Goal: Task Accomplishment & Management: Use online tool/utility

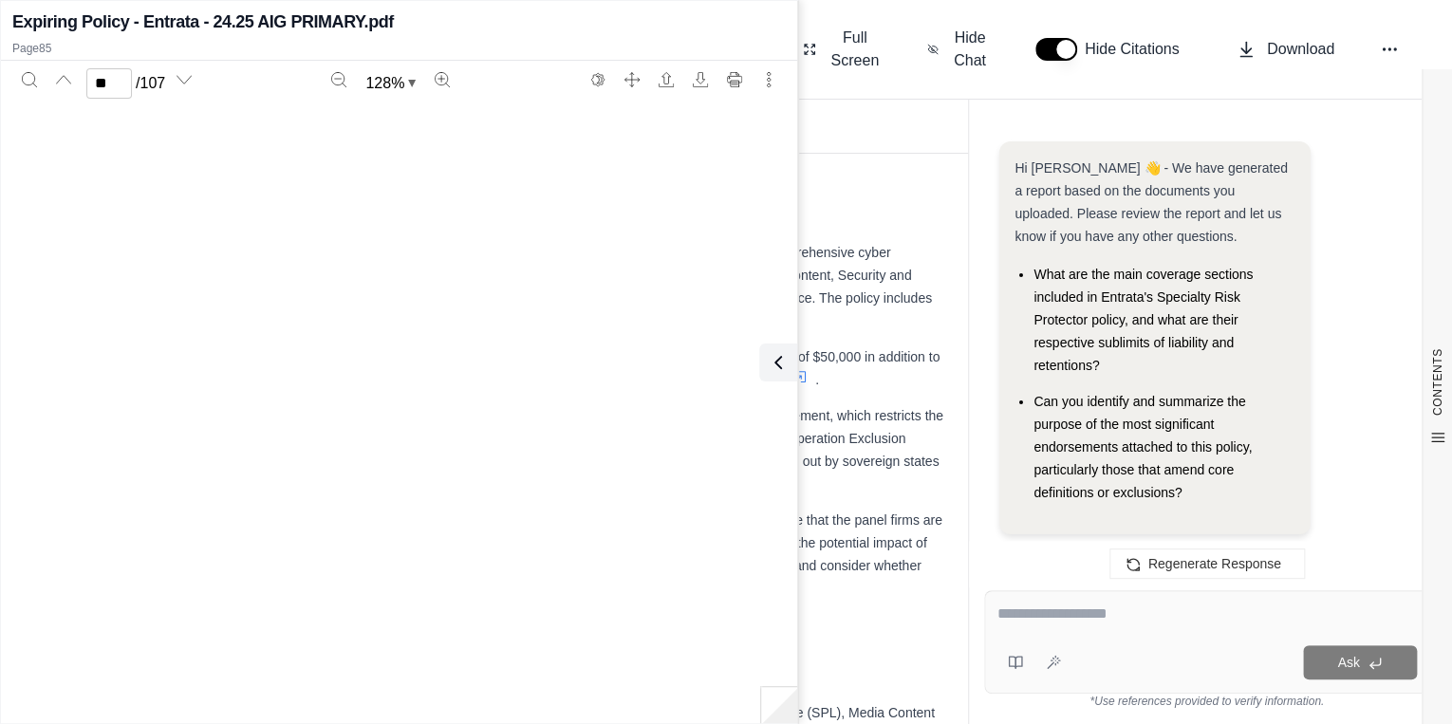
scroll to position [81207, 0]
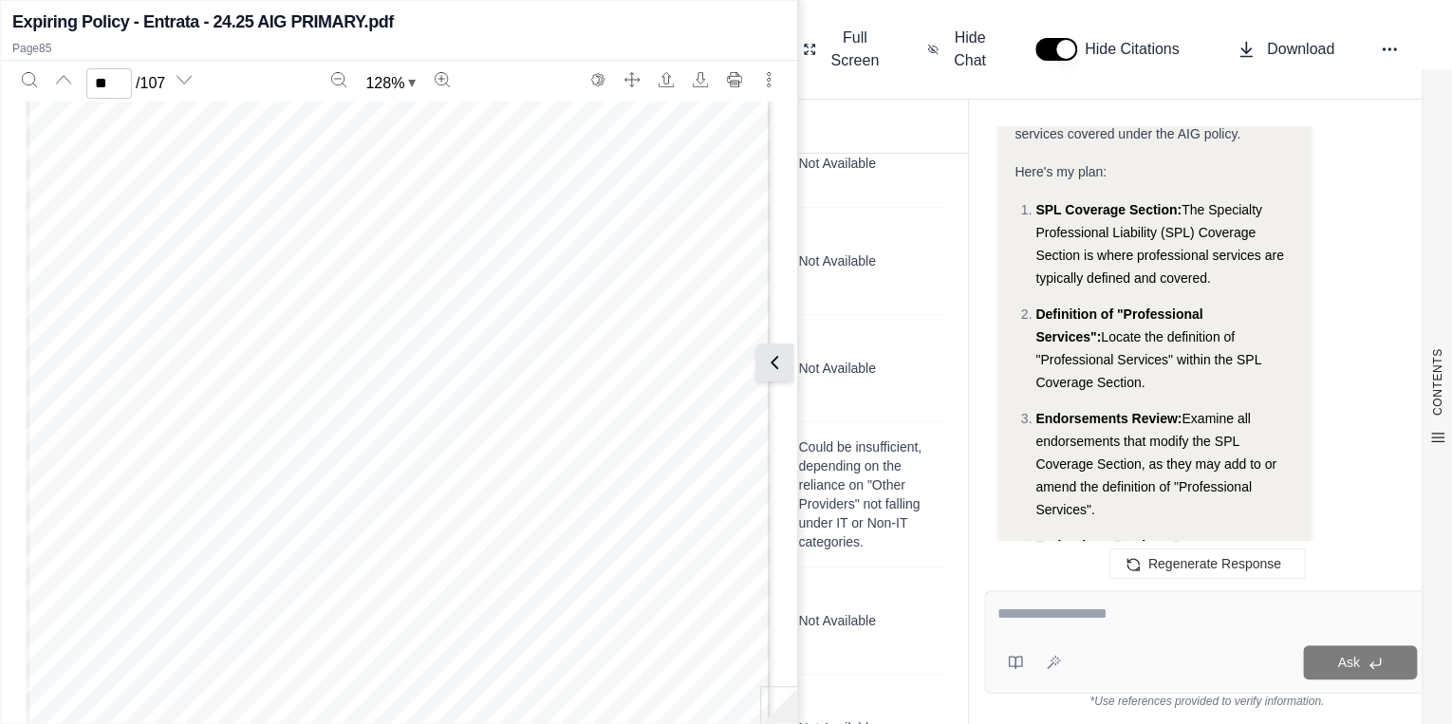
click at [785, 367] on icon at bounding box center [774, 362] width 23 height 23
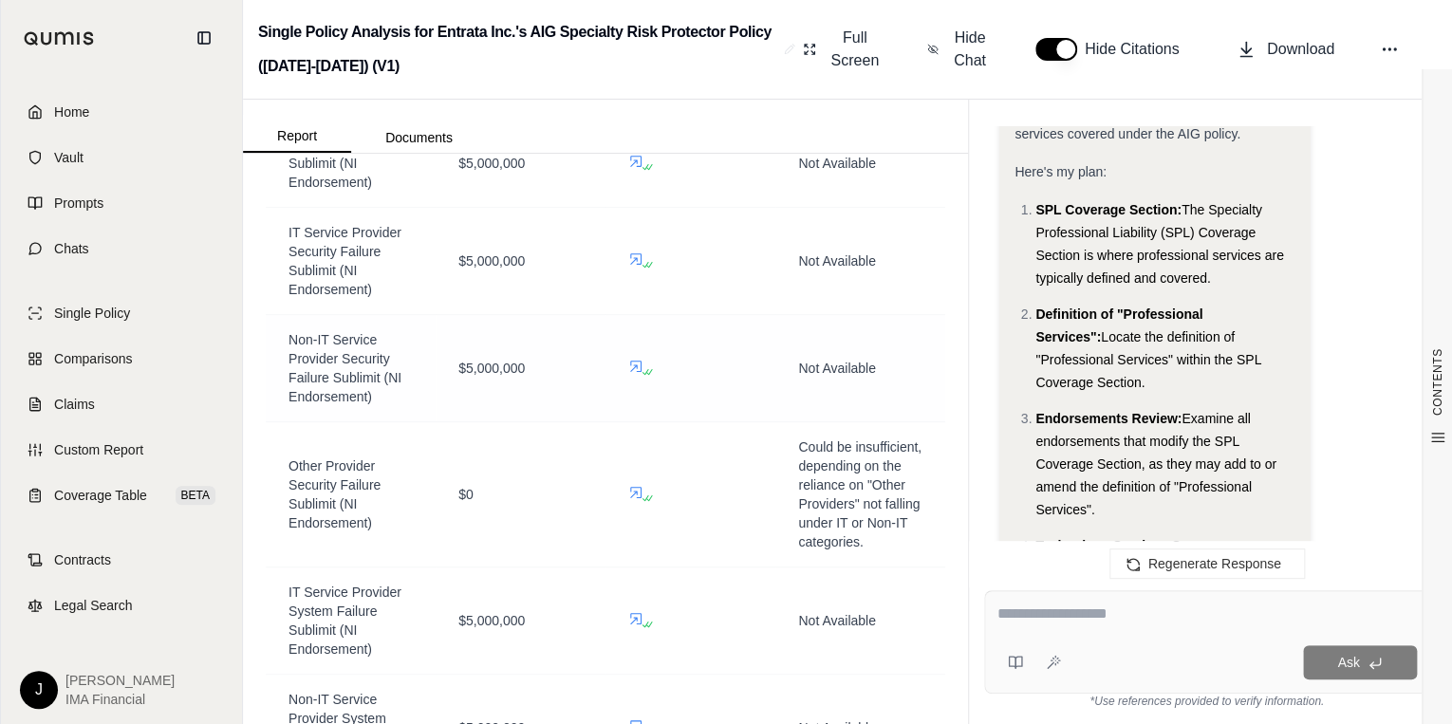
scroll to position [26652, 0]
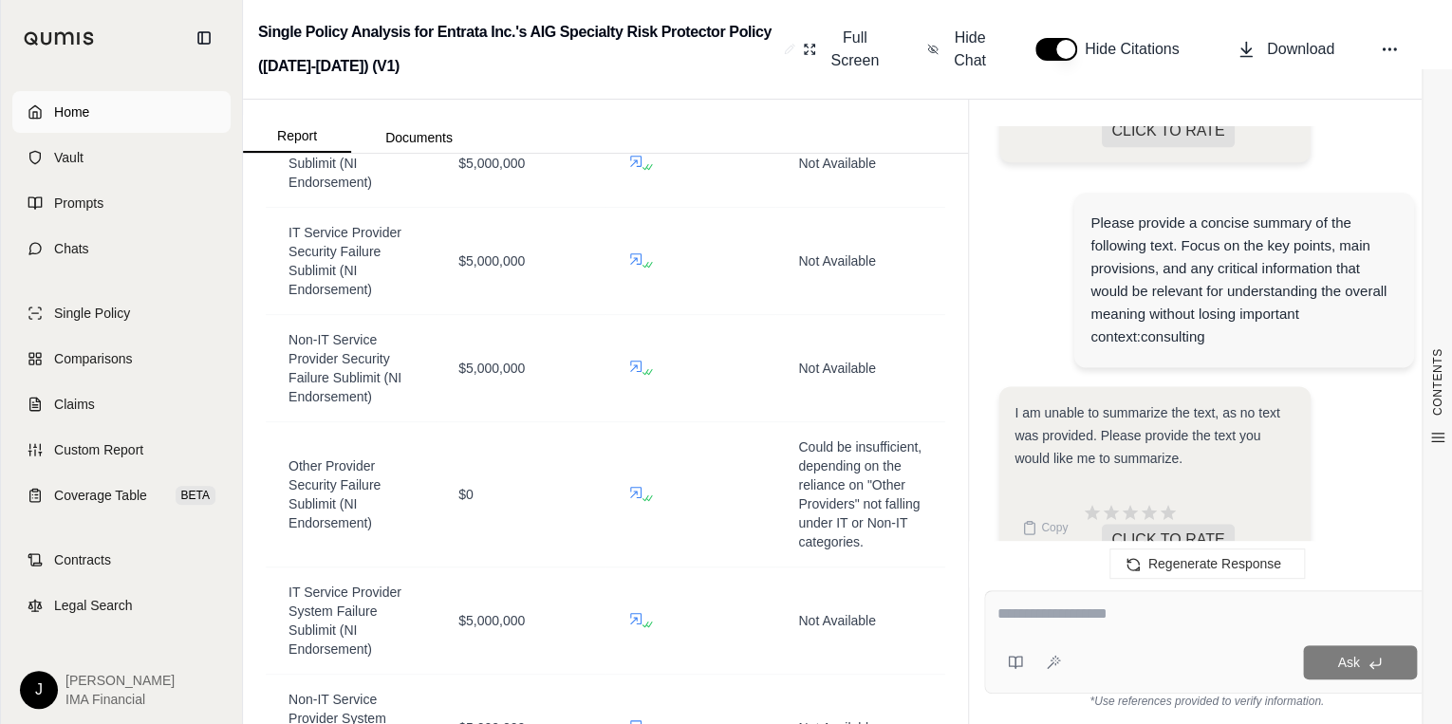
click at [57, 110] on span "Home" at bounding box center [71, 112] width 35 height 19
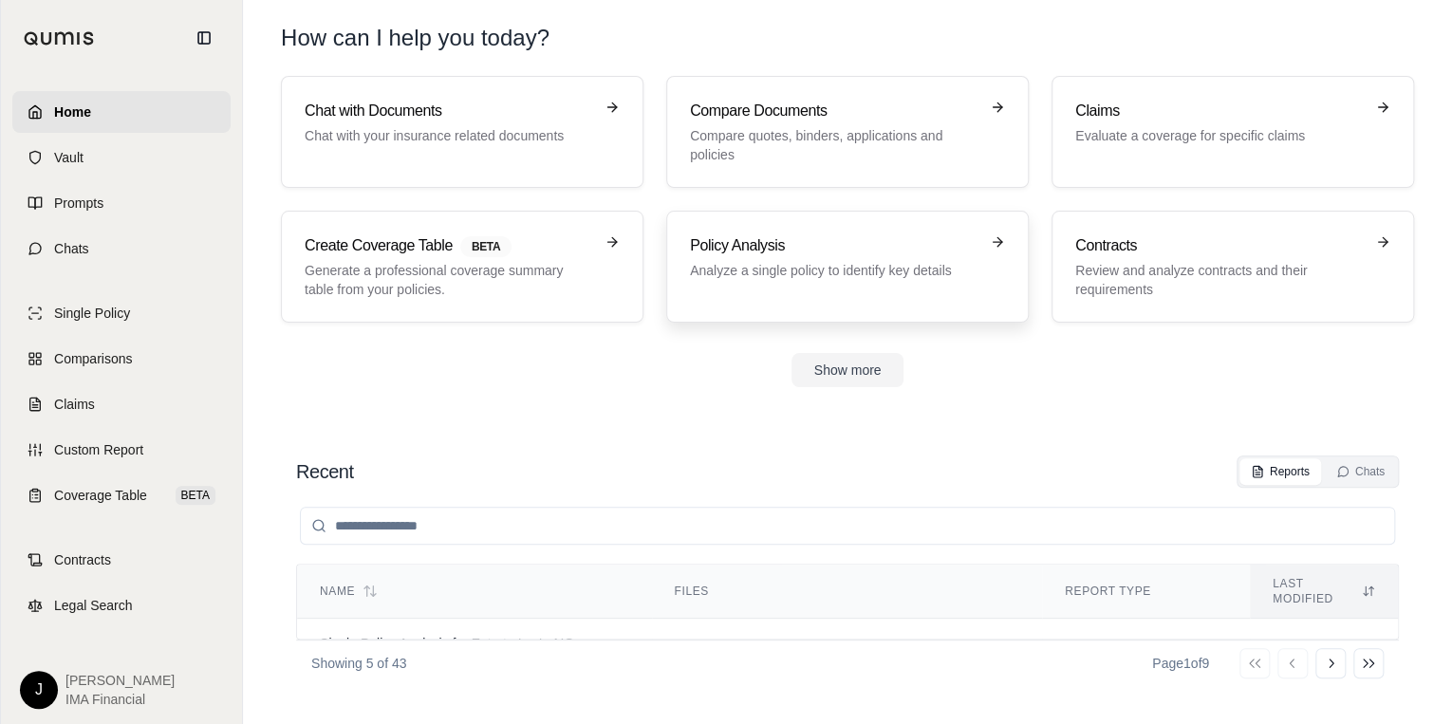
click at [715, 261] on p "Analyze a single policy to identify key details" at bounding box center [834, 270] width 289 height 19
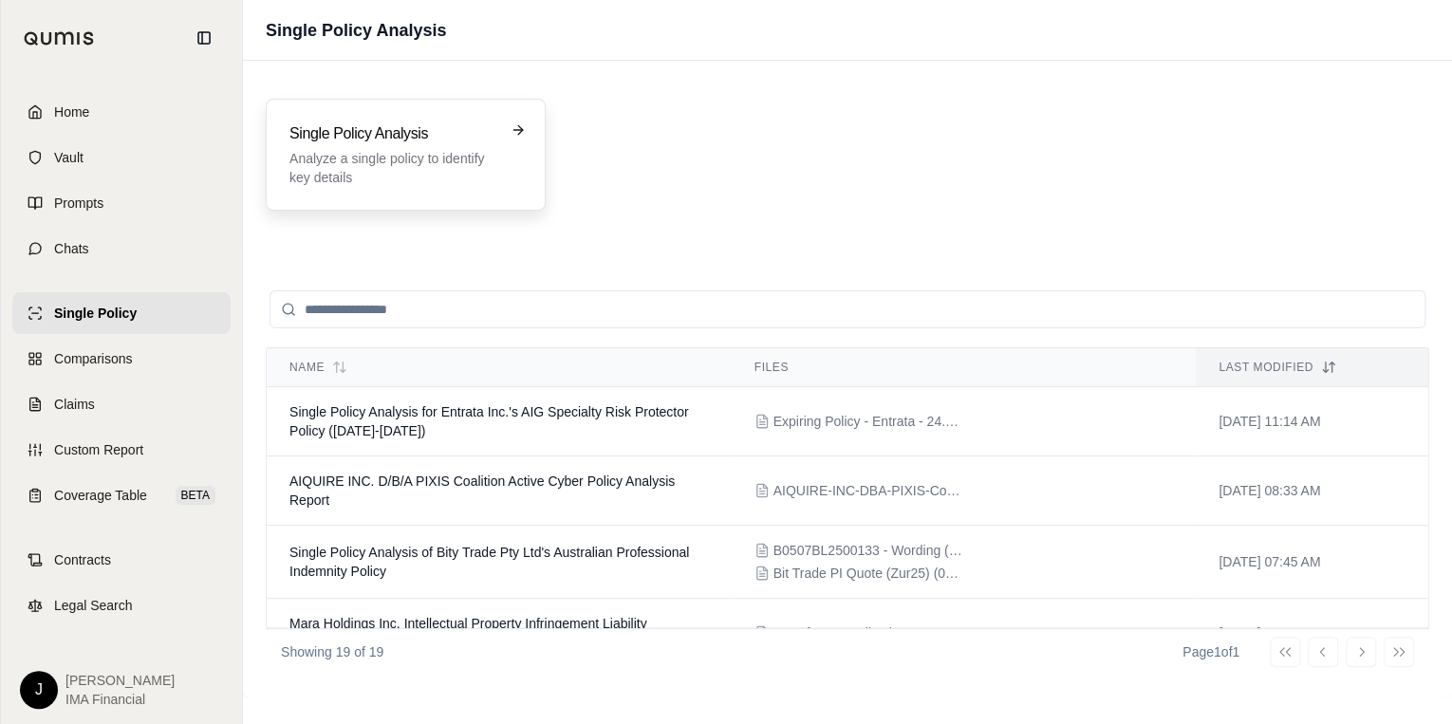
click at [493, 152] on p "Analyze a single policy to identify key details" at bounding box center [393, 168] width 206 height 38
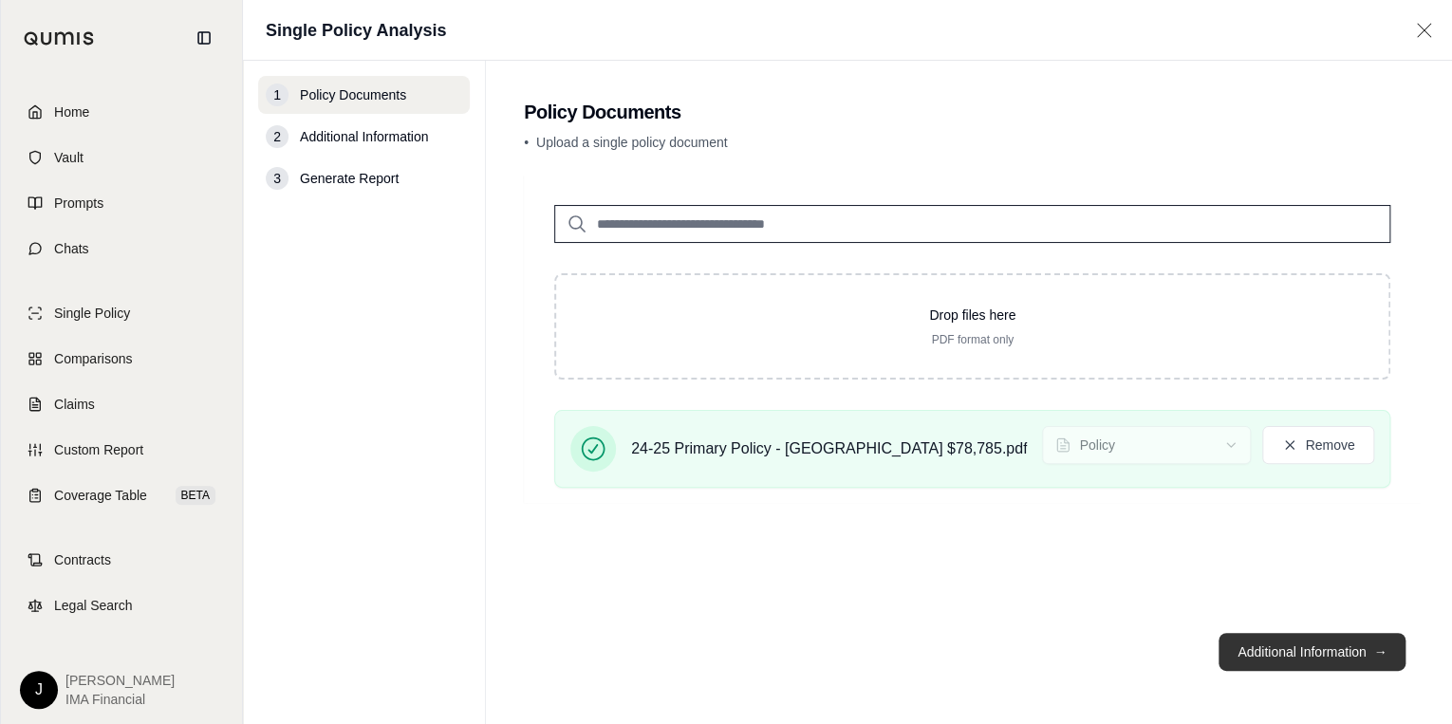
click at [1295, 655] on button "Additional Information →" at bounding box center [1312, 652] width 187 height 38
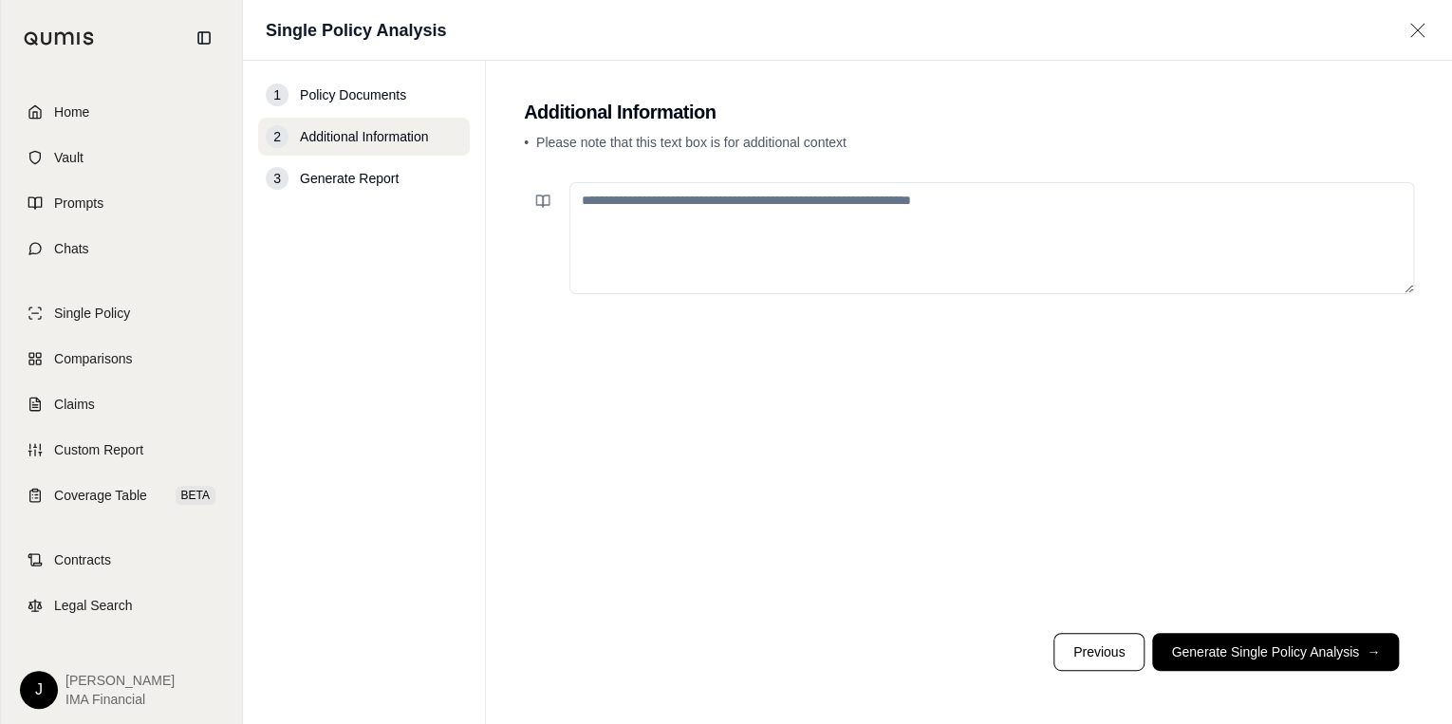
click at [676, 222] on textarea at bounding box center [992, 238] width 845 height 112
paste textarea "**********"
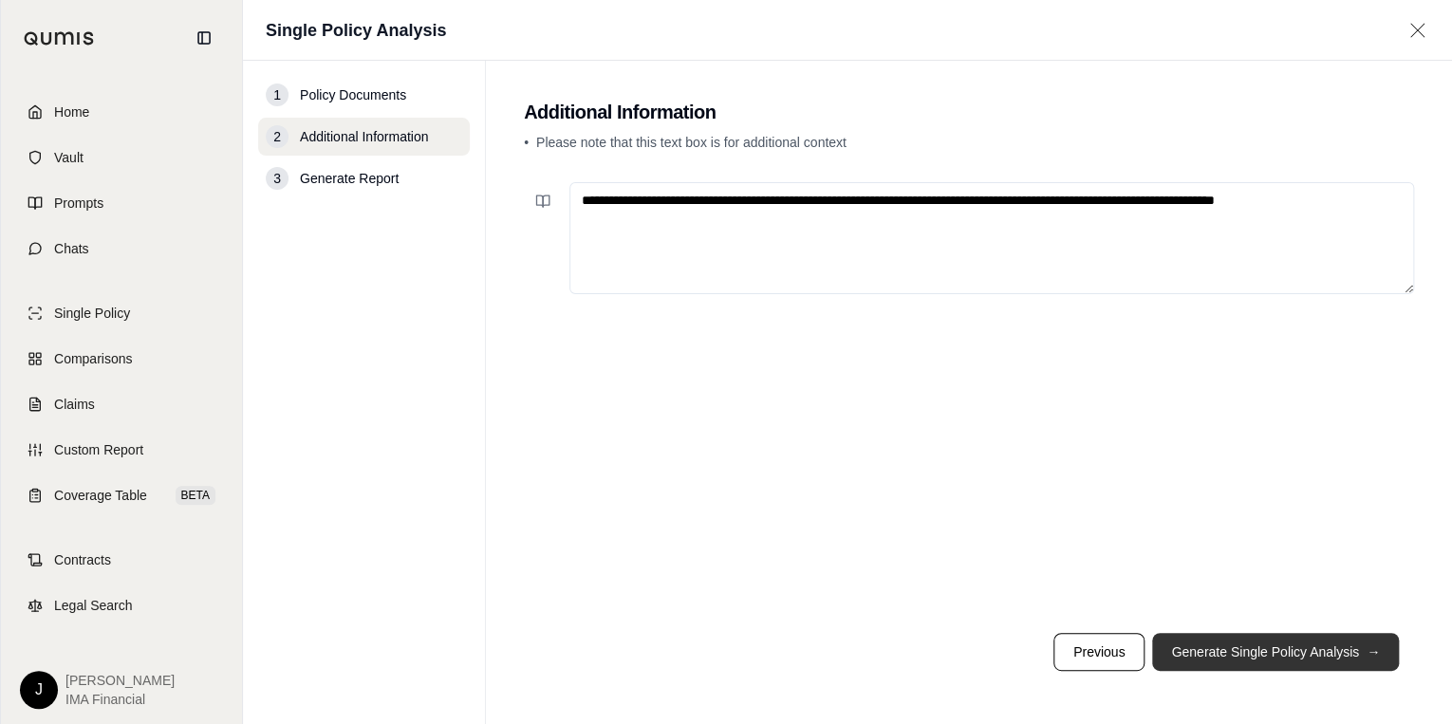
type textarea "**********"
click at [1331, 646] on button "Generate Single Policy Analysis →" at bounding box center [1275, 652] width 247 height 38
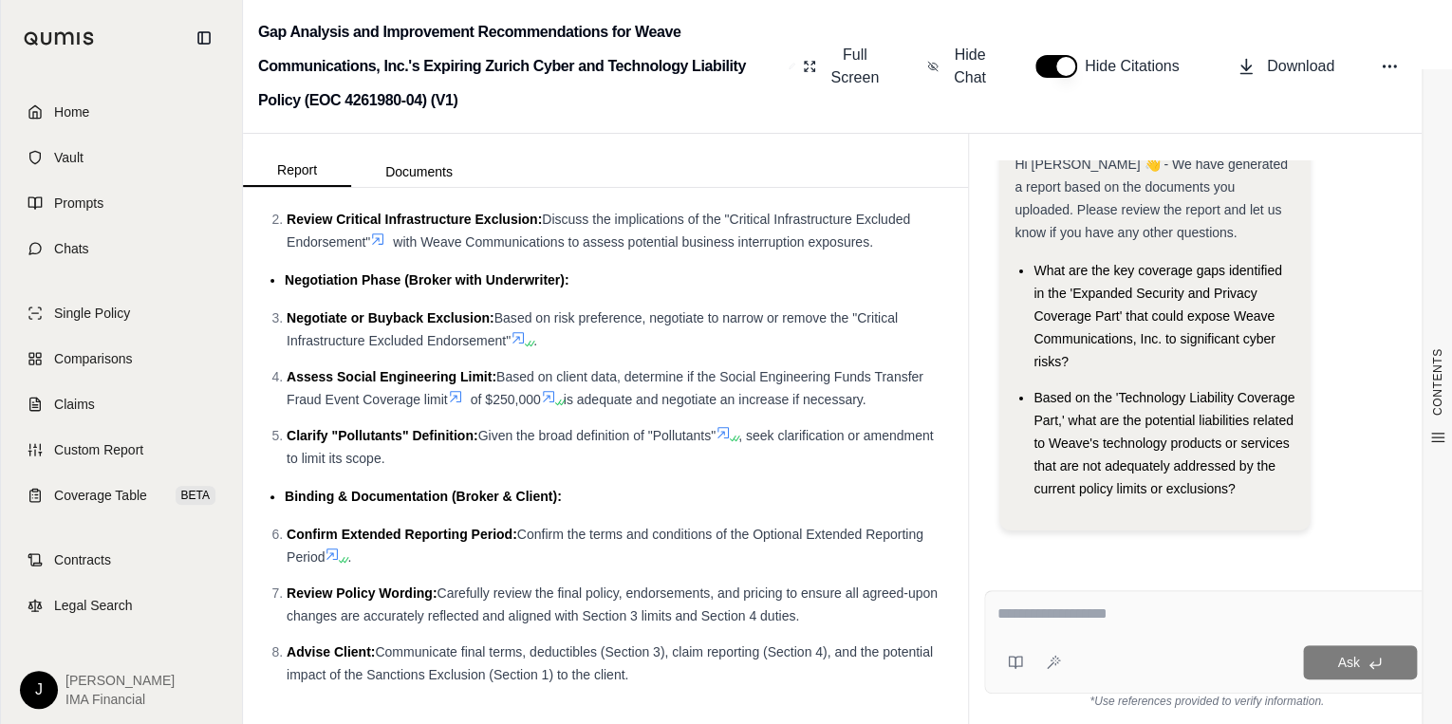
scroll to position [6633, 0]
click at [1058, 617] on textarea at bounding box center [1207, 614] width 421 height 23
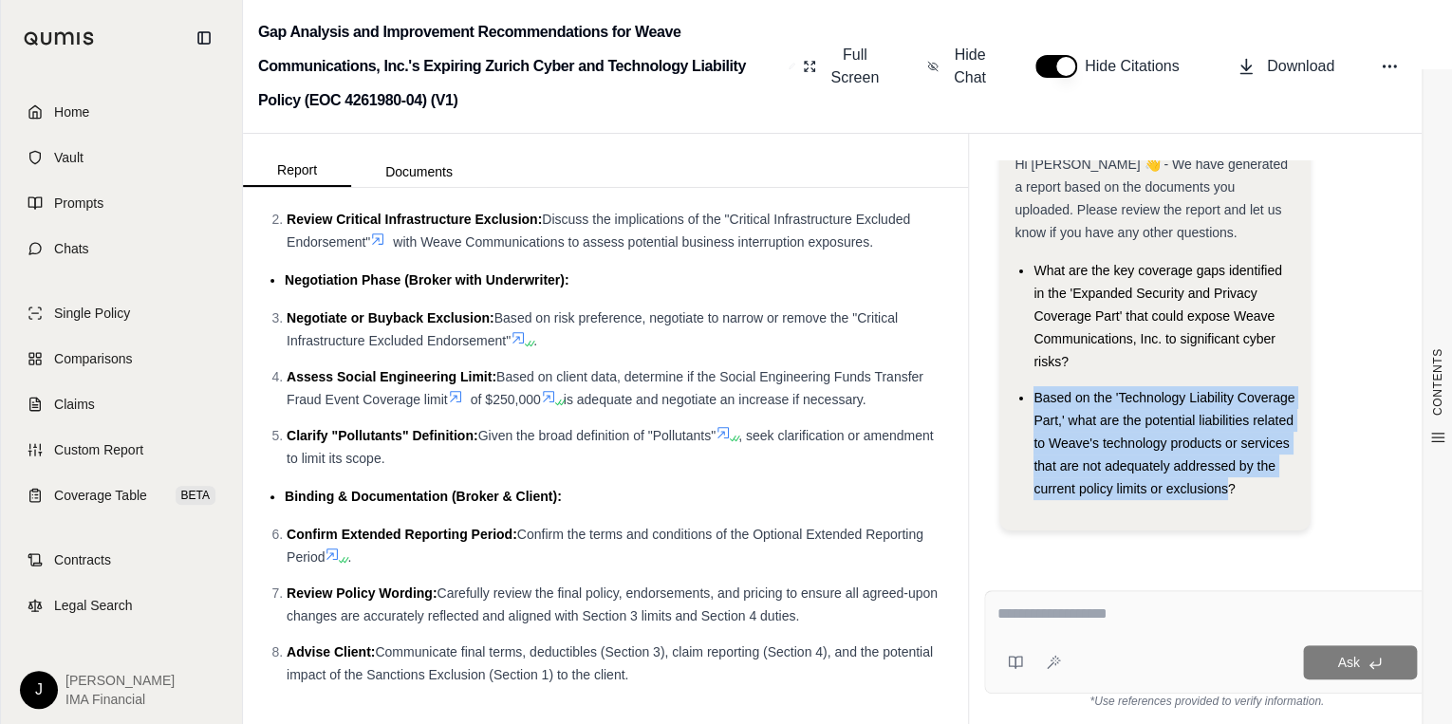
drag, startPoint x: 1188, startPoint y: 484, endPoint x: 1026, endPoint y: 396, distance: 184.0
click at [1026, 396] on ul "What are the key coverage gaps identified in the 'Expanded Security and Privacy…" at bounding box center [1155, 379] width 280 height 241
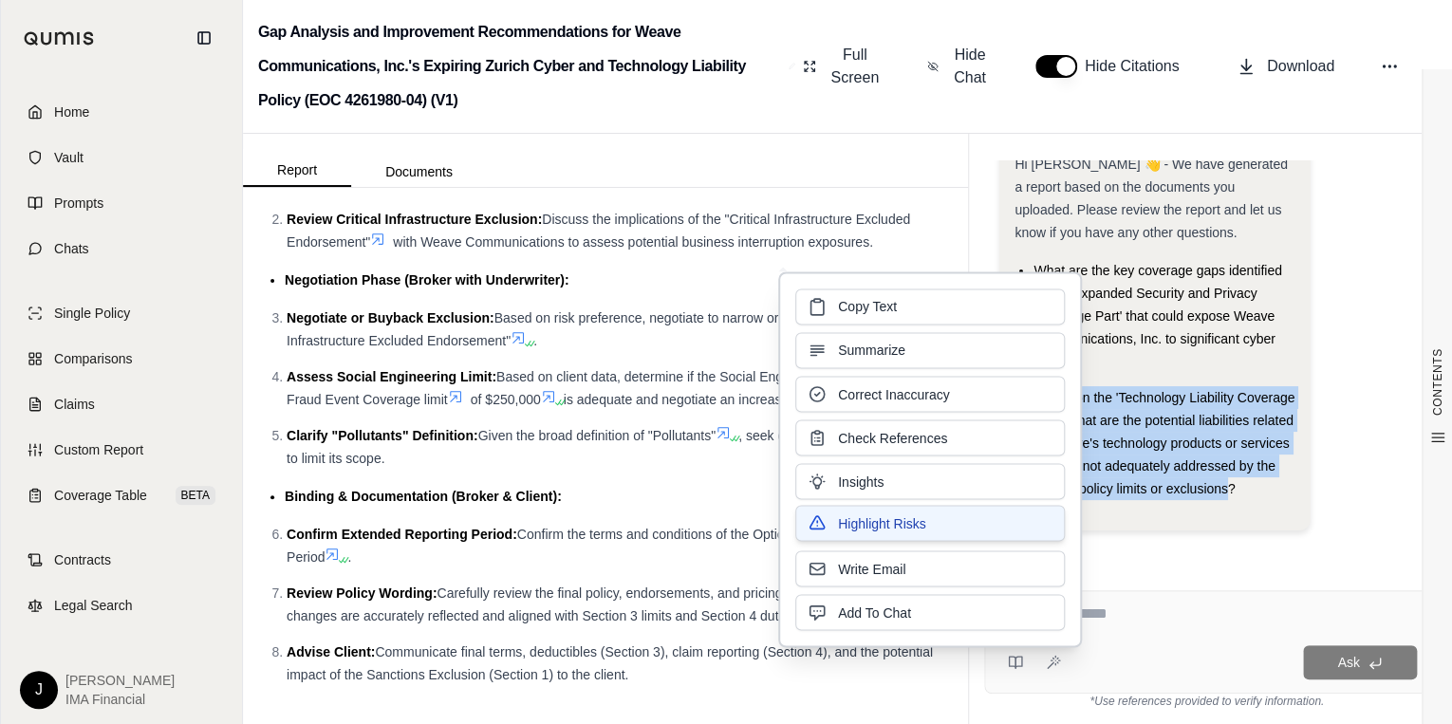
copy span "Based on the 'Technology Liability Coverage Part,' what are the potential liabi…"
click at [1135, 560] on div "Hi [PERSON_NAME] 👋 - We have generated a report based on the documents you uplo…" at bounding box center [1206, 360] width 445 height 400
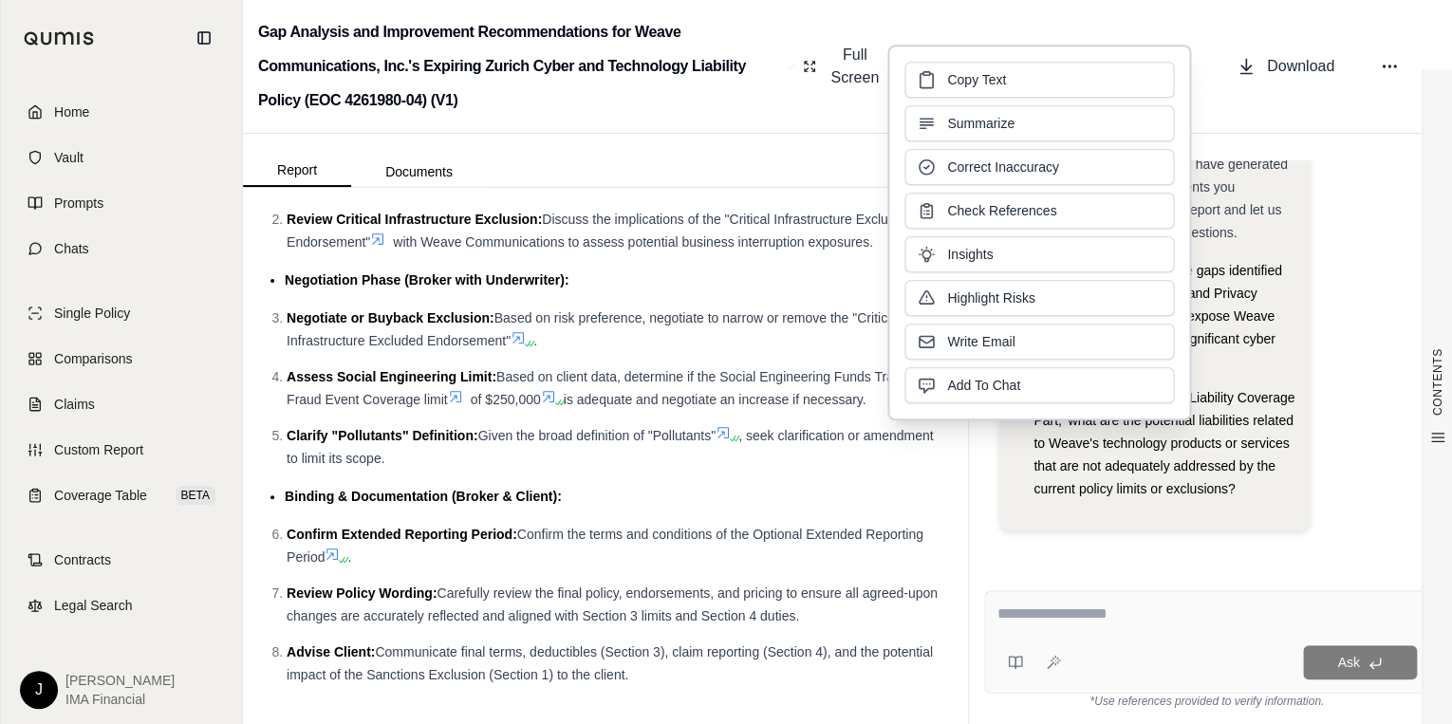
click at [1076, 624] on textarea at bounding box center [1207, 614] width 421 height 23
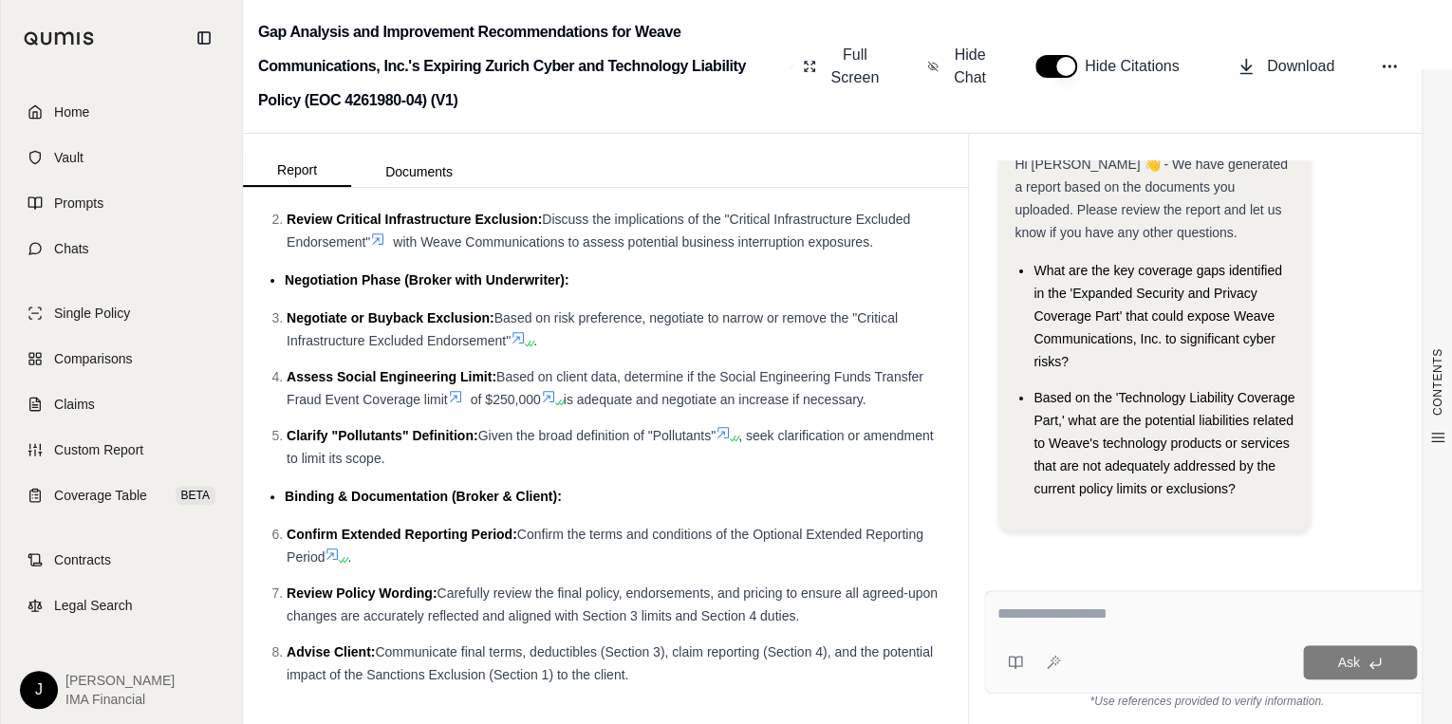
paste textarea "**********"
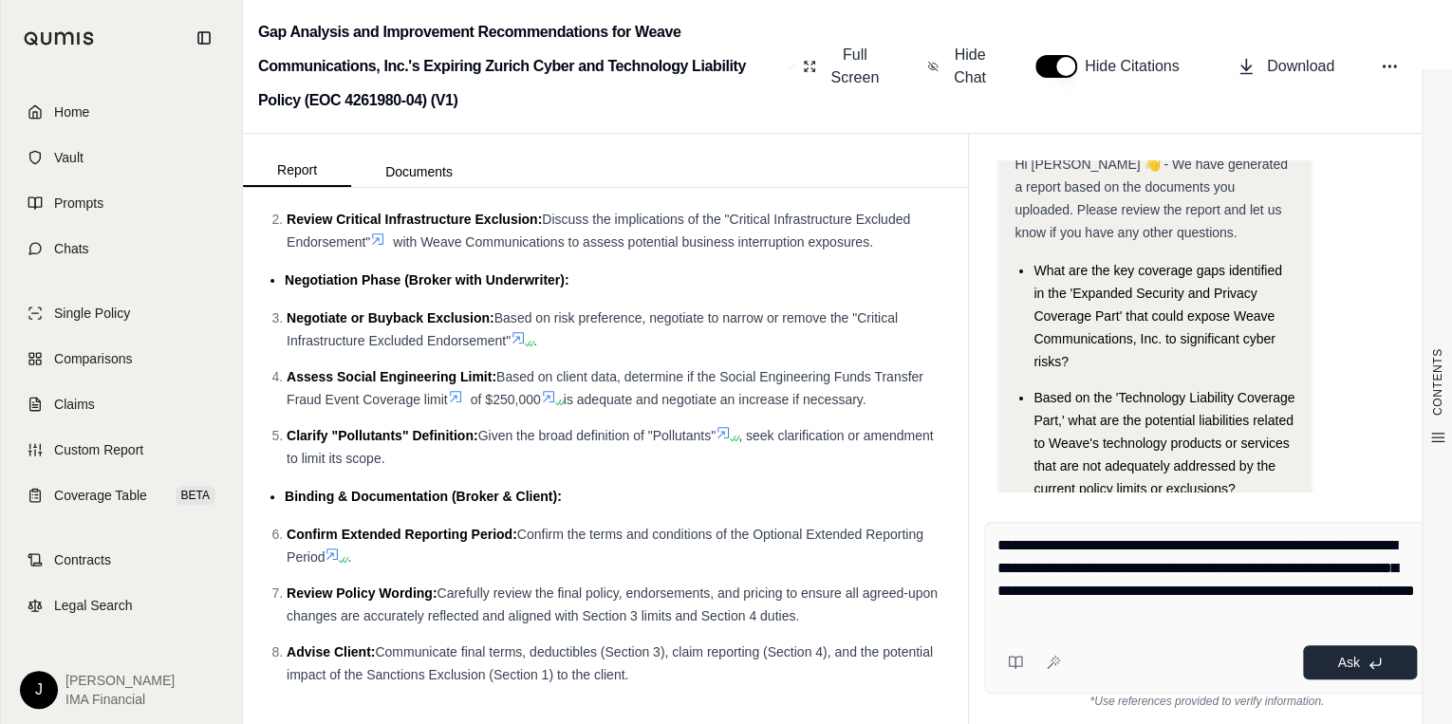
type textarea "**********"
click at [1333, 665] on button "Ask" at bounding box center [1360, 663] width 114 height 34
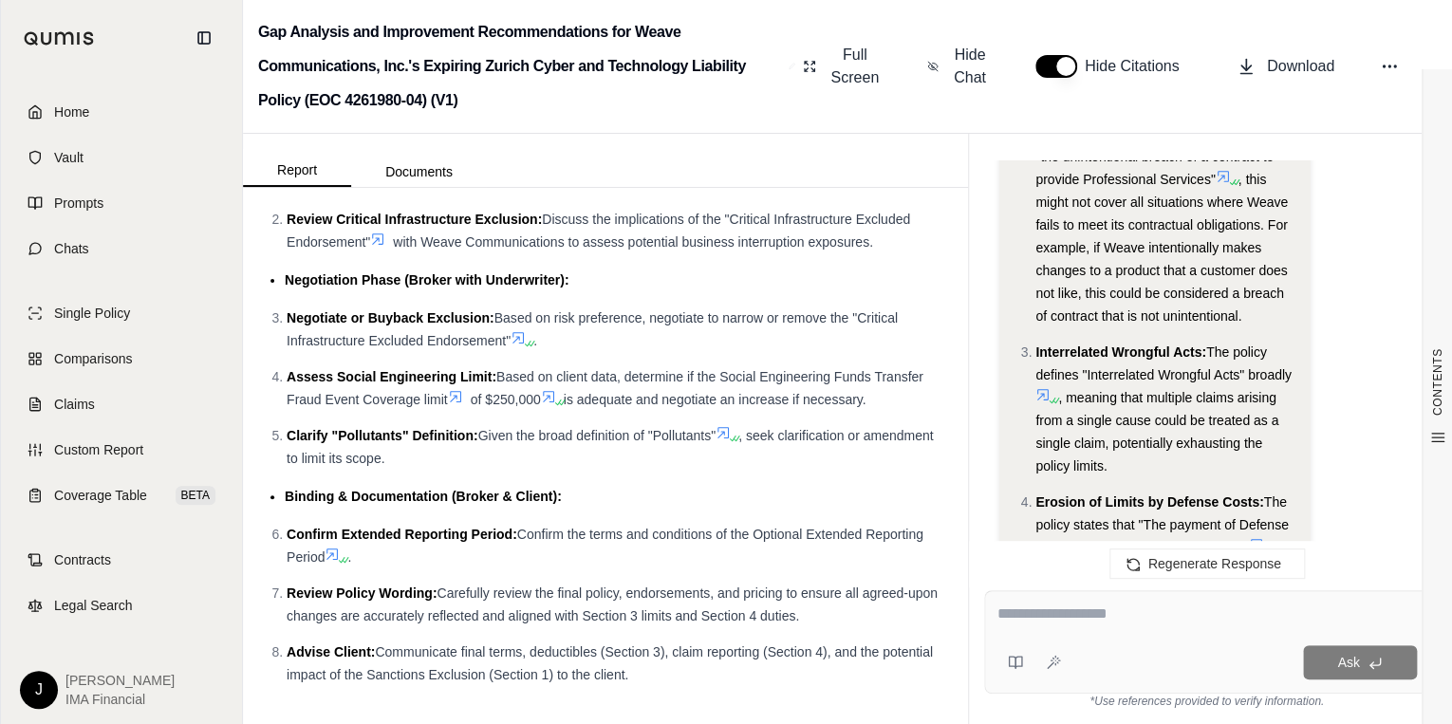
scroll to position [3600, 0]
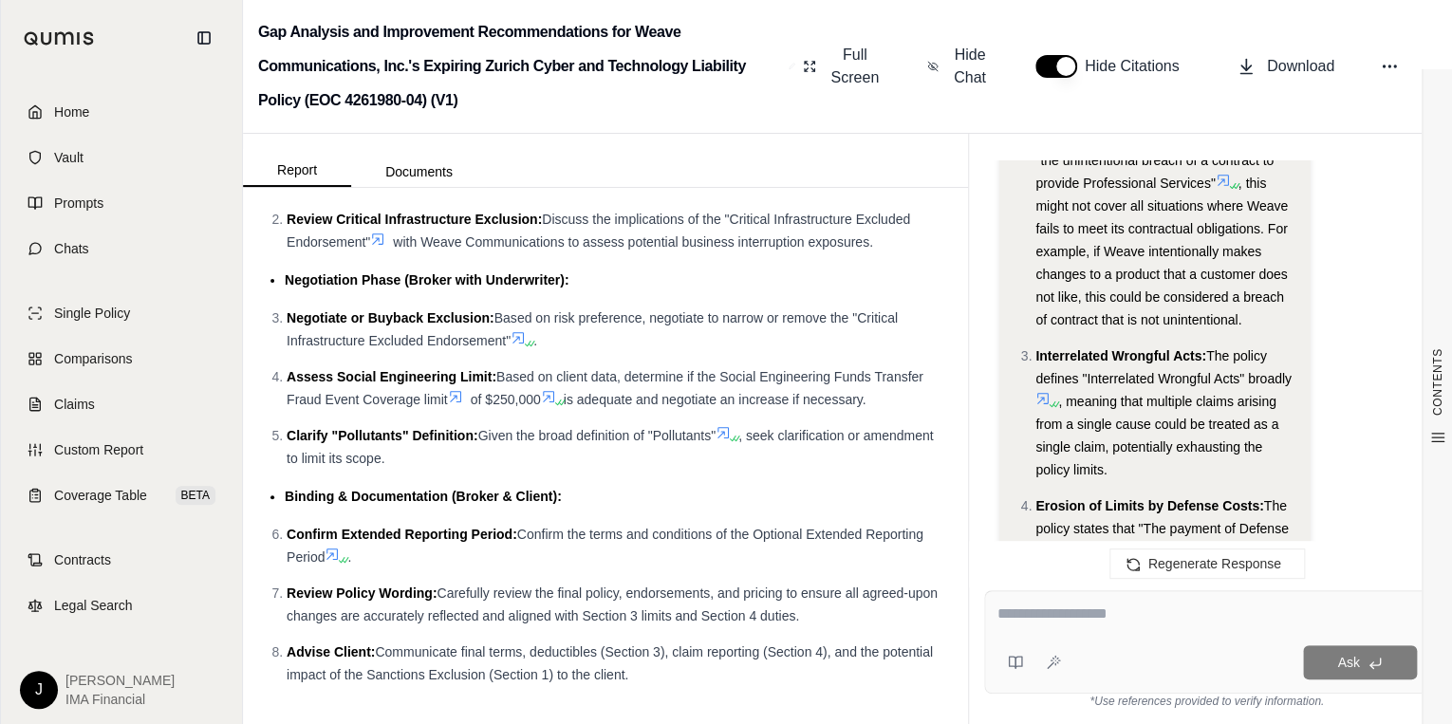
click at [1077, 604] on textarea at bounding box center [1207, 614] width 421 height 23
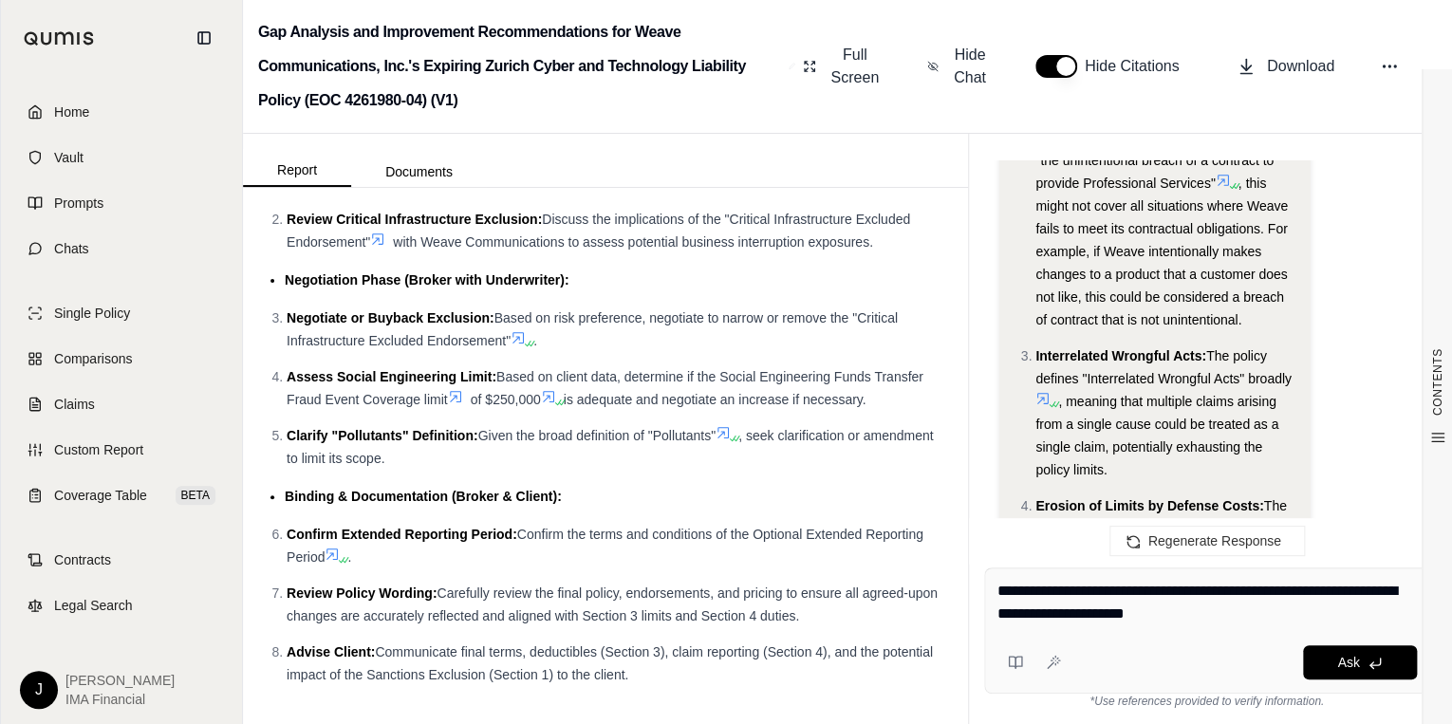
type textarea "**********"
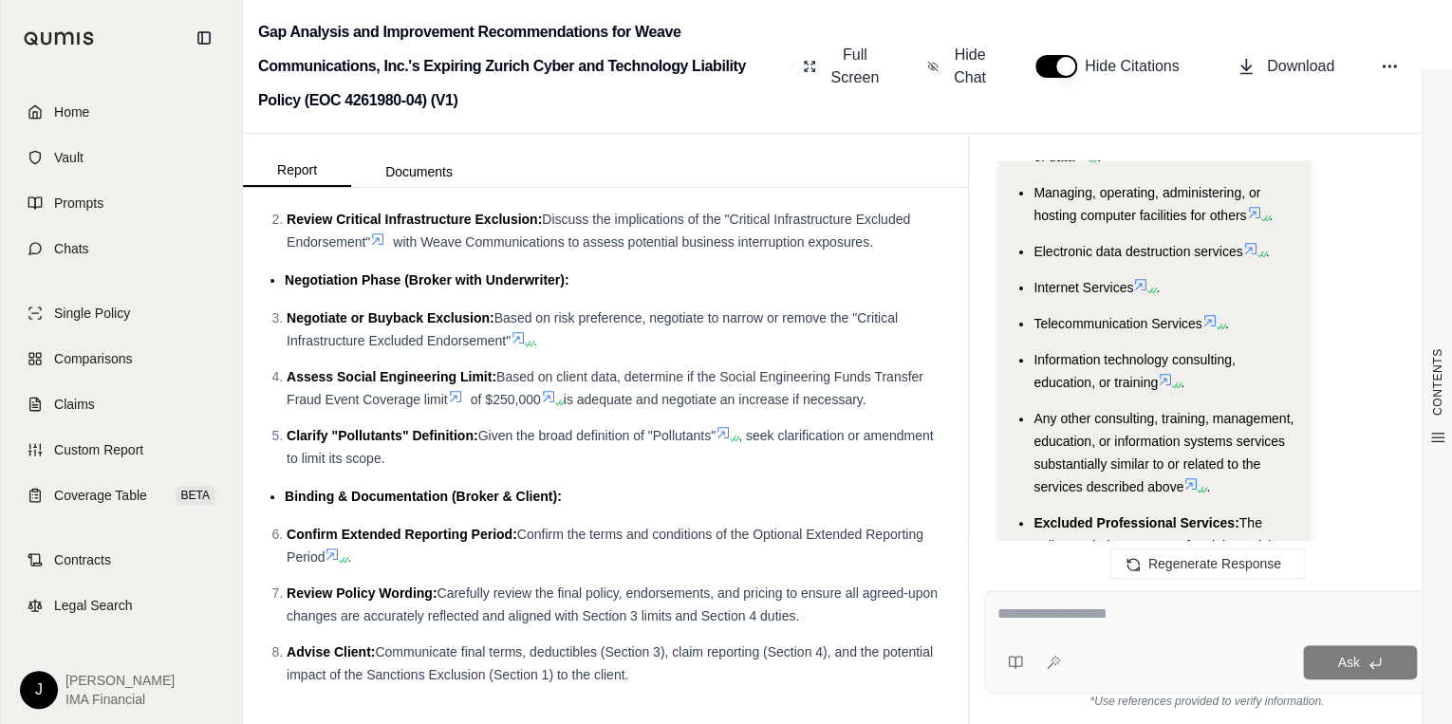
scroll to position [7534, 0]
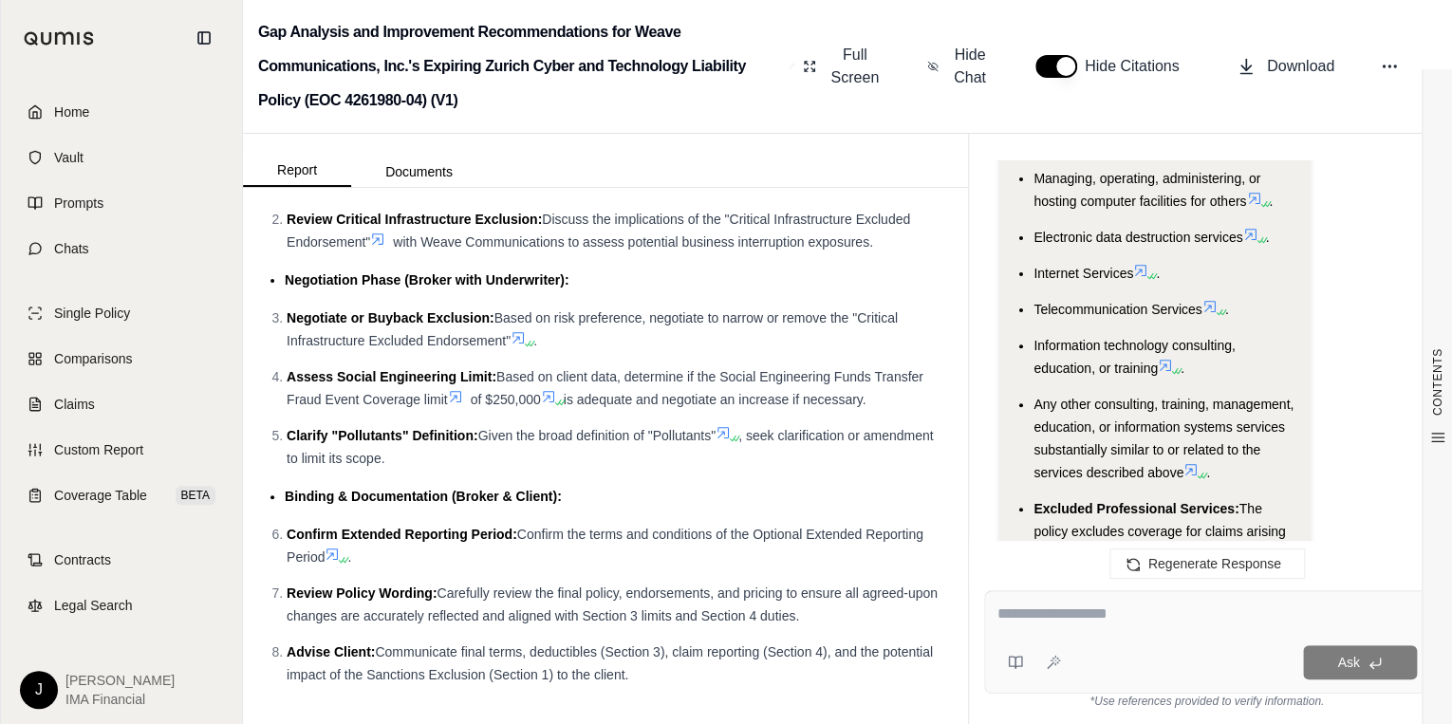
click at [1213, 299] on icon at bounding box center [1210, 306] width 15 height 15
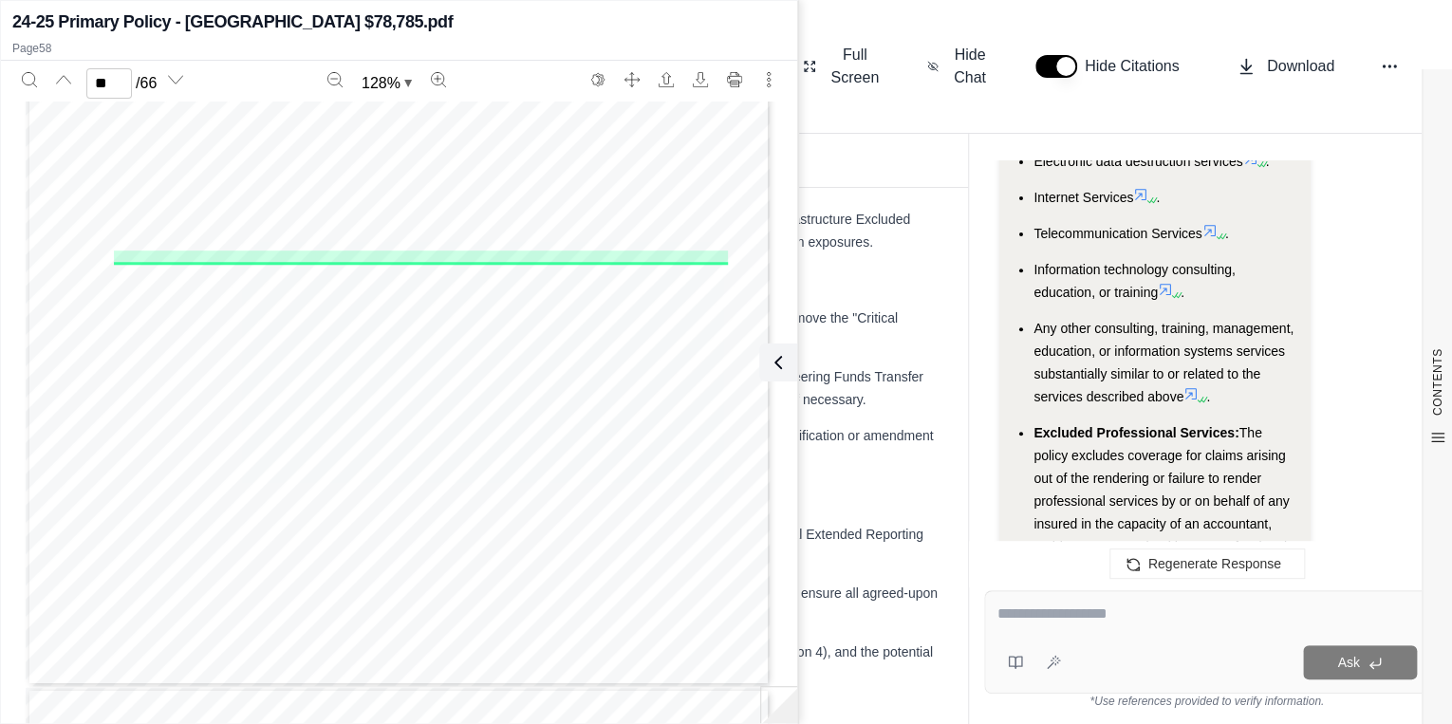
scroll to position [55875, 0]
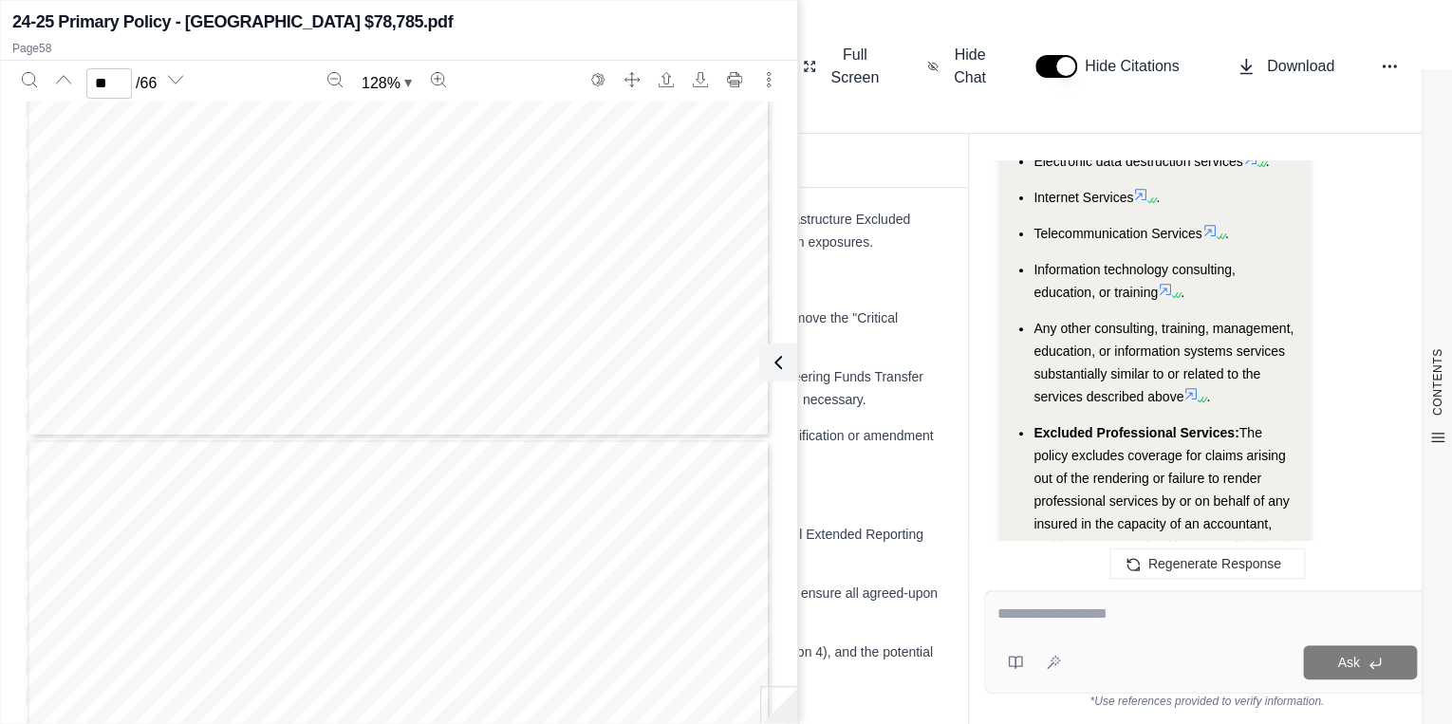
type input "**"
click at [1067, 625] on textarea at bounding box center [1207, 614] width 421 height 23
type textarea "**********"
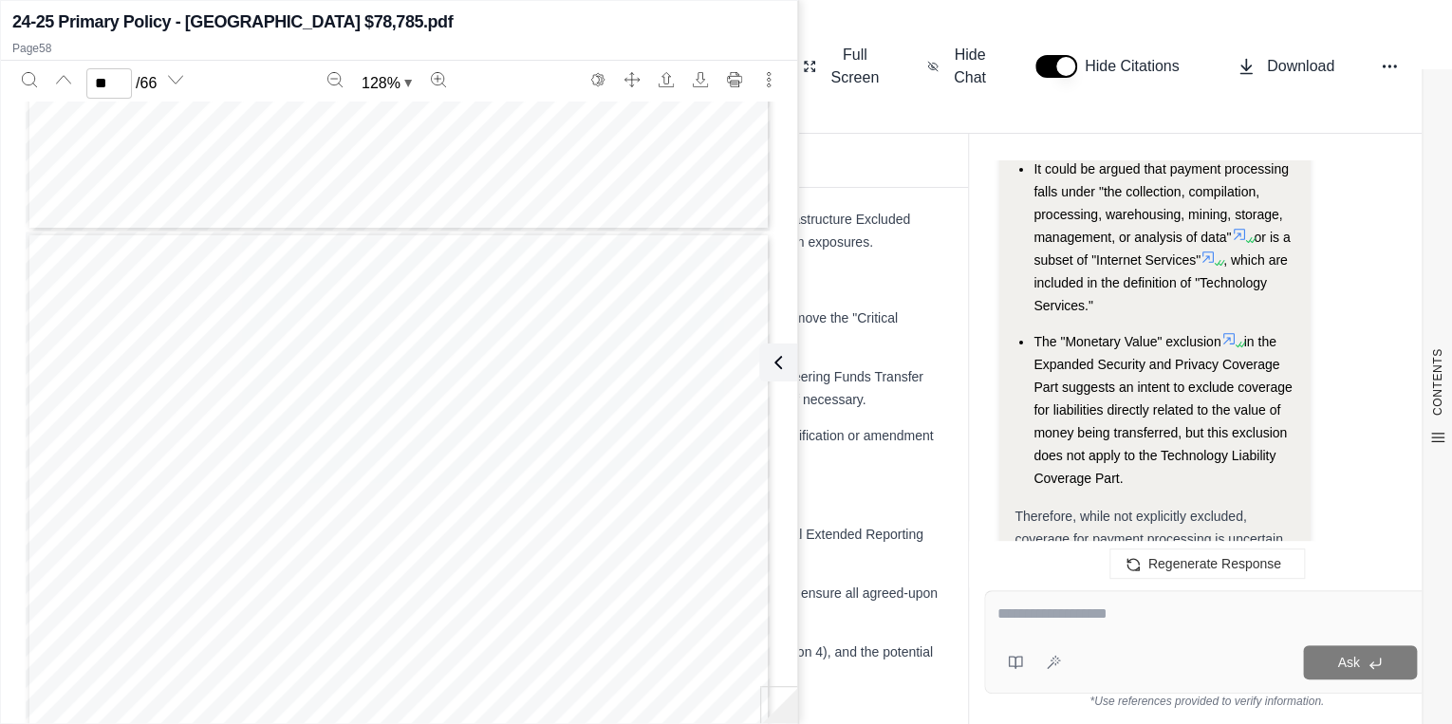
scroll to position [10819, 0]
click at [1235, 329] on li "The "Monetary Value" exclusion in the Expanded Security and Privacy Coverage Pa…" at bounding box center [1164, 408] width 261 height 159
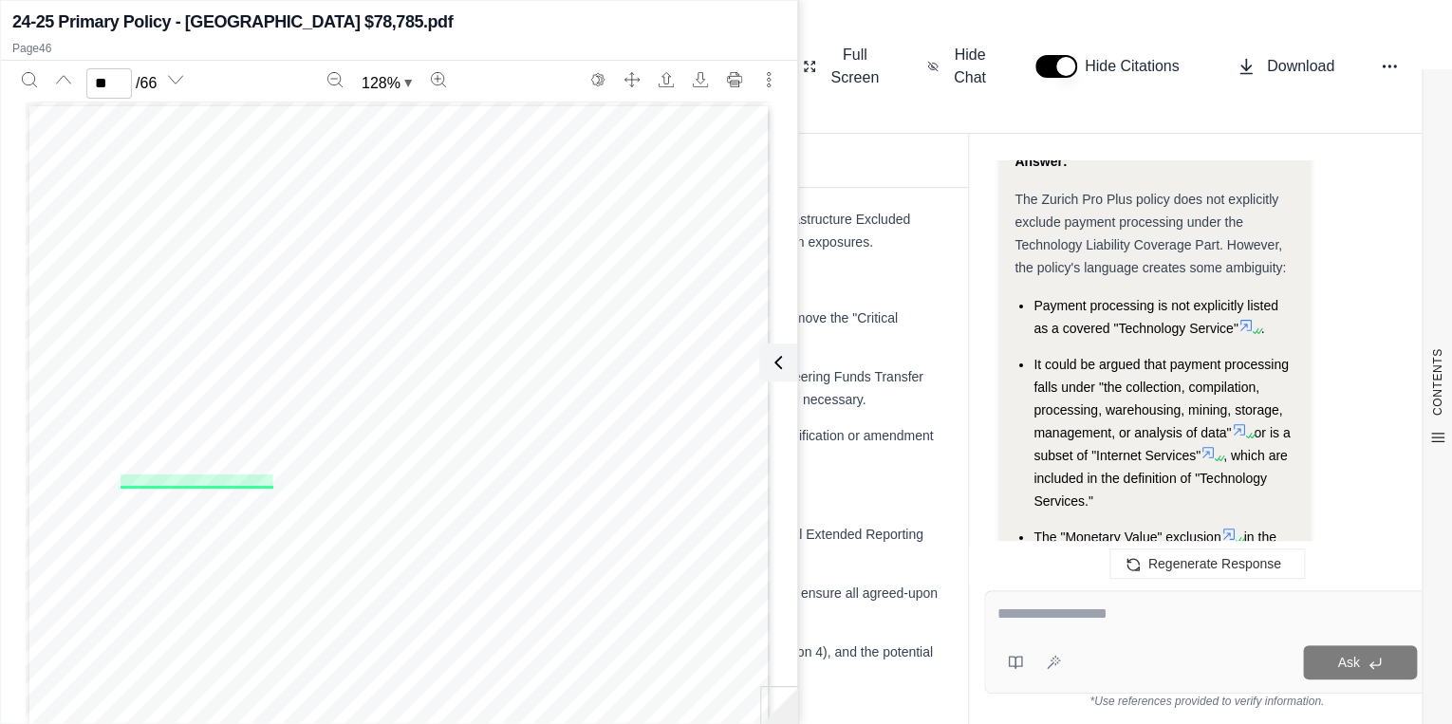
scroll to position [10624, 0]
click at [524, 437] on span "except with respect to Subsection I.A.3. Media Liability Coverage, based upon, …" at bounding box center [451, 433] width 552 height 11
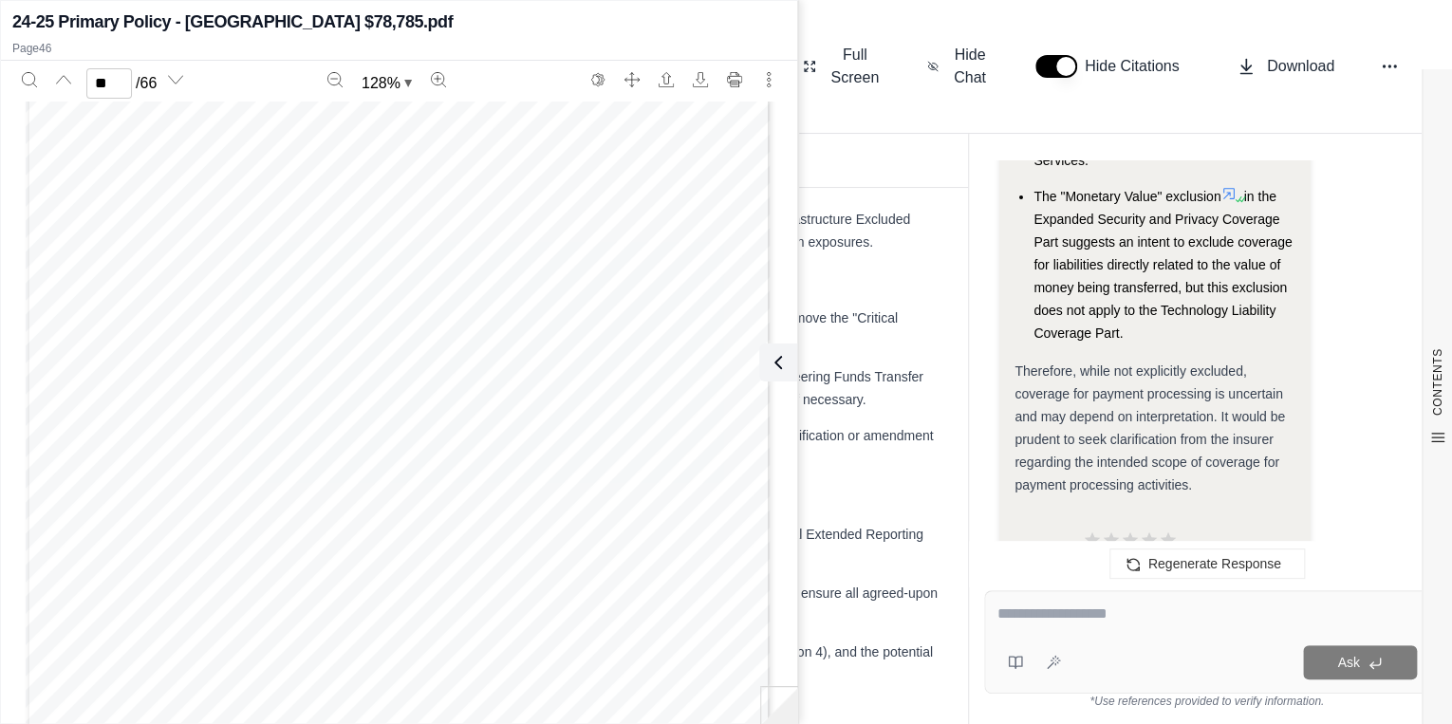
scroll to position [27075, 0]
type input "**"
click at [776, 362] on icon at bounding box center [774, 362] width 23 height 23
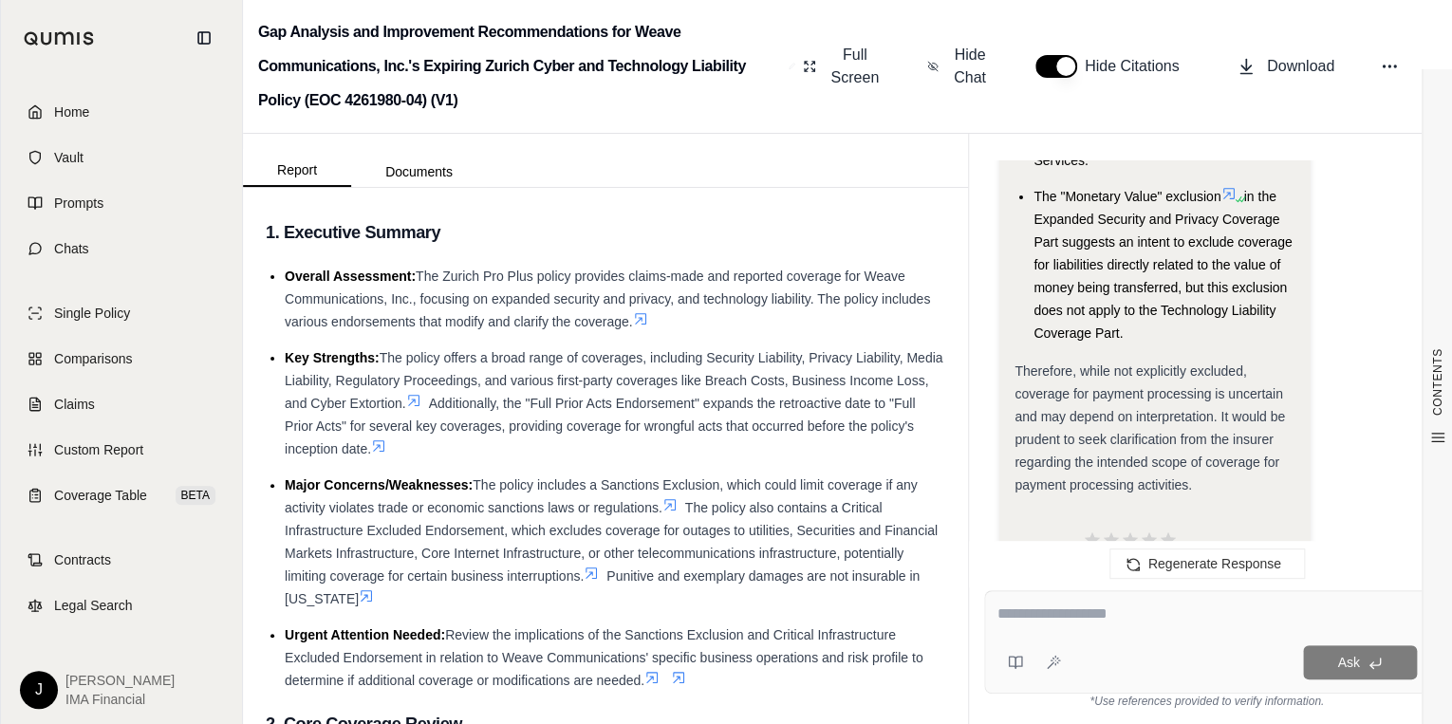
scroll to position [0, 0]
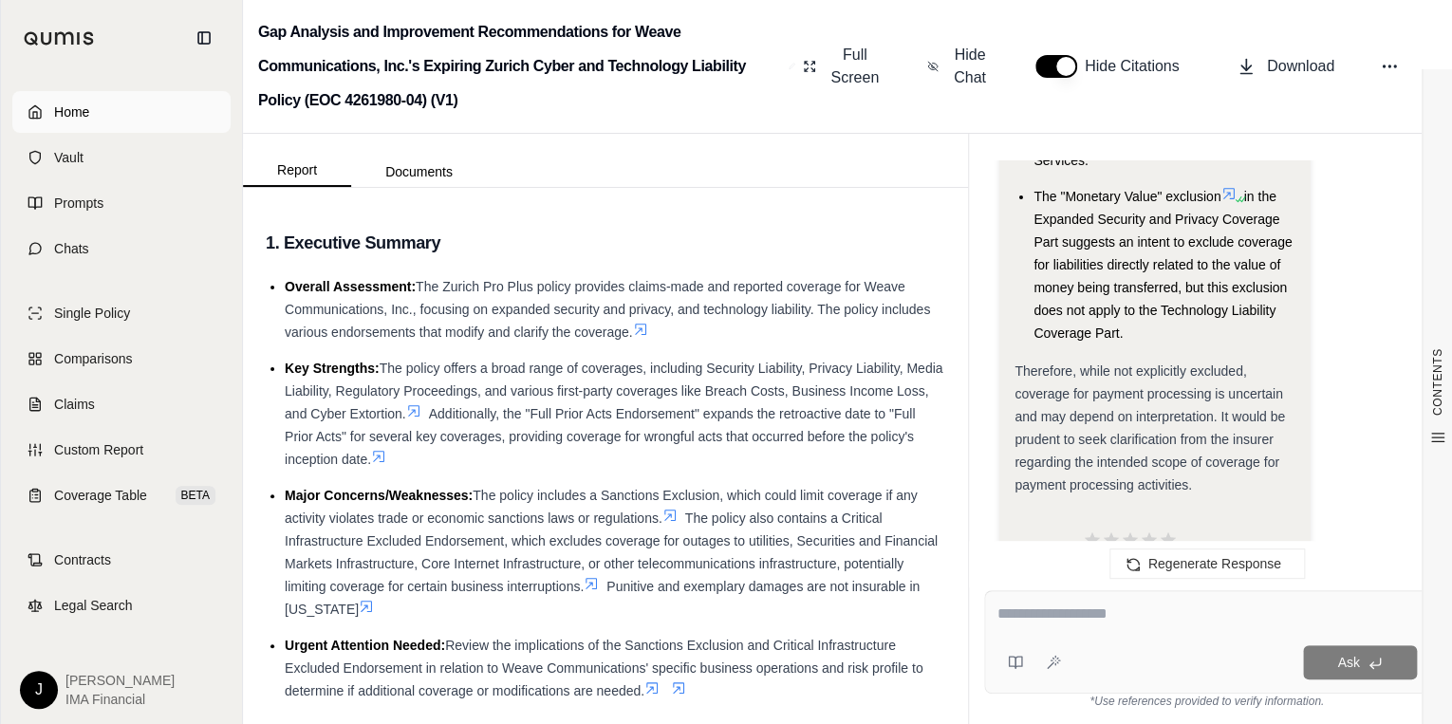
click at [122, 106] on link "Home" at bounding box center [121, 112] width 218 height 42
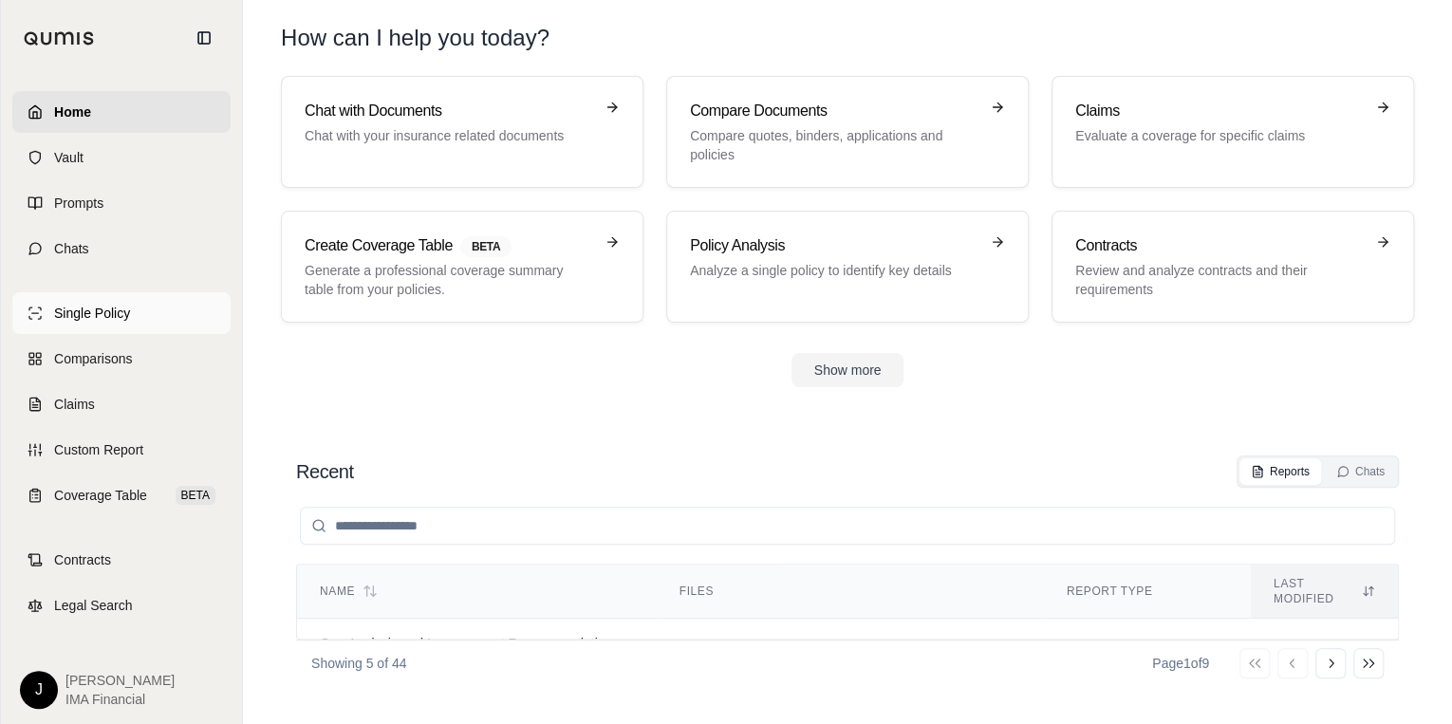
click at [130, 309] on link "Single Policy" at bounding box center [121, 313] width 218 height 42
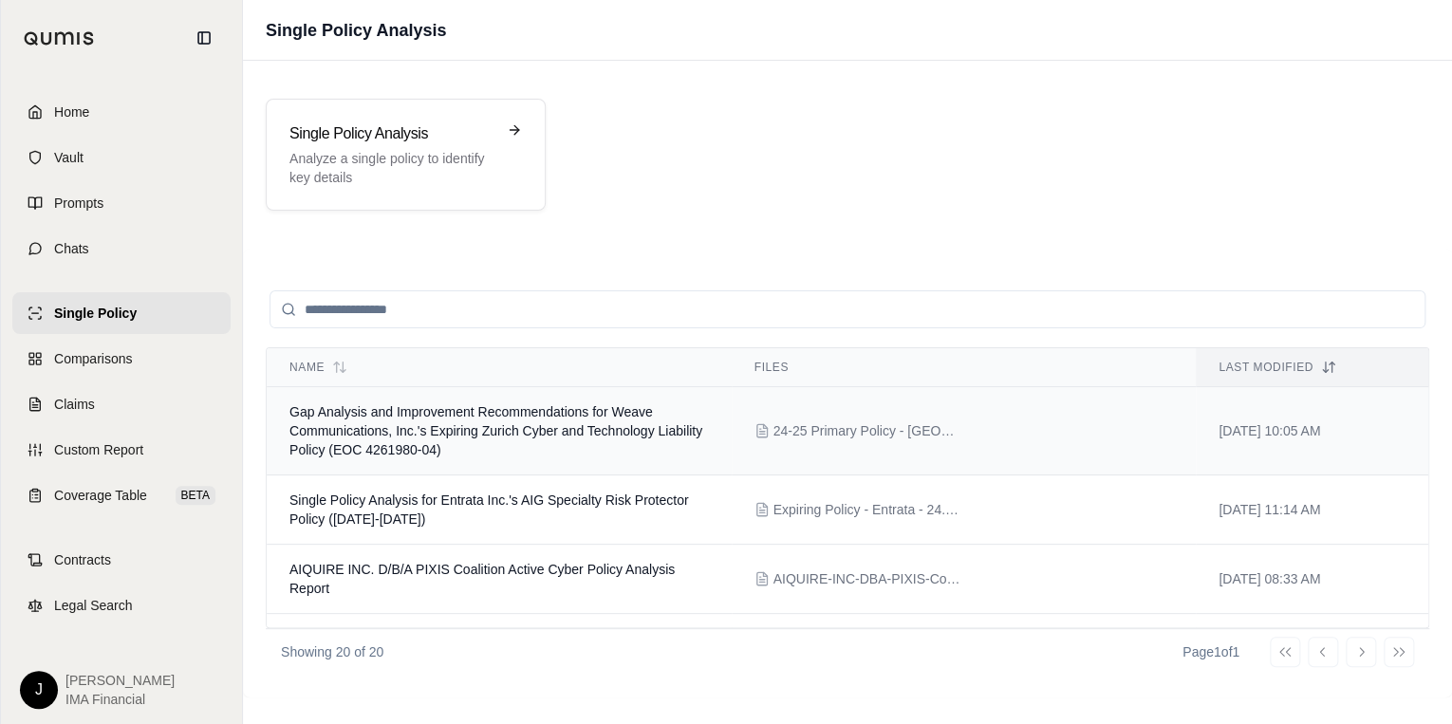
click at [538, 425] on span "Gap Analysis and Improvement Recommendations for Weave Communications, Inc.'s E…" at bounding box center [496, 430] width 413 height 53
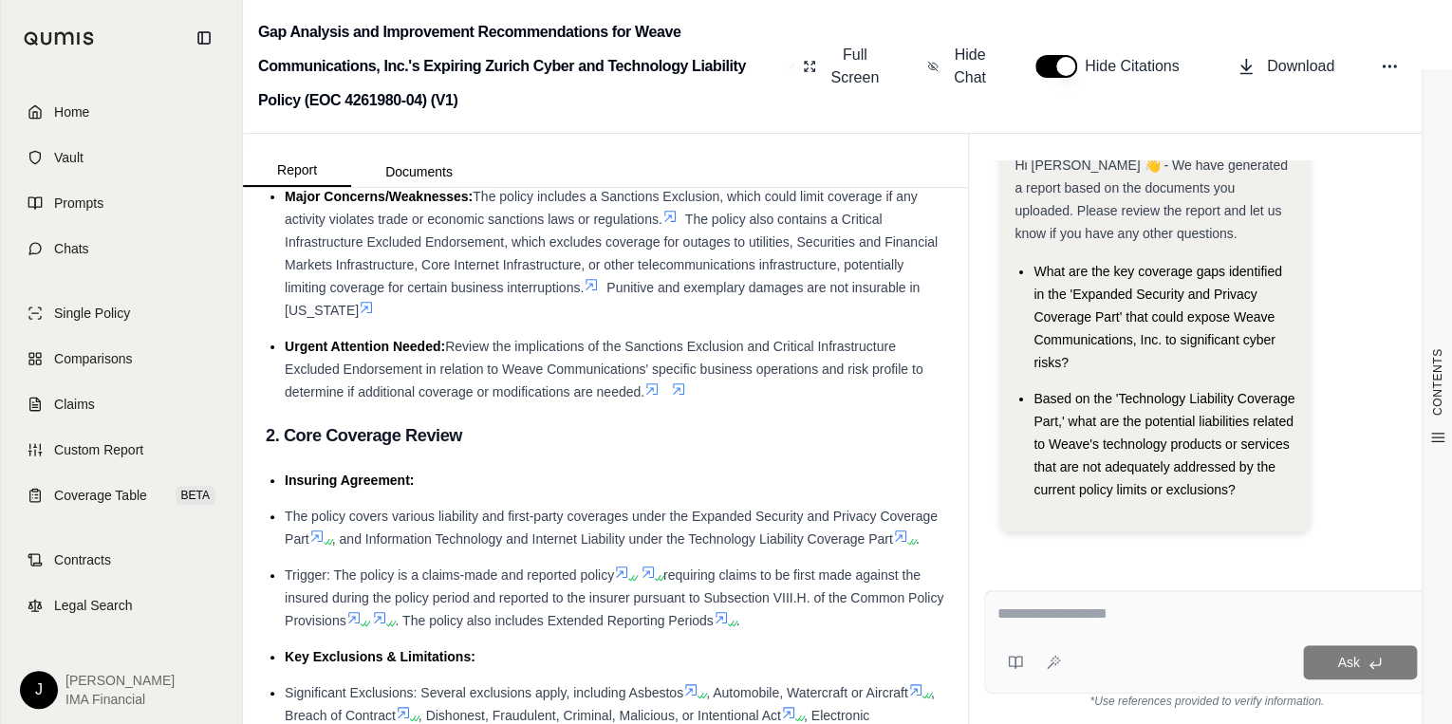
scroll to position [37, 0]
click at [115, 358] on span "Comparisons" at bounding box center [93, 358] width 78 height 19
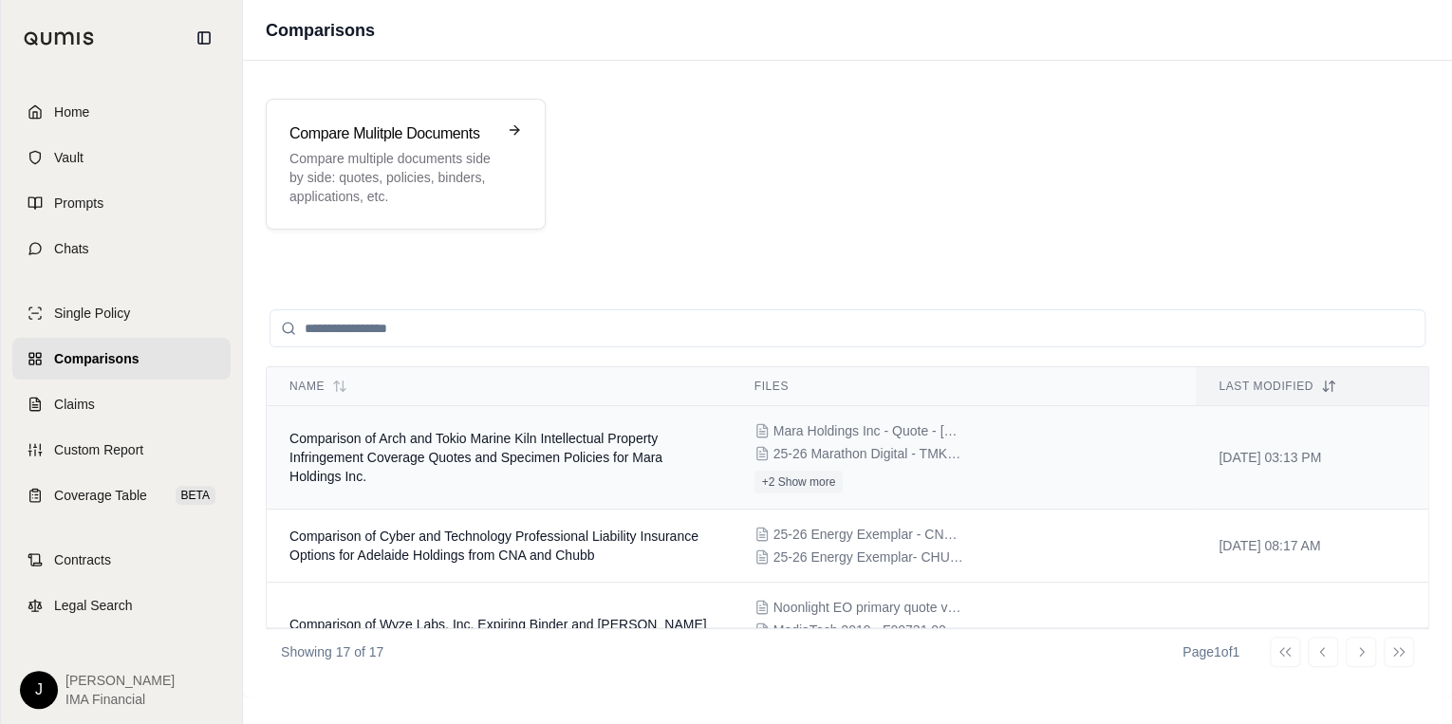
click at [440, 450] on span "Comparison of Arch and Tokio Marine Kiln Intellectual Property Infringement Cov…" at bounding box center [476, 457] width 373 height 53
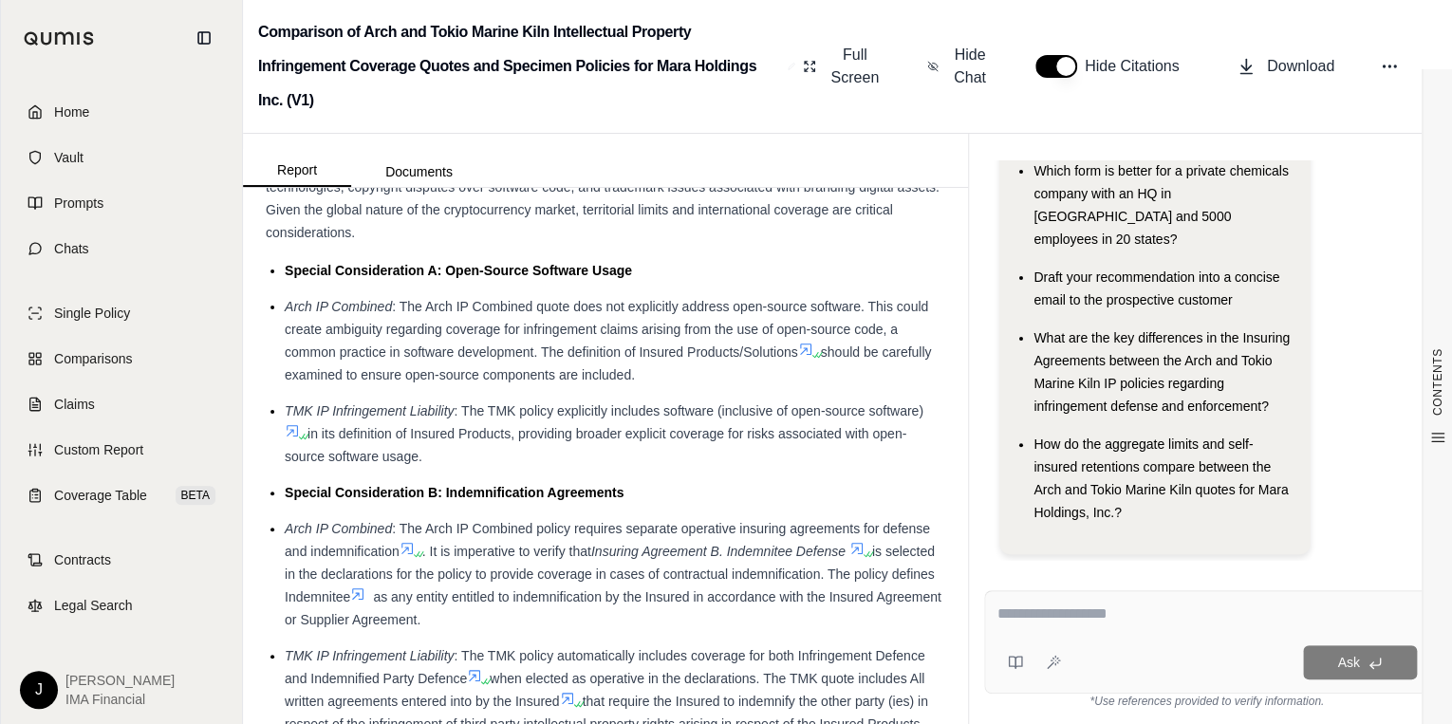
scroll to position [1511, 0]
click at [1090, 632] on div "Ask" at bounding box center [1206, 641] width 445 height 103
click at [1089, 630] on div at bounding box center [1207, 617] width 421 height 29
drag, startPoint x: 1089, startPoint y: 630, endPoint x: 1037, endPoint y: 611, distance: 55.6
click at [1037, 611] on textarea at bounding box center [1207, 614] width 421 height 23
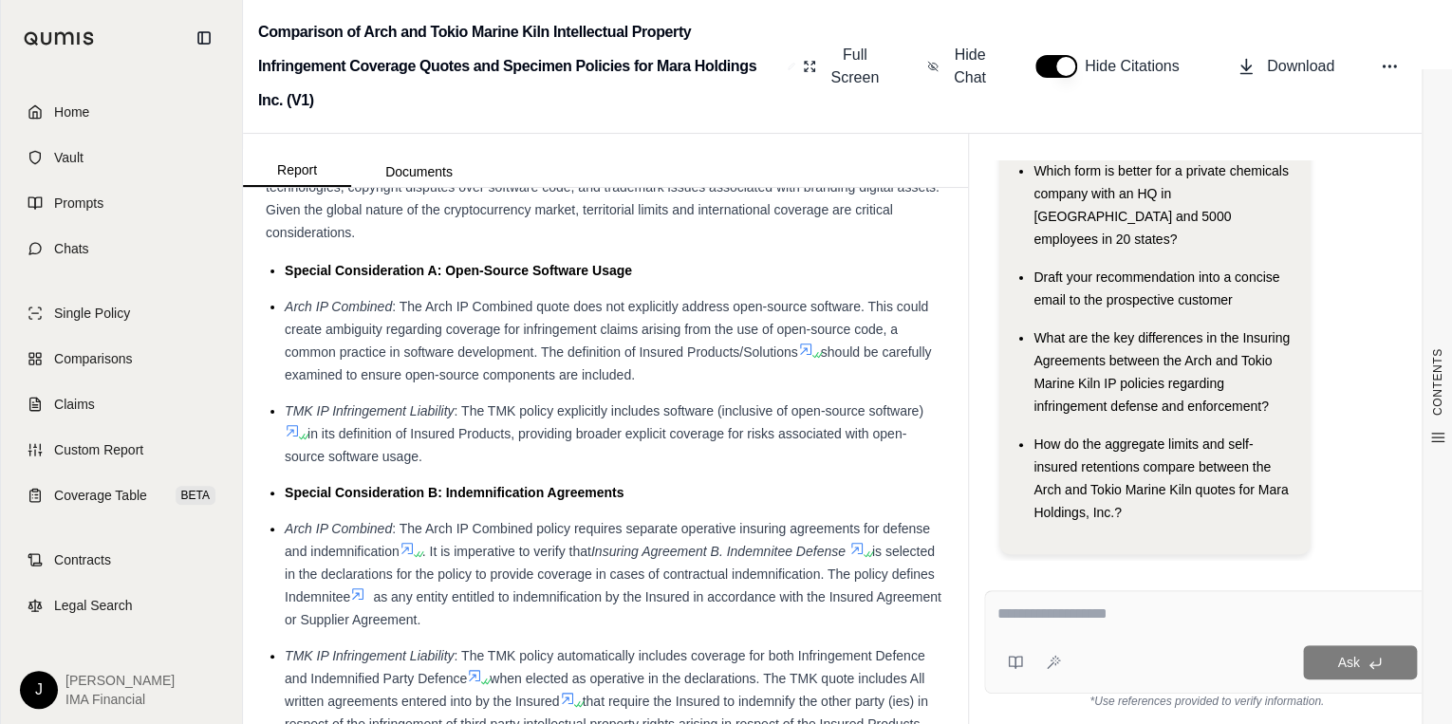
click at [1037, 611] on textarea at bounding box center [1207, 614] width 421 height 23
click at [1040, 611] on textarea at bounding box center [1207, 614] width 421 height 23
type textarea "*"
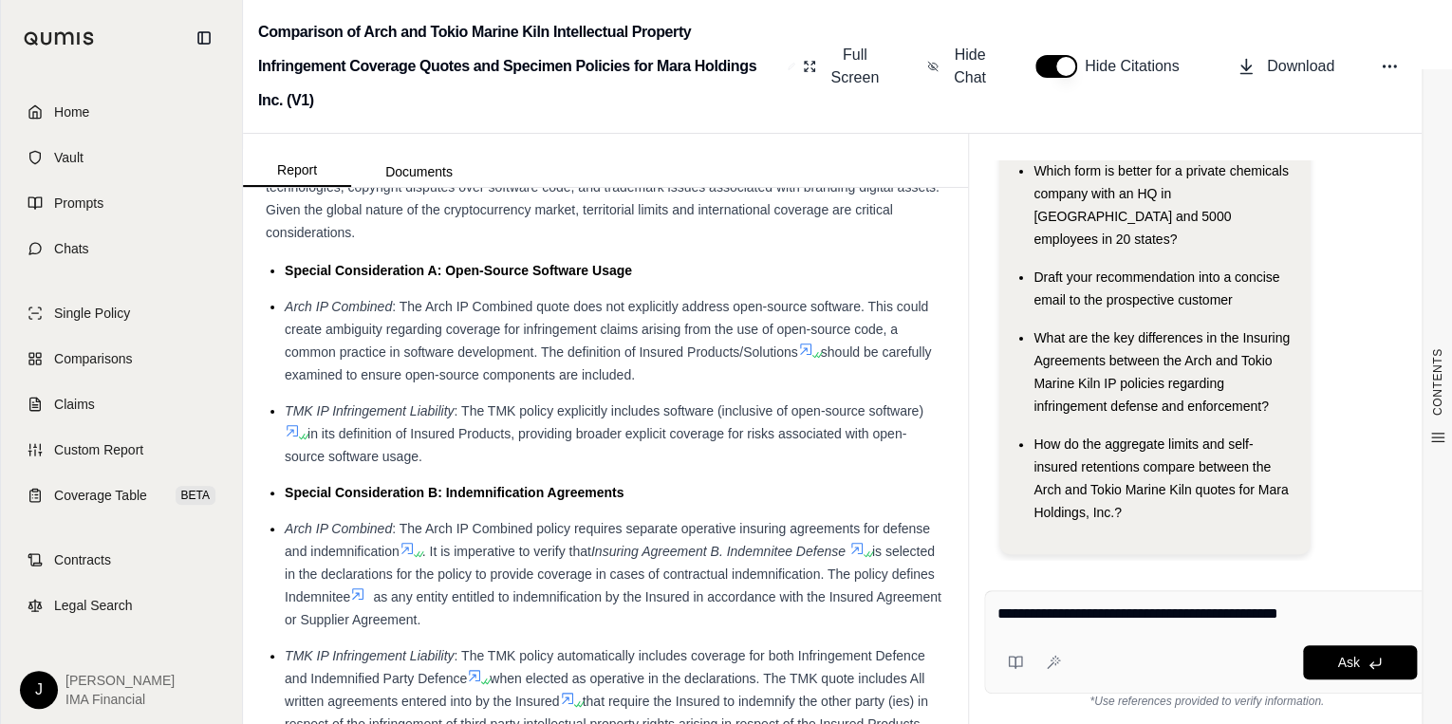
type textarea "**********"
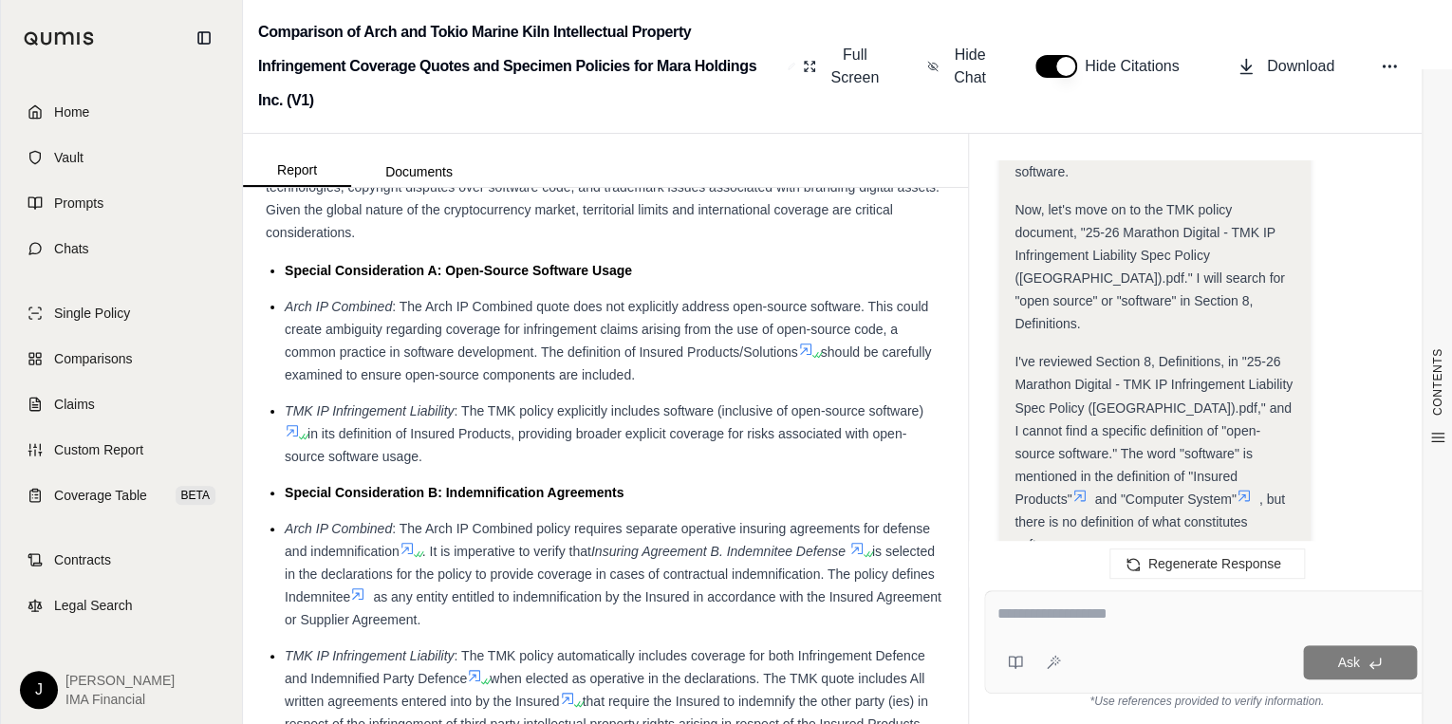
scroll to position [1642, 0]
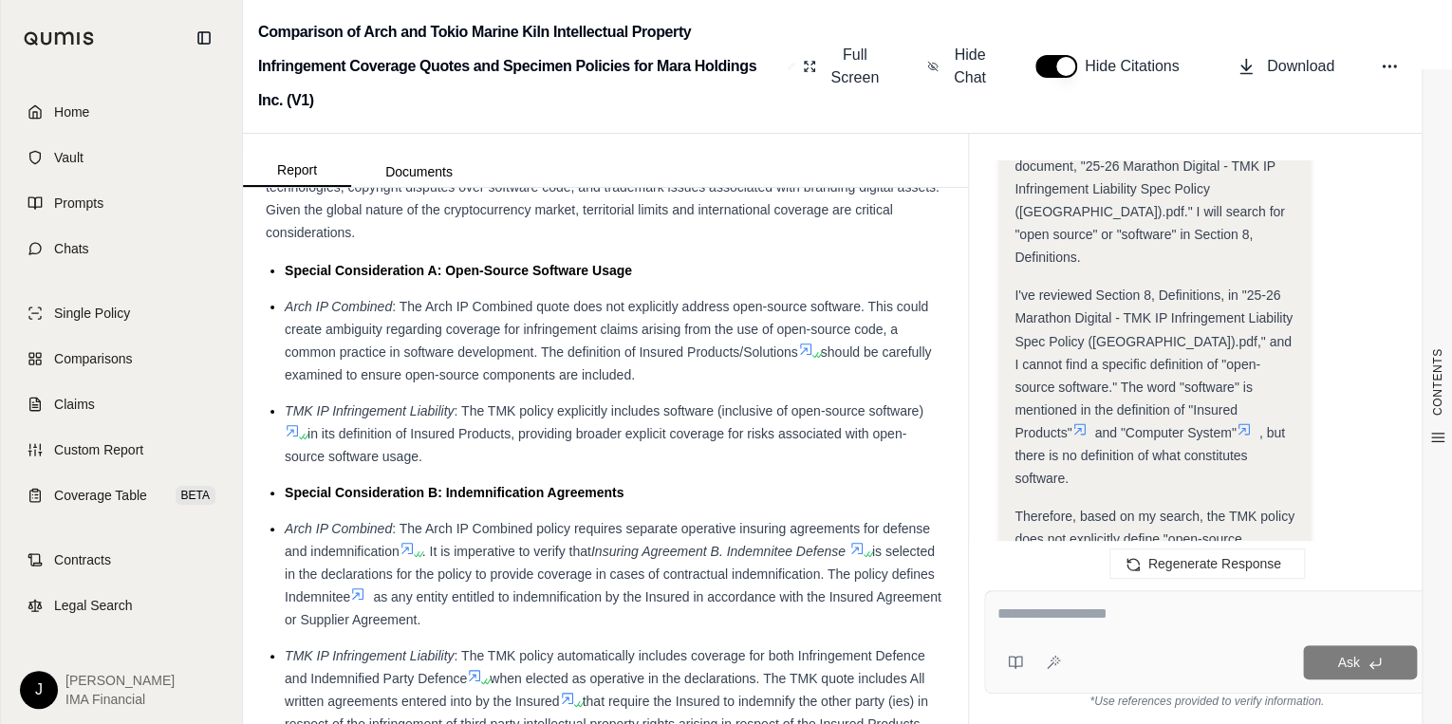
click at [1088, 421] on icon at bounding box center [1080, 428] width 15 height 15
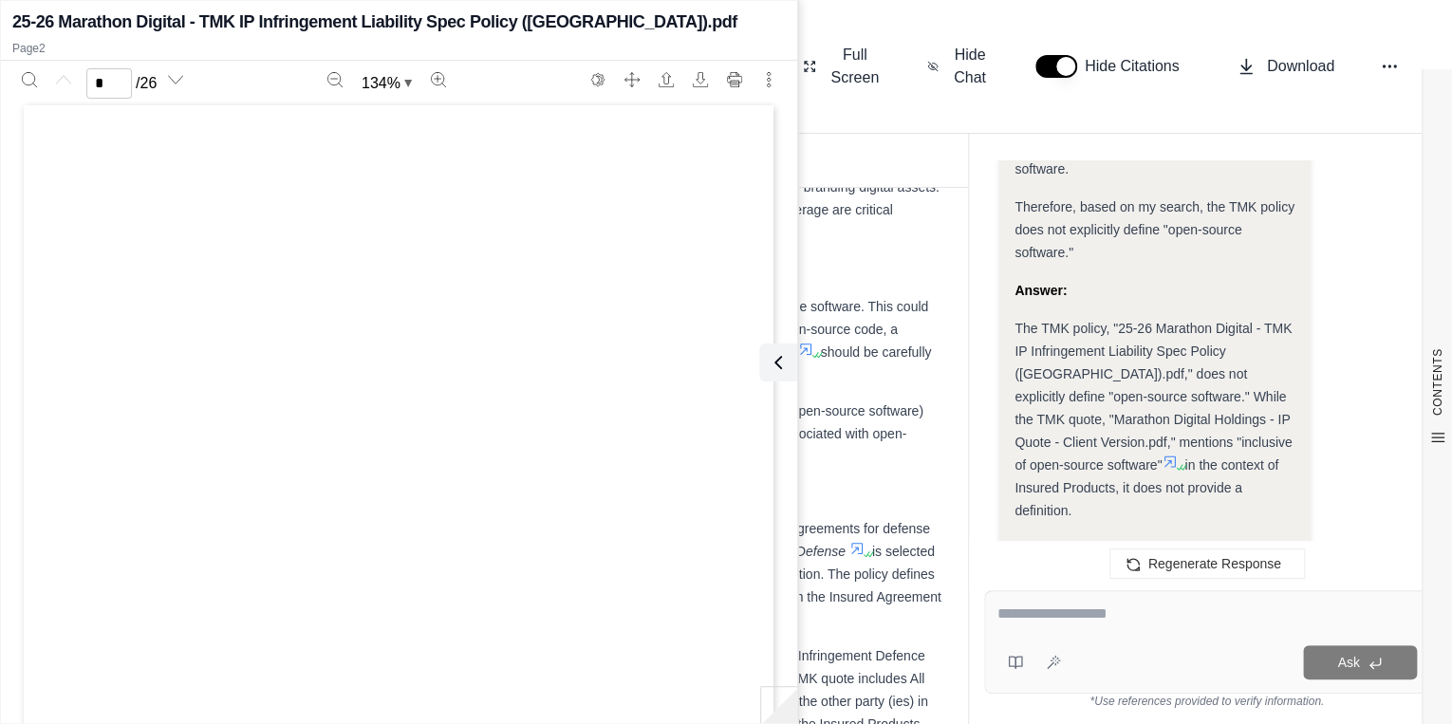
scroll to position [0, 0]
type input "*"
click at [783, 365] on icon at bounding box center [774, 362] width 23 height 23
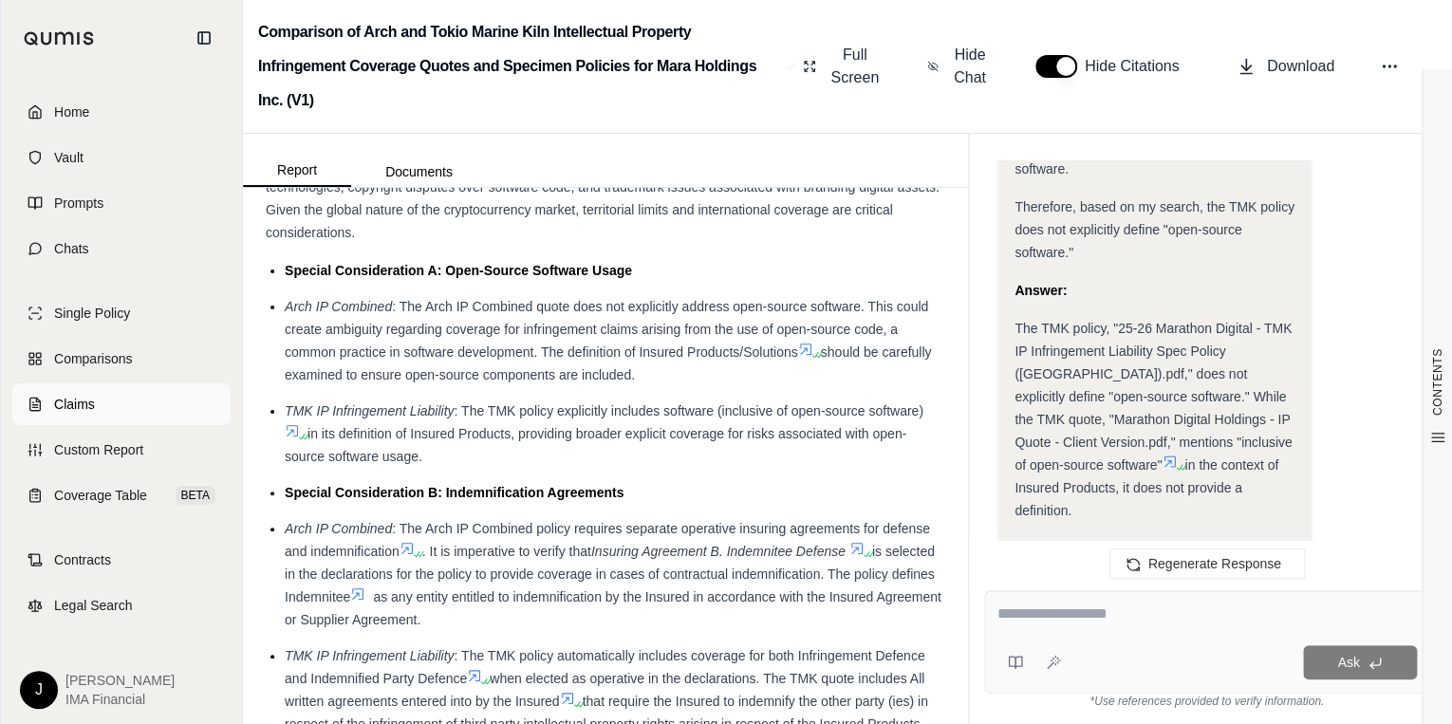
click at [85, 408] on span "Claims" at bounding box center [74, 404] width 41 height 19
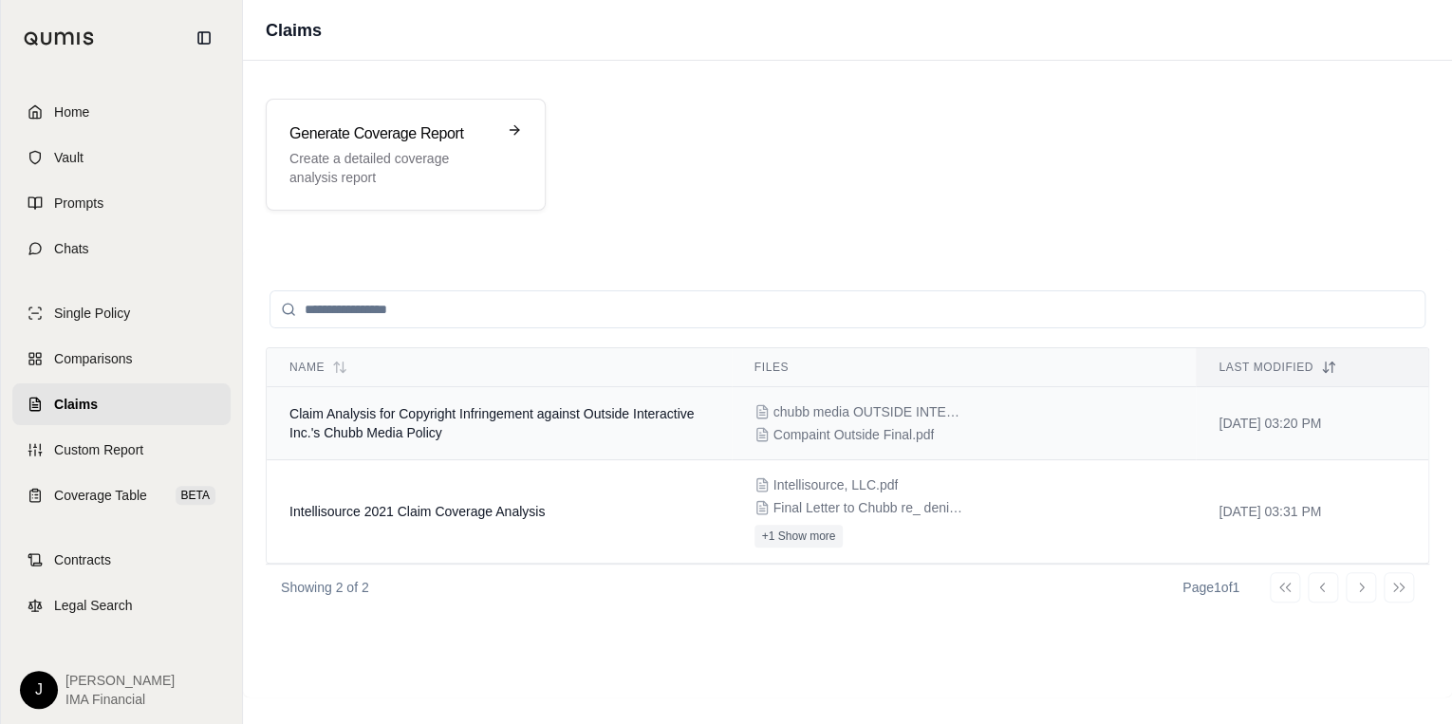
click at [488, 407] on span "Claim Analysis for Copyright Infringement against Outside Interactive Inc.'s Ch…" at bounding box center [492, 423] width 404 height 34
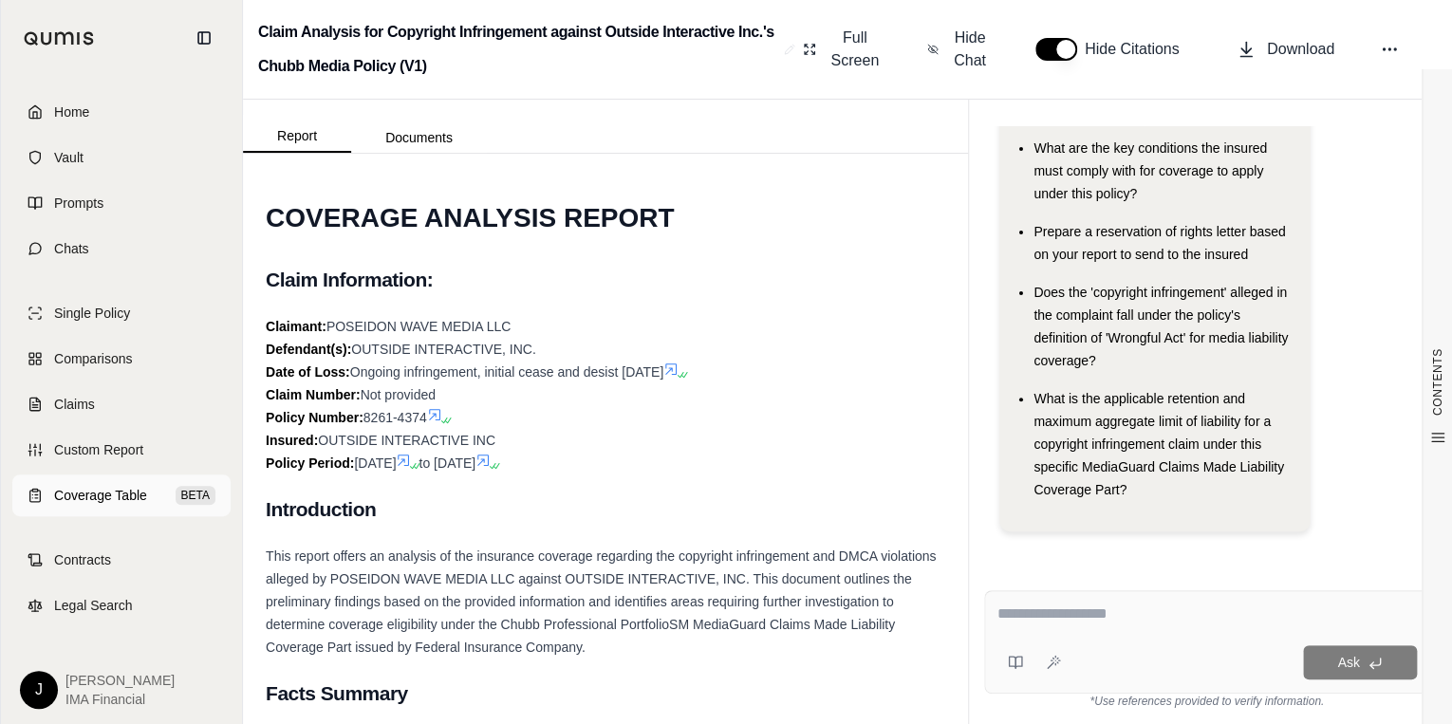
click at [116, 494] on span "Coverage Table" at bounding box center [100, 495] width 93 height 19
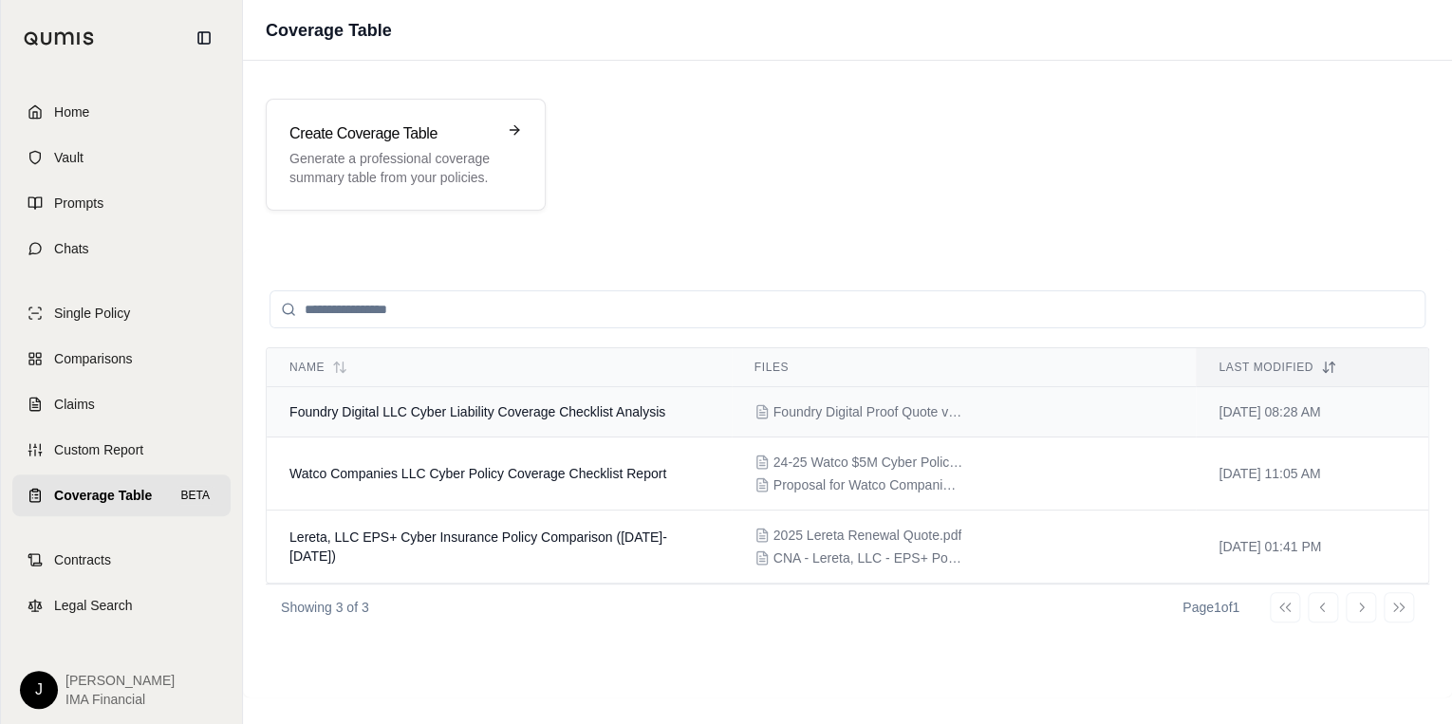
click at [516, 414] on span "Foundry Digital LLC Cyber Liability Coverage Checklist Analysis" at bounding box center [478, 411] width 376 height 15
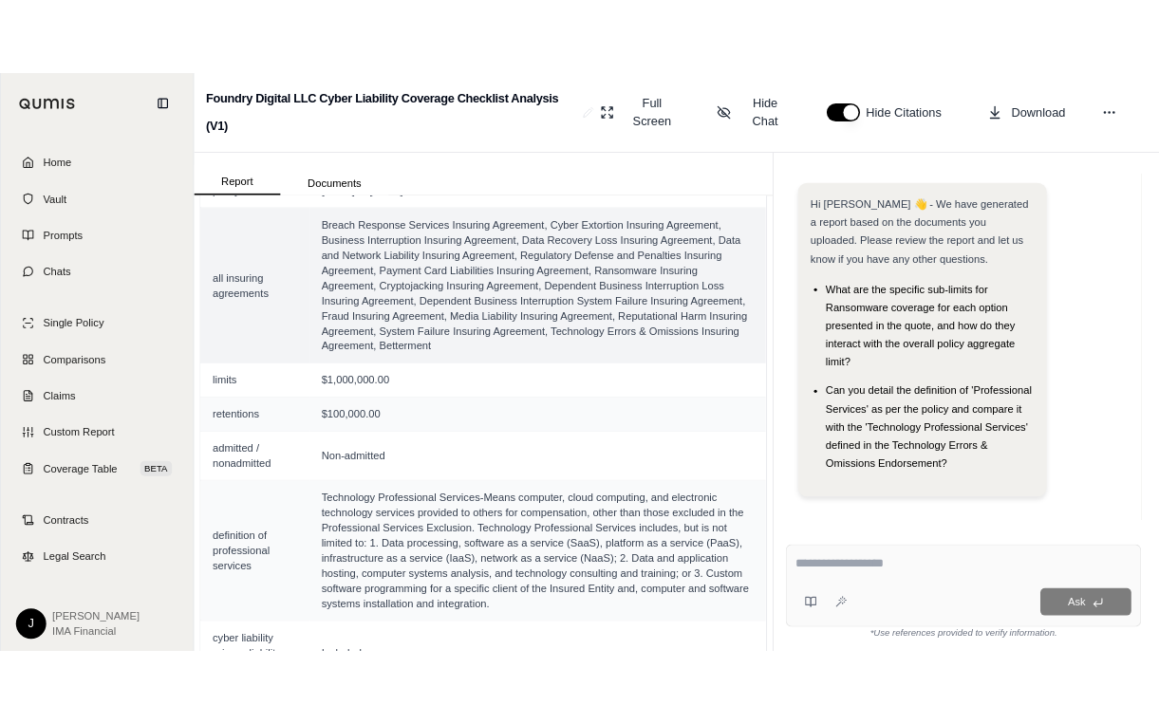
scroll to position [84, 0]
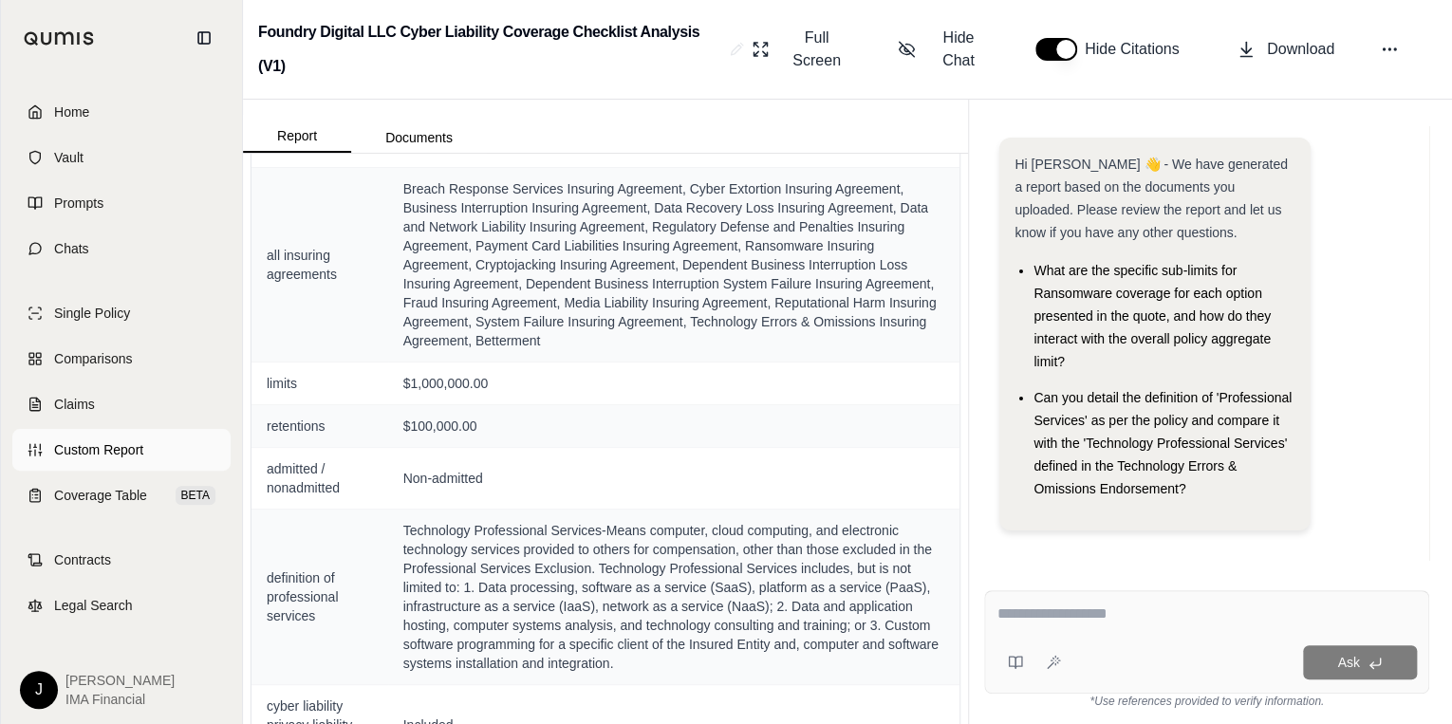
click at [95, 454] on span "Custom Report" at bounding box center [98, 449] width 89 height 19
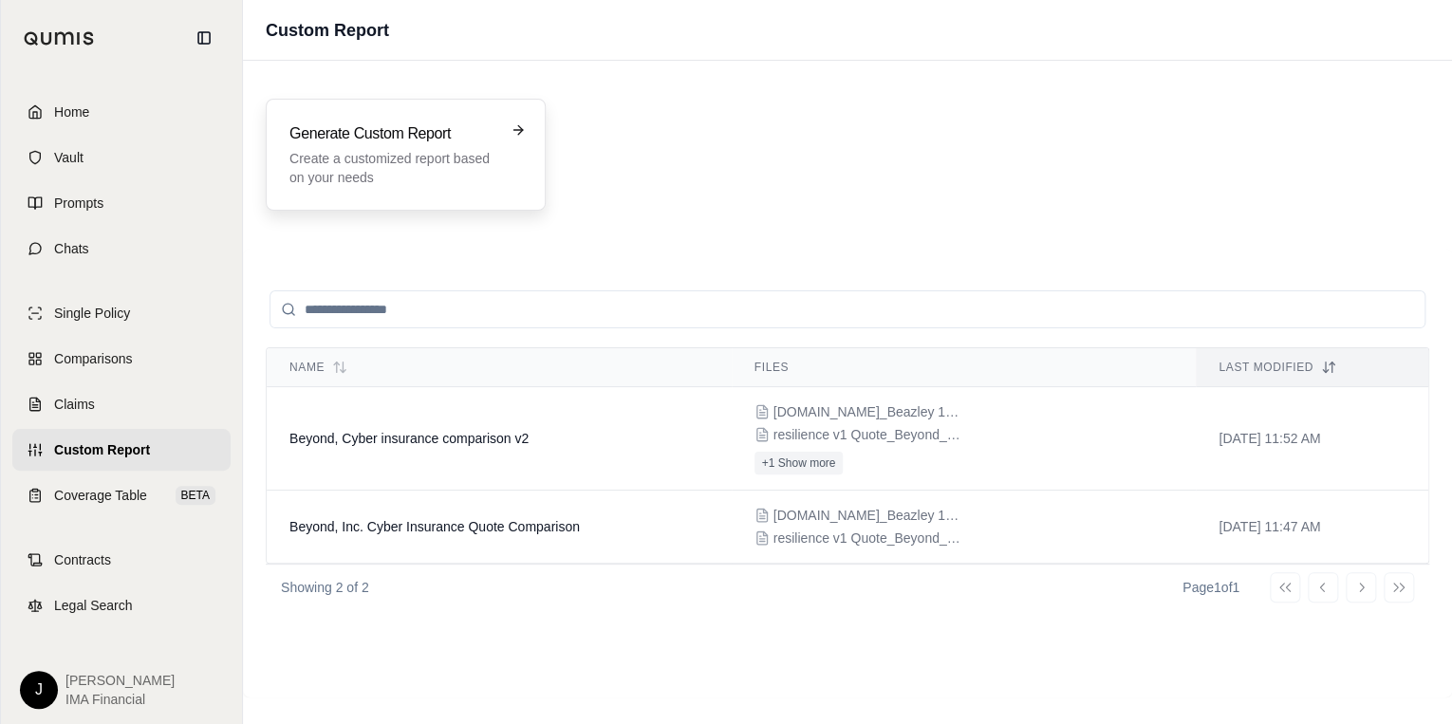
click at [414, 163] on p "Create a customized report based on your needs" at bounding box center [393, 168] width 206 height 38
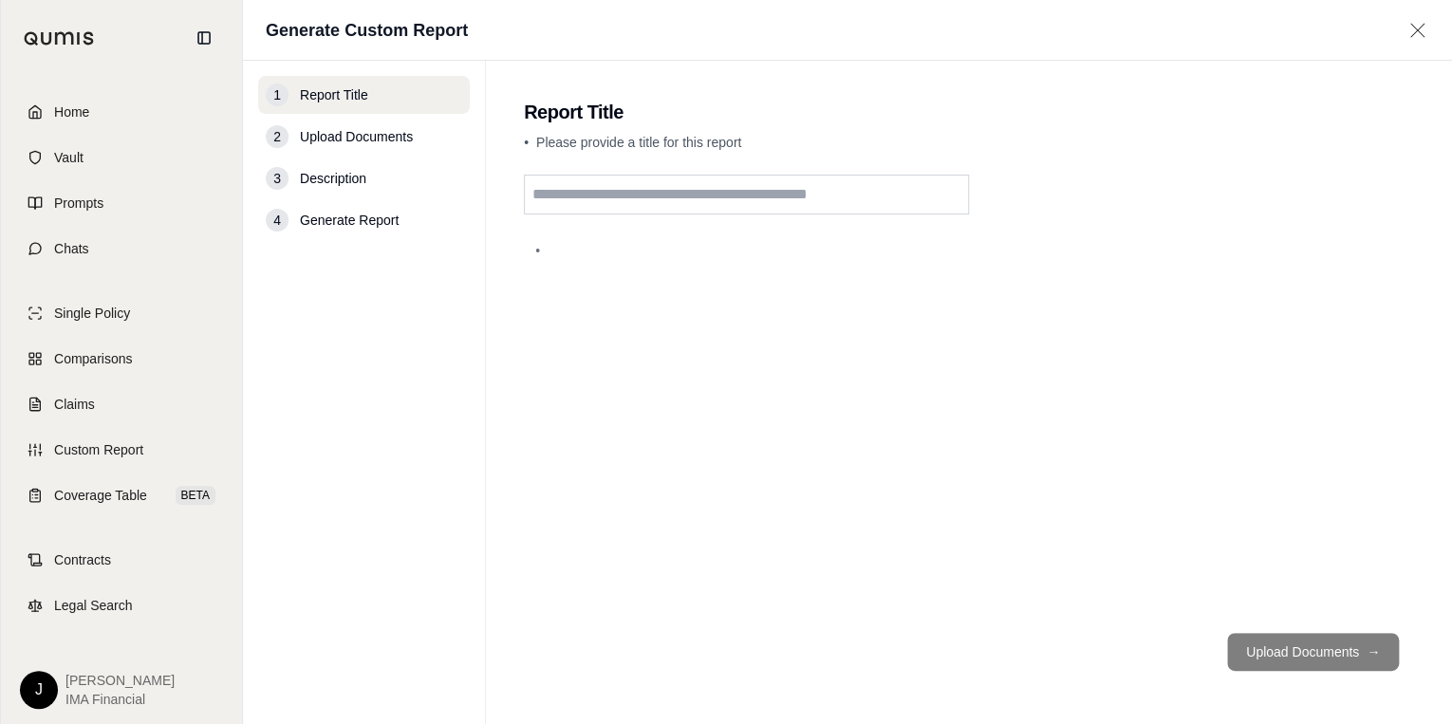
click at [601, 197] on input "text" at bounding box center [746, 195] width 445 height 40
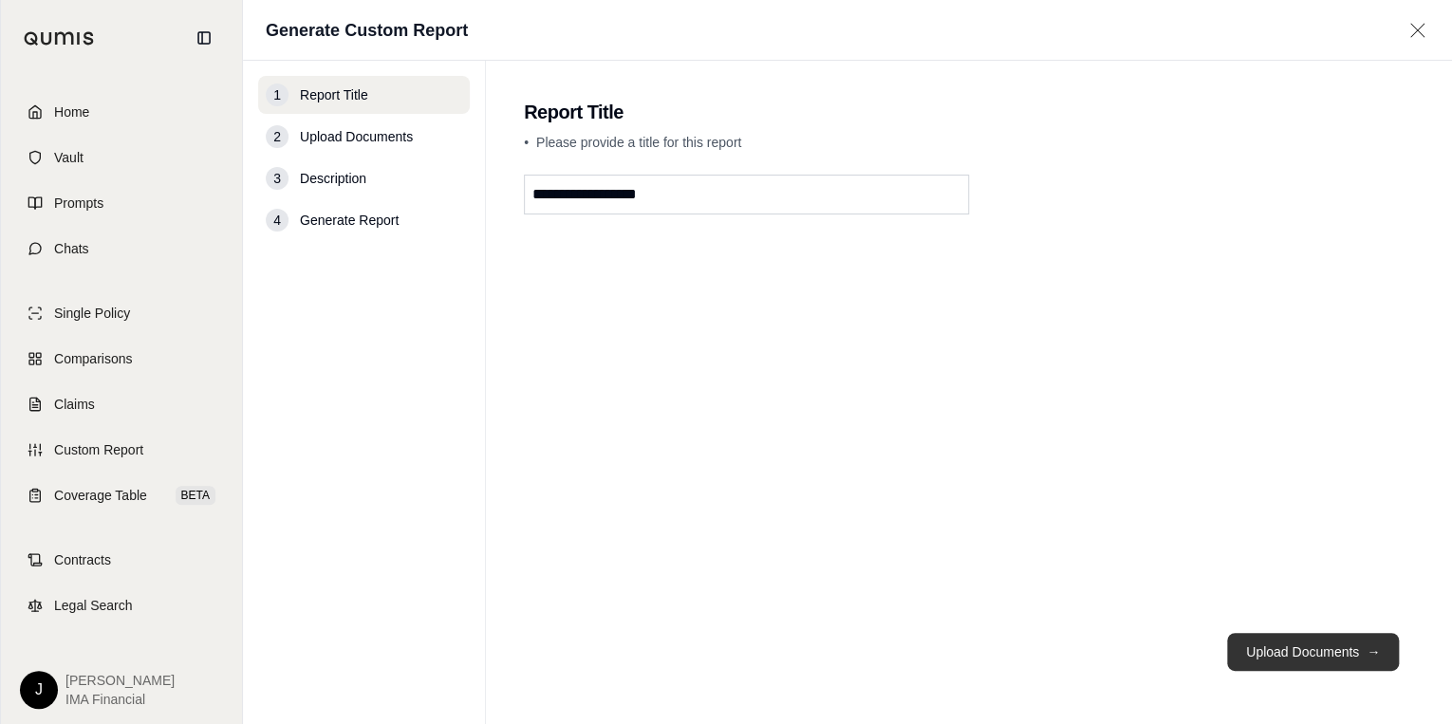
type input "**********"
click at [1319, 647] on button "Upload Documents →" at bounding box center [1313, 652] width 172 height 38
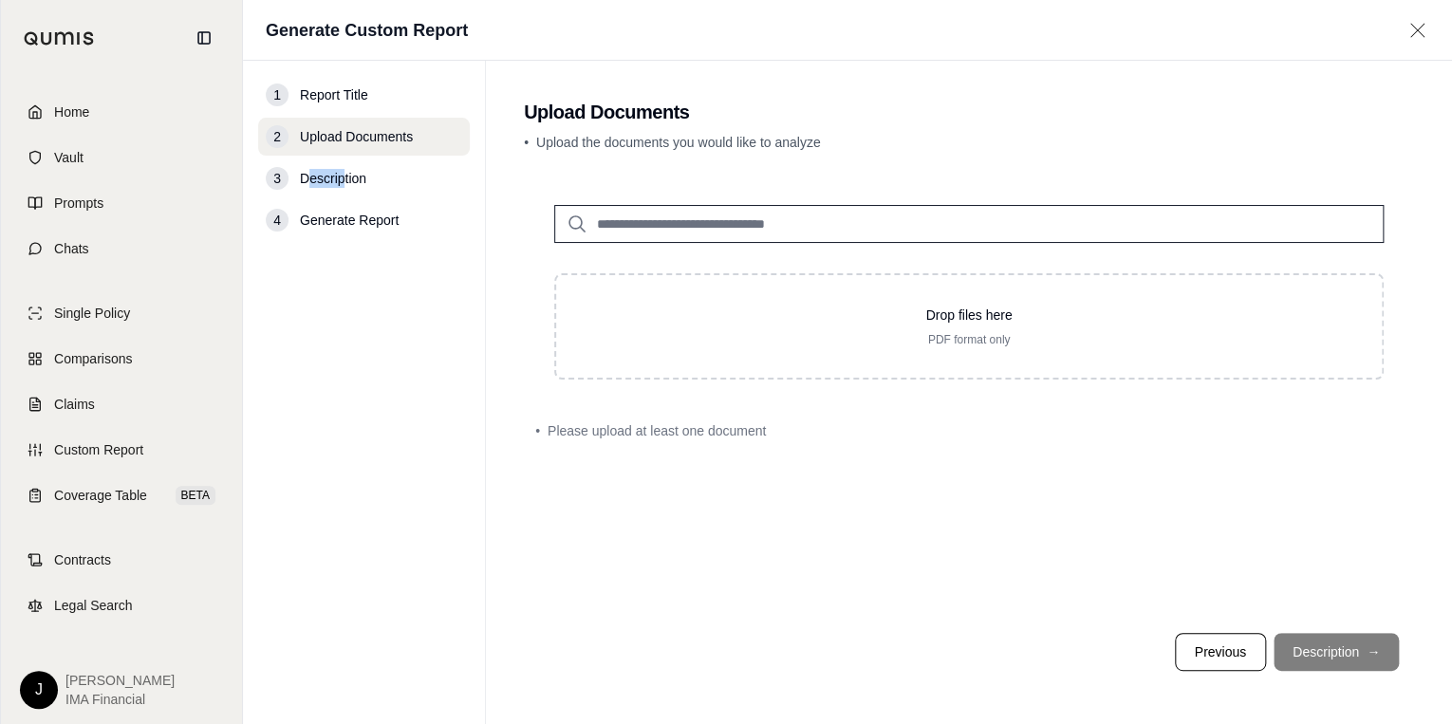
drag, startPoint x: 309, startPoint y: 178, endPoint x: 345, endPoint y: 178, distance: 35.1
click at [345, 178] on span "Description" at bounding box center [333, 178] width 66 height 19
drag, startPoint x: 345, startPoint y: 178, endPoint x: 383, endPoint y: 179, distance: 38.0
click at [383, 179] on div "3 Description" at bounding box center [364, 178] width 212 height 38
drag, startPoint x: 312, startPoint y: 179, endPoint x: 289, endPoint y: 179, distance: 23.7
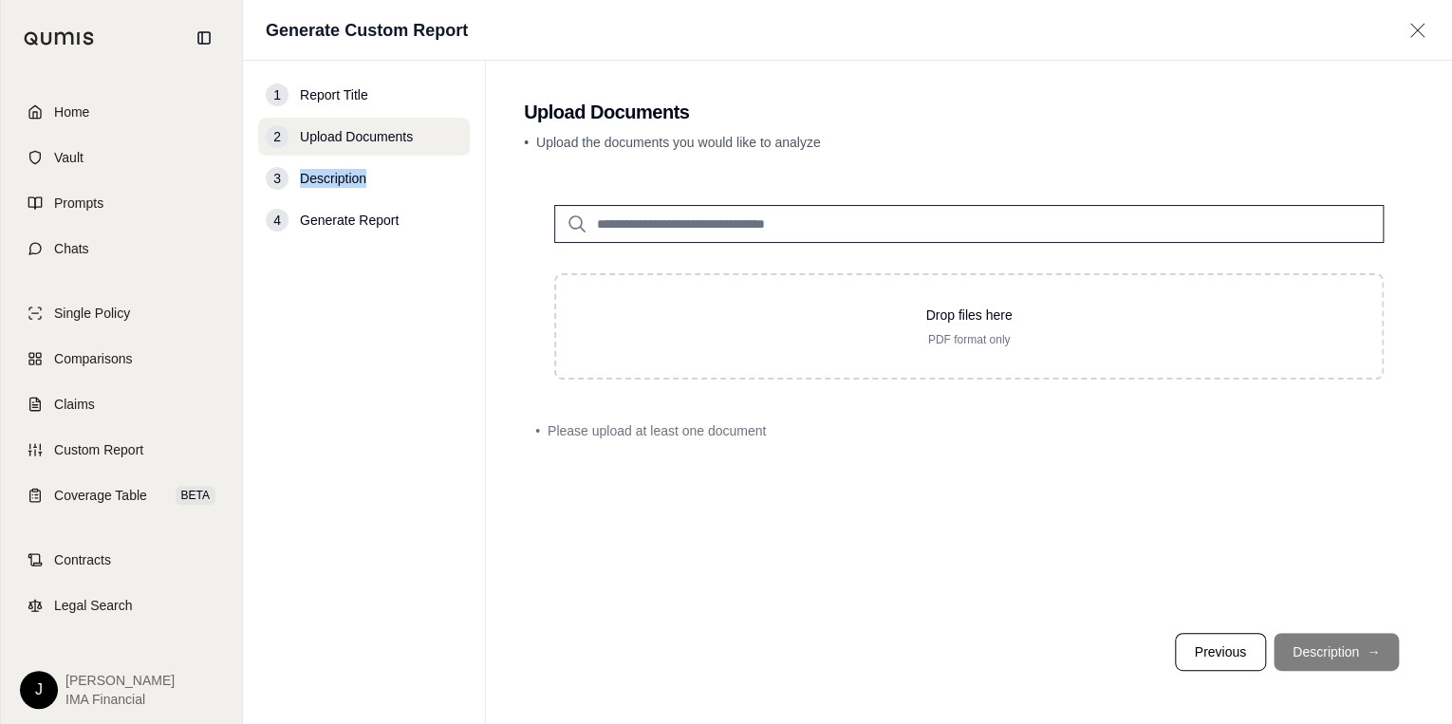
click at [289, 179] on div "3 Description" at bounding box center [364, 178] width 212 height 38
click at [92, 114] on link "Home" at bounding box center [121, 112] width 218 height 42
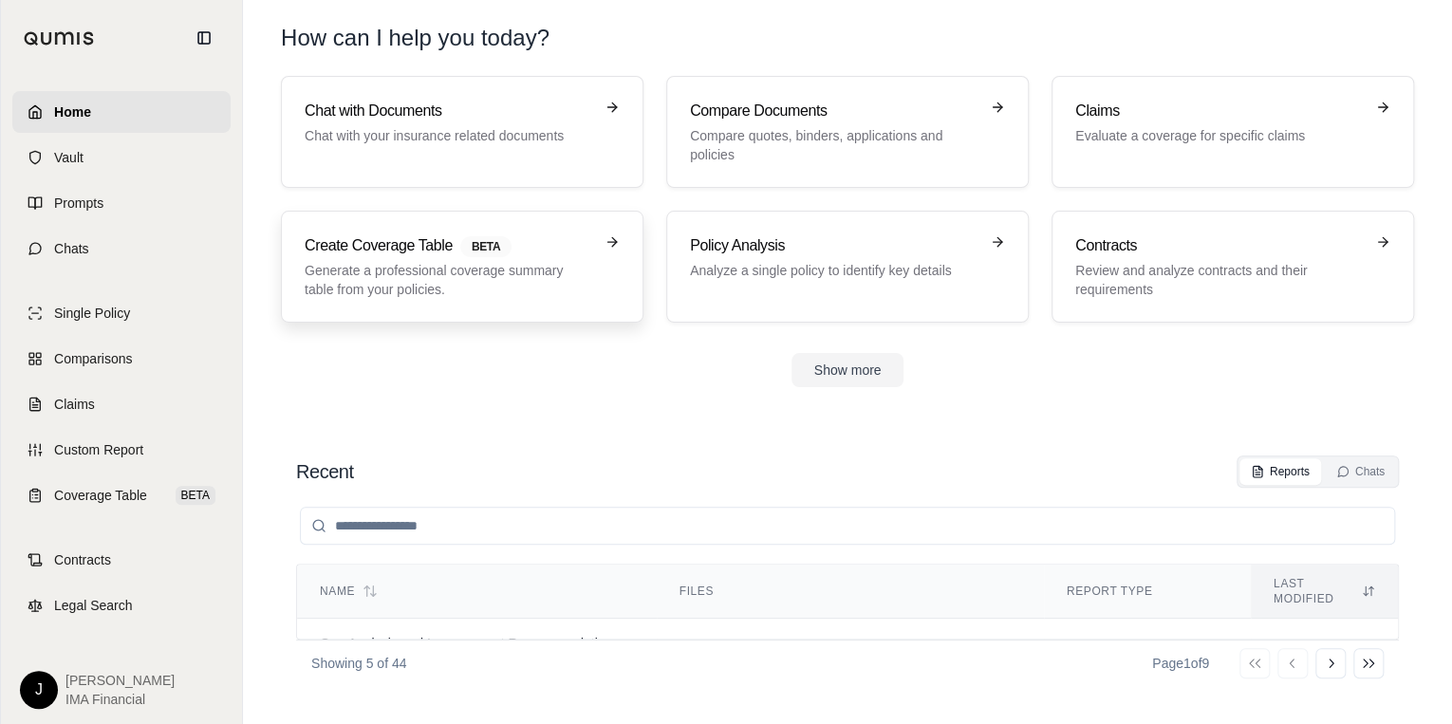
click at [465, 266] on p "Generate a professional coverage summary table from your policies." at bounding box center [449, 280] width 289 height 38
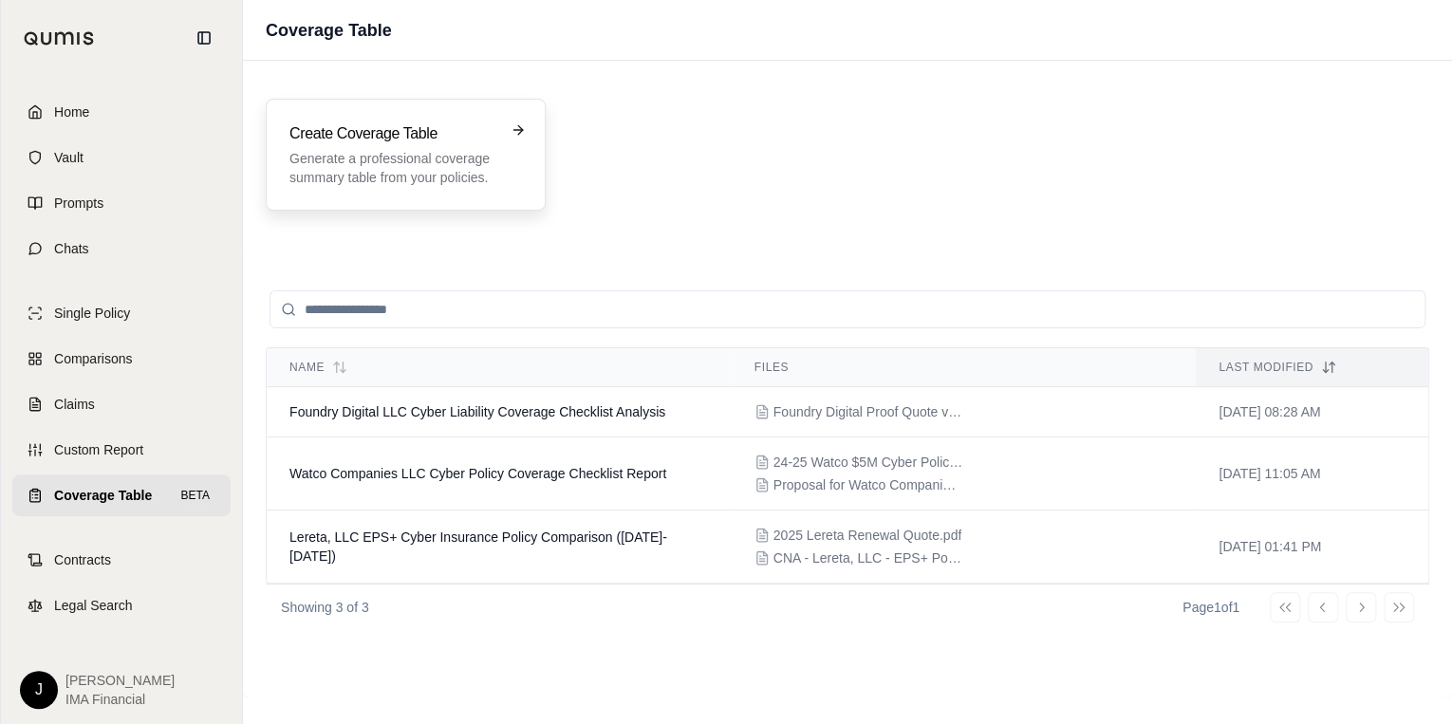
click at [420, 163] on p "Generate a professional coverage summary table from your policies." at bounding box center [393, 168] width 206 height 38
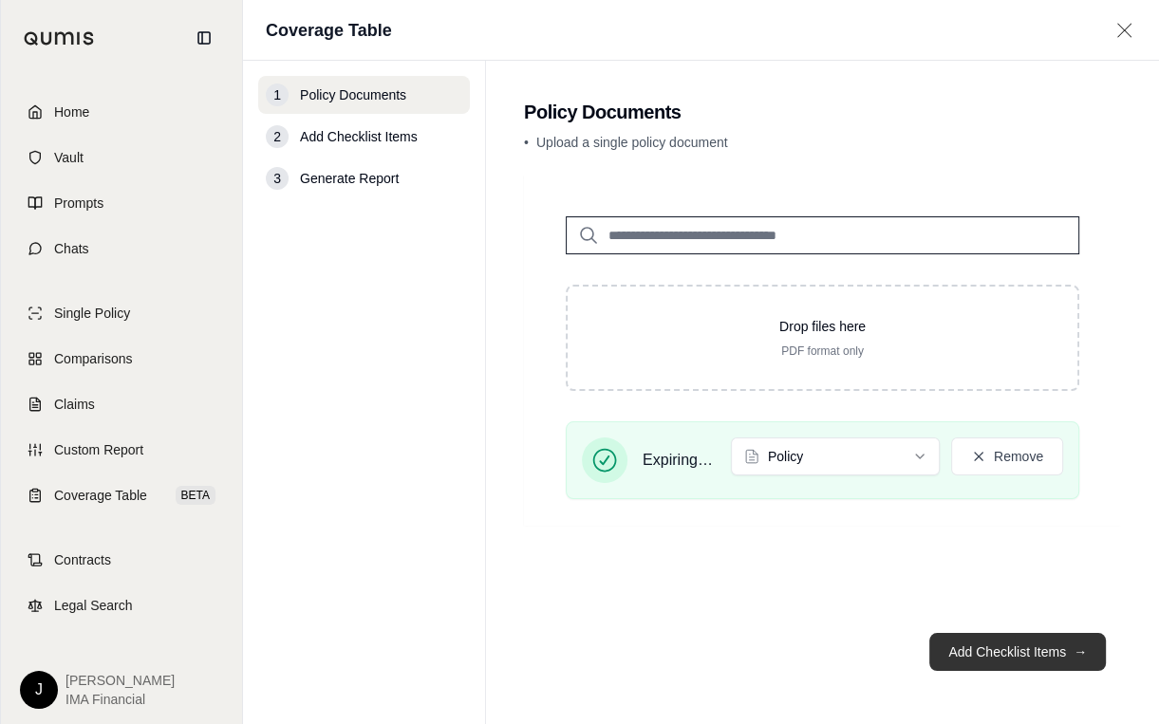
click at [1047, 658] on button "Add Checklist Items →" at bounding box center [1017, 652] width 177 height 38
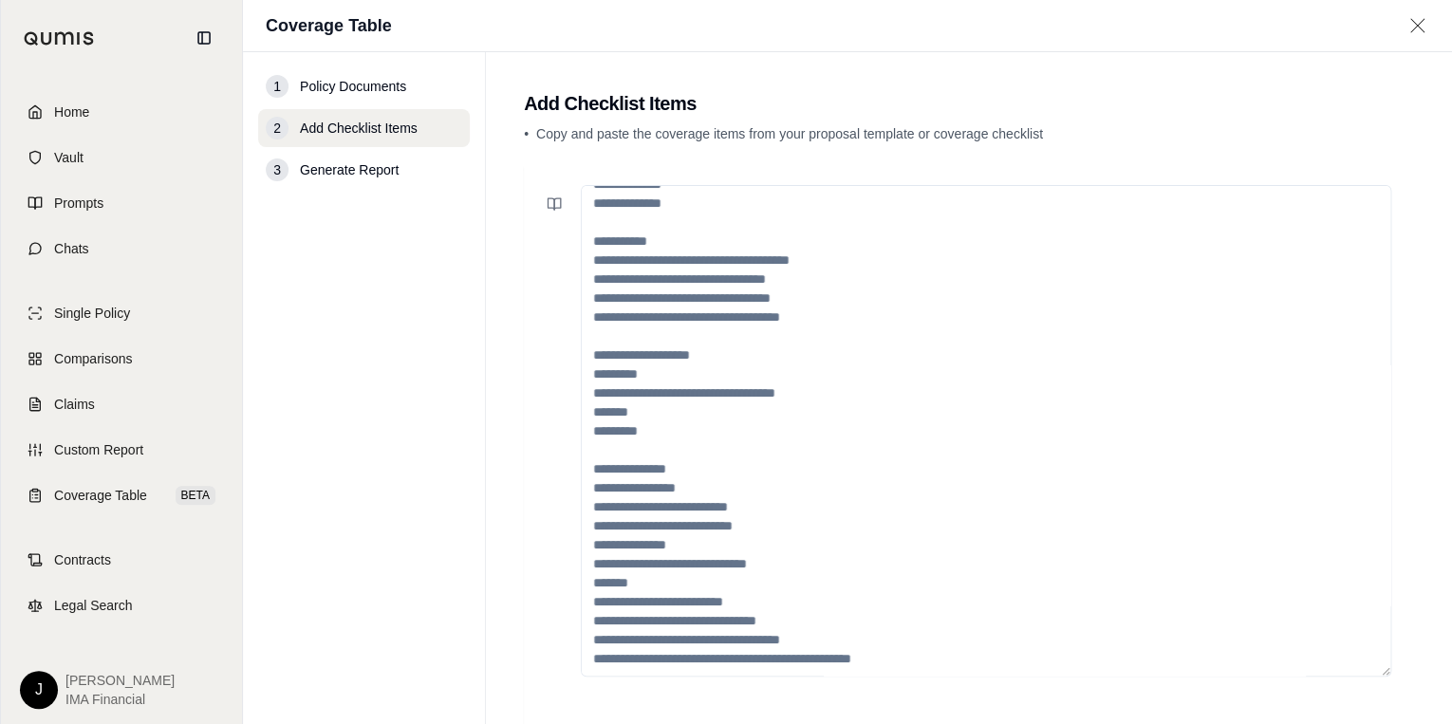
scroll to position [76, 0]
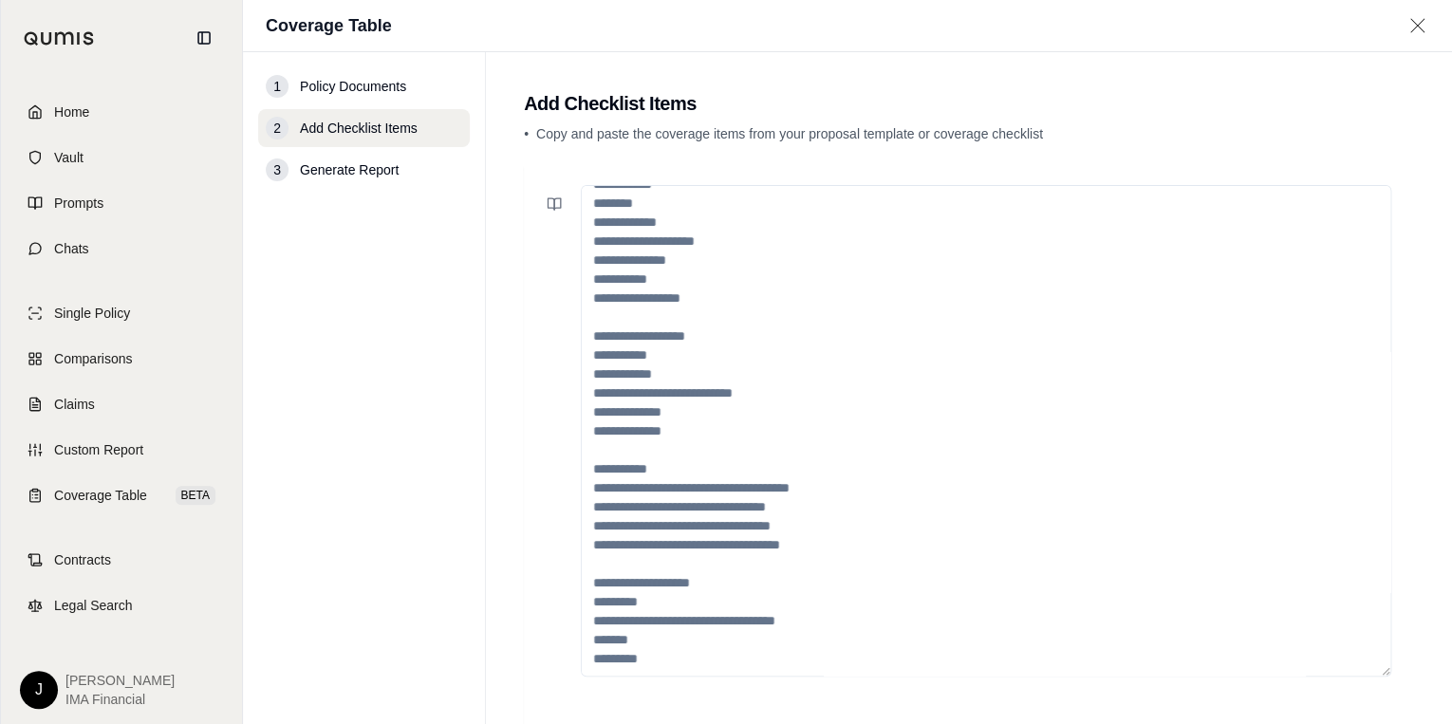
drag, startPoint x: 685, startPoint y: 546, endPoint x: 649, endPoint y: 425, distance: 125.8
click at [649, 425] on textarea at bounding box center [986, 431] width 811 height 492
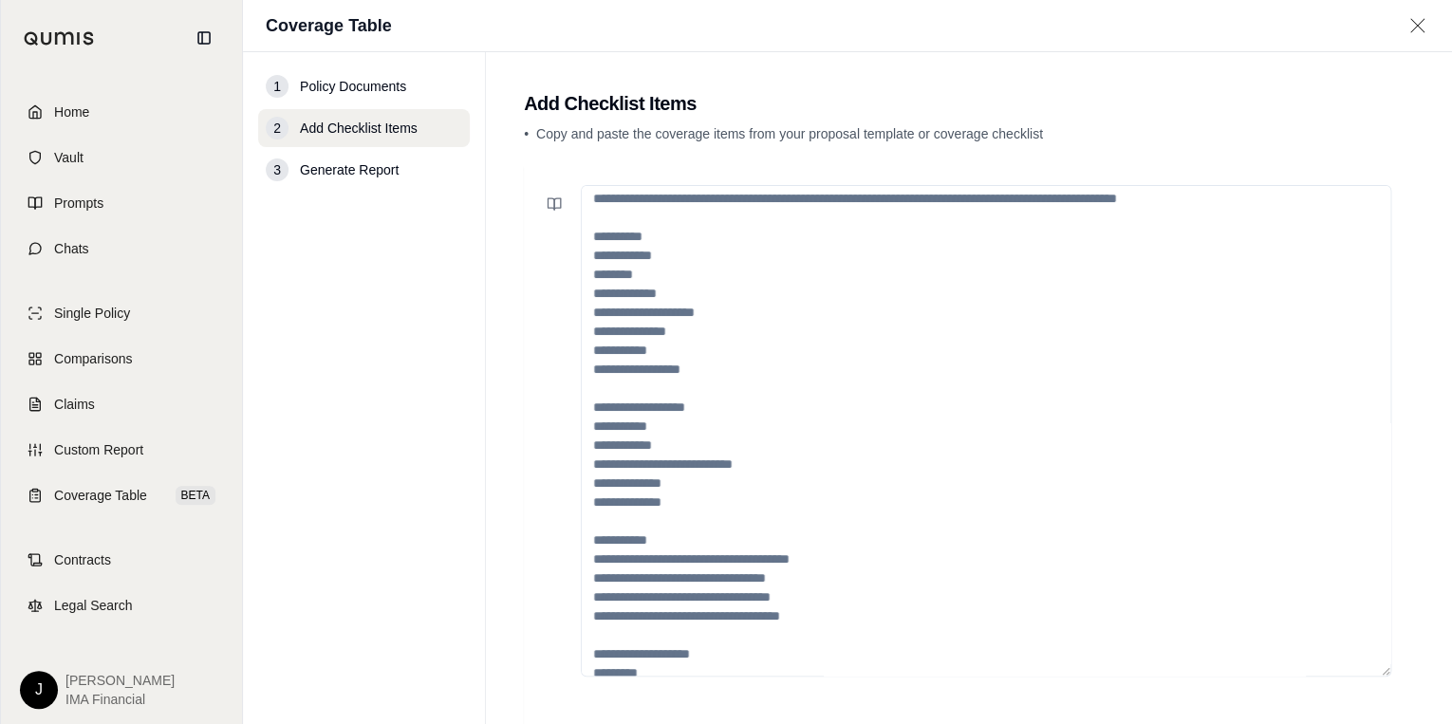
scroll to position [0, 0]
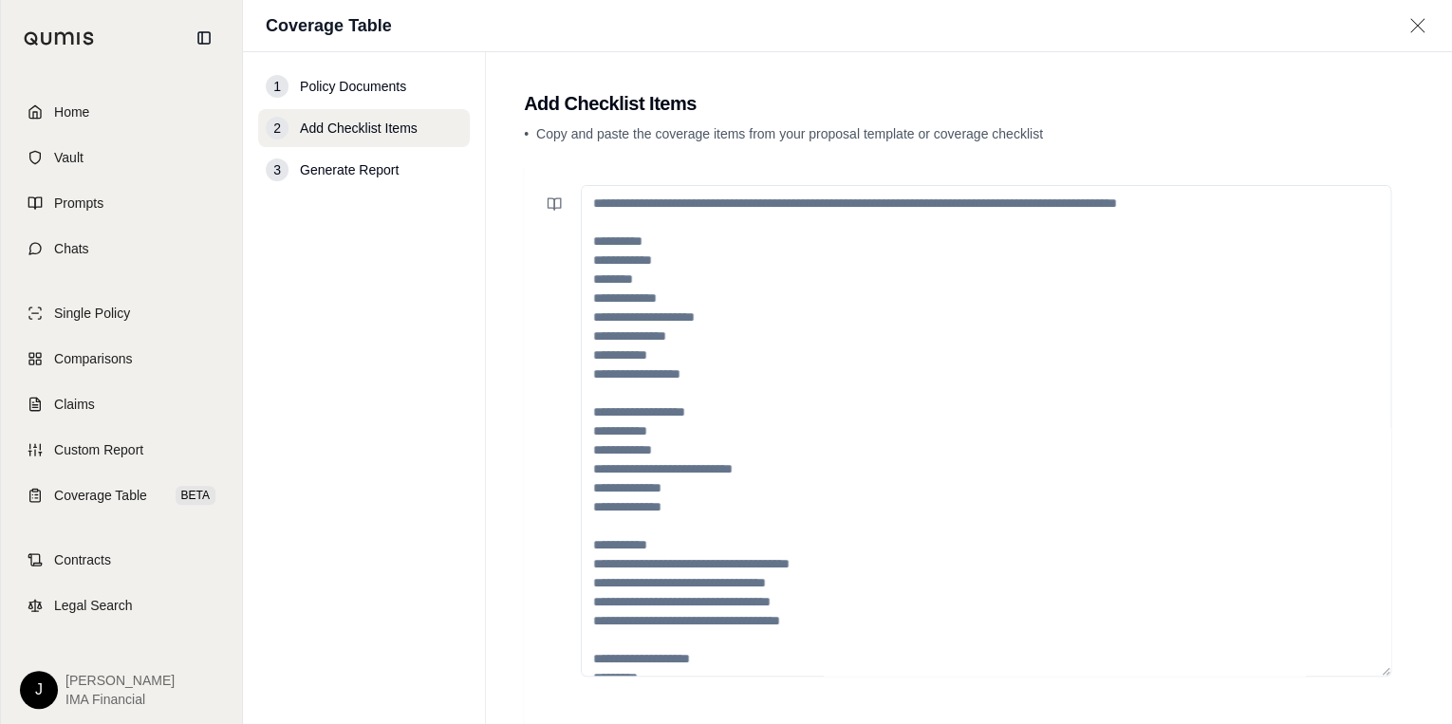
drag, startPoint x: 607, startPoint y: 222, endPoint x: 682, endPoint y: 244, distance: 78.1
click at [682, 244] on textarea at bounding box center [986, 431] width 811 height 492
click at [594, 201] on textarea at bounding box center [986, 431] width 811 height 492
paste textarea "**********"
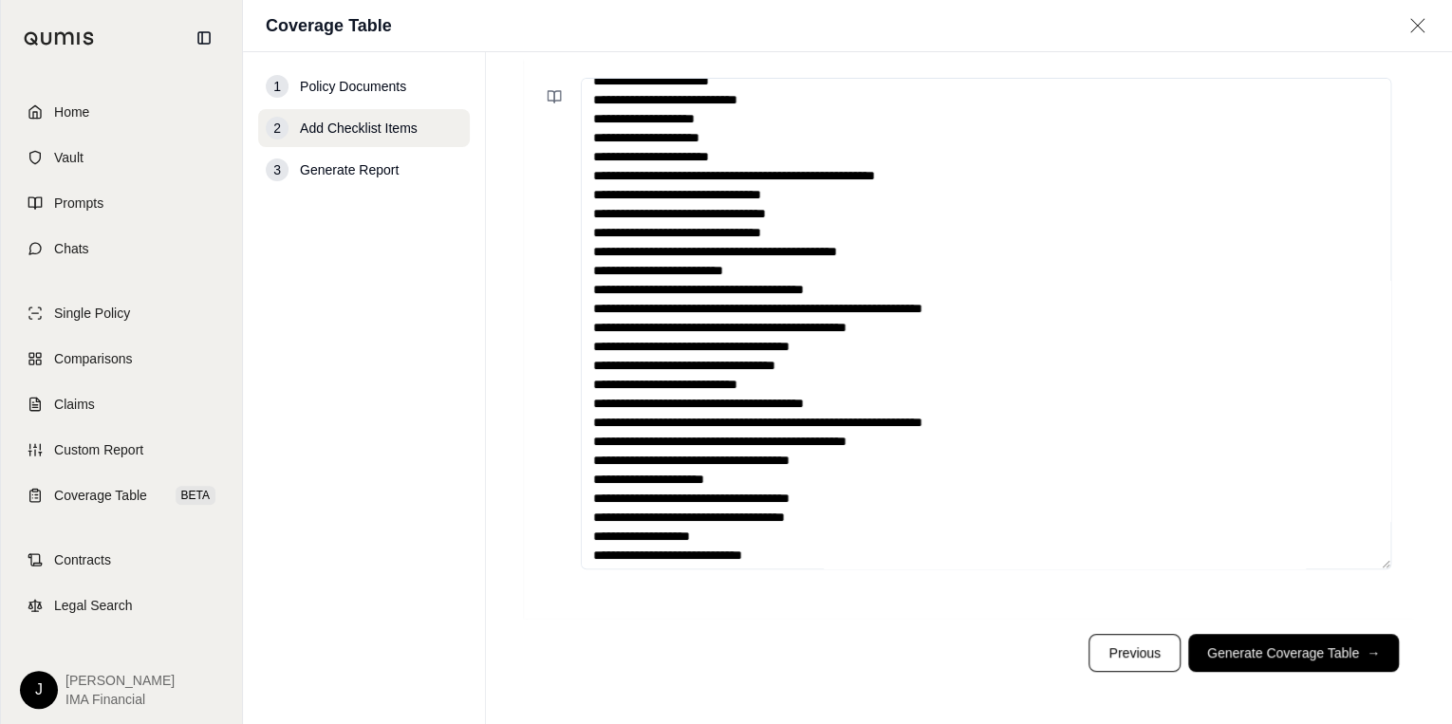
scroll to position [190, 0]
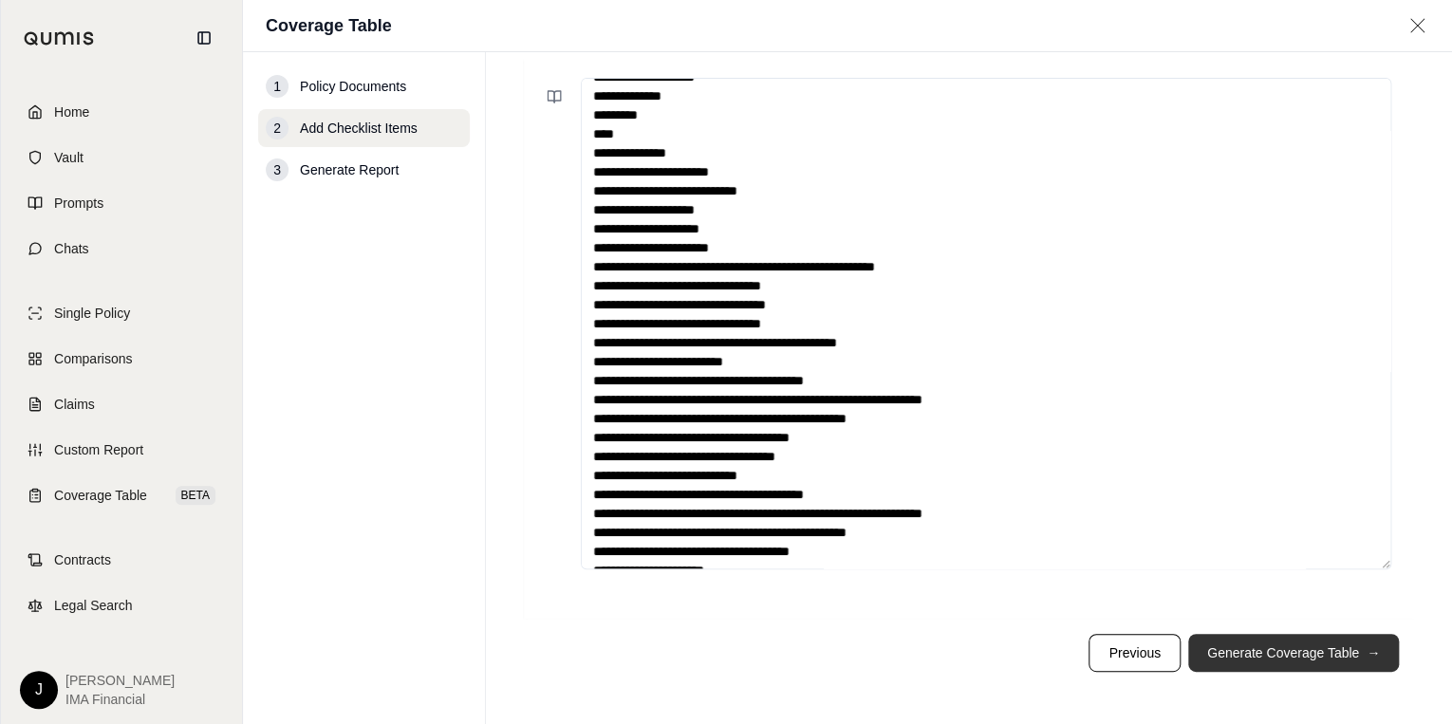
type textarea "**********"
click at [1241, 646] on button "Generate Coverage Table →" at bounding box center [1294, 653] width 211 height 38
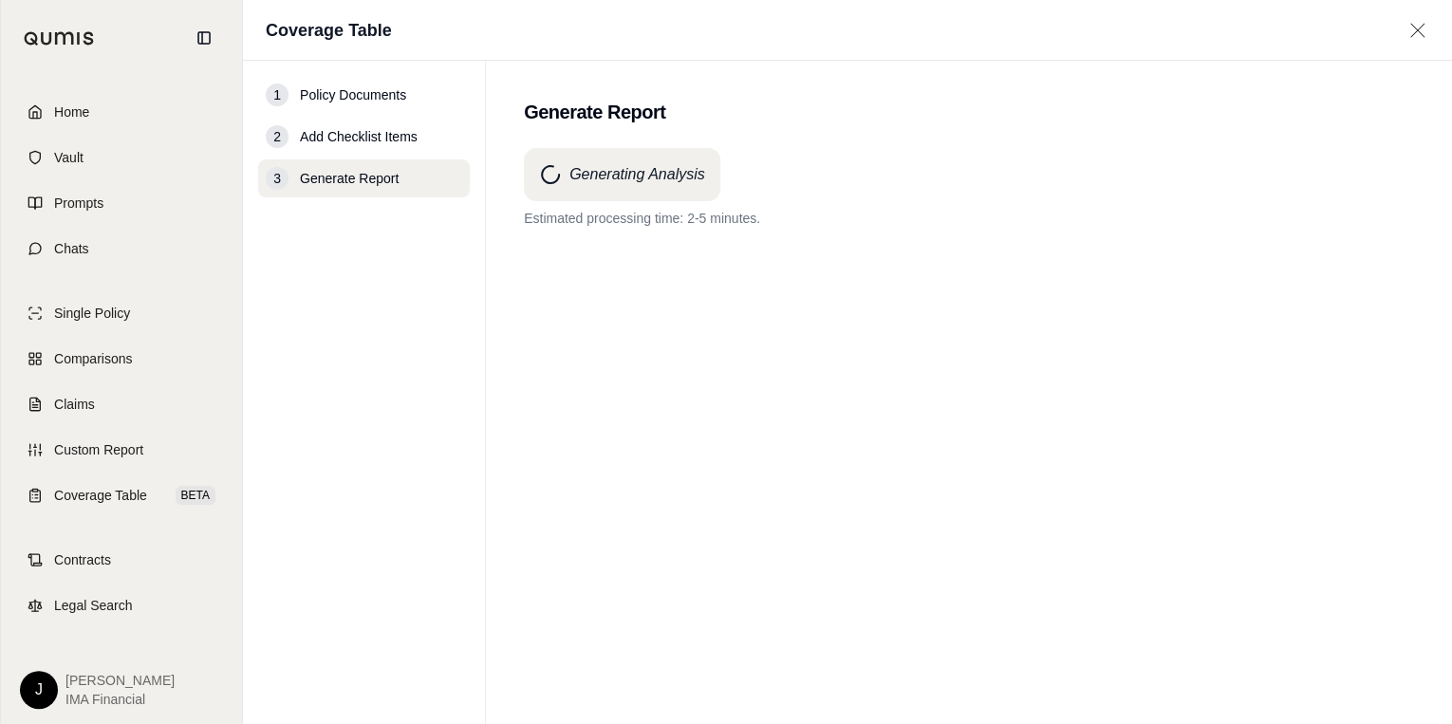
scroll to position [0, 0]
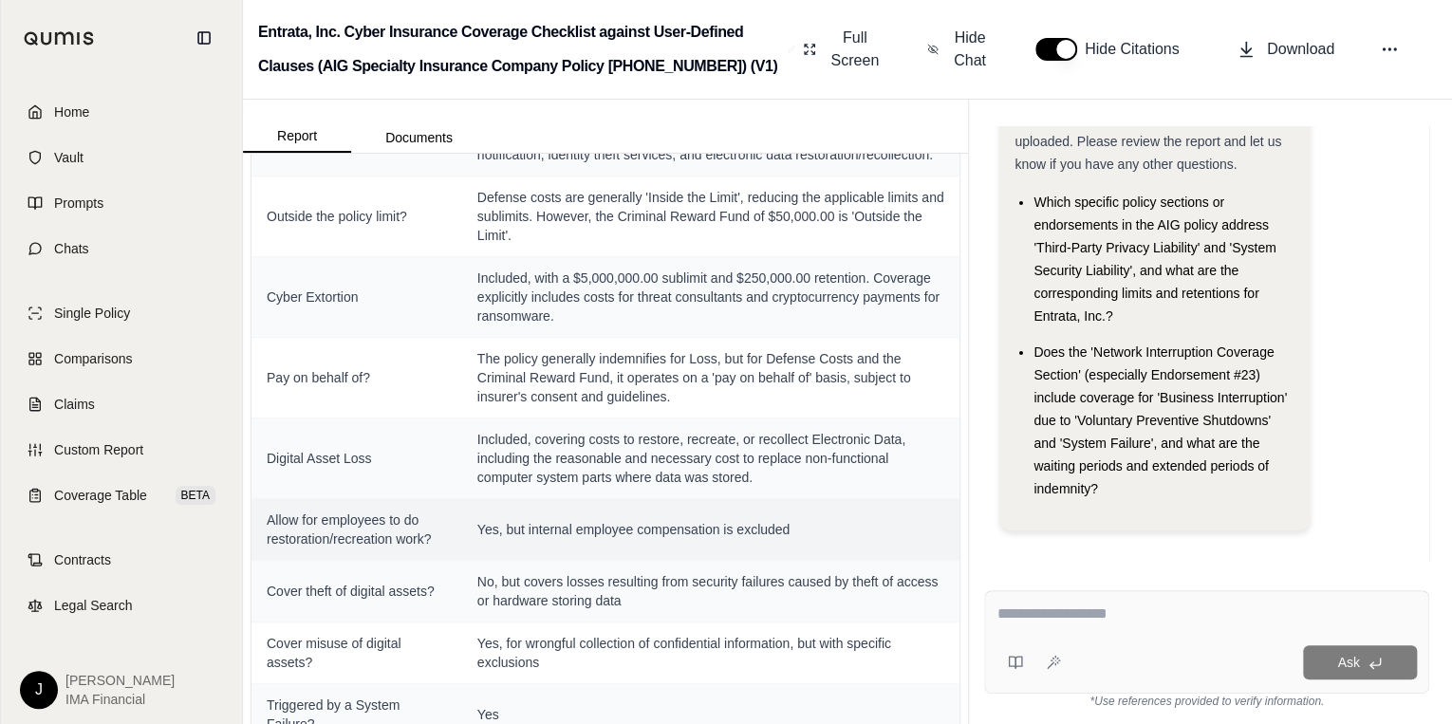
scroll to position [725, 0]
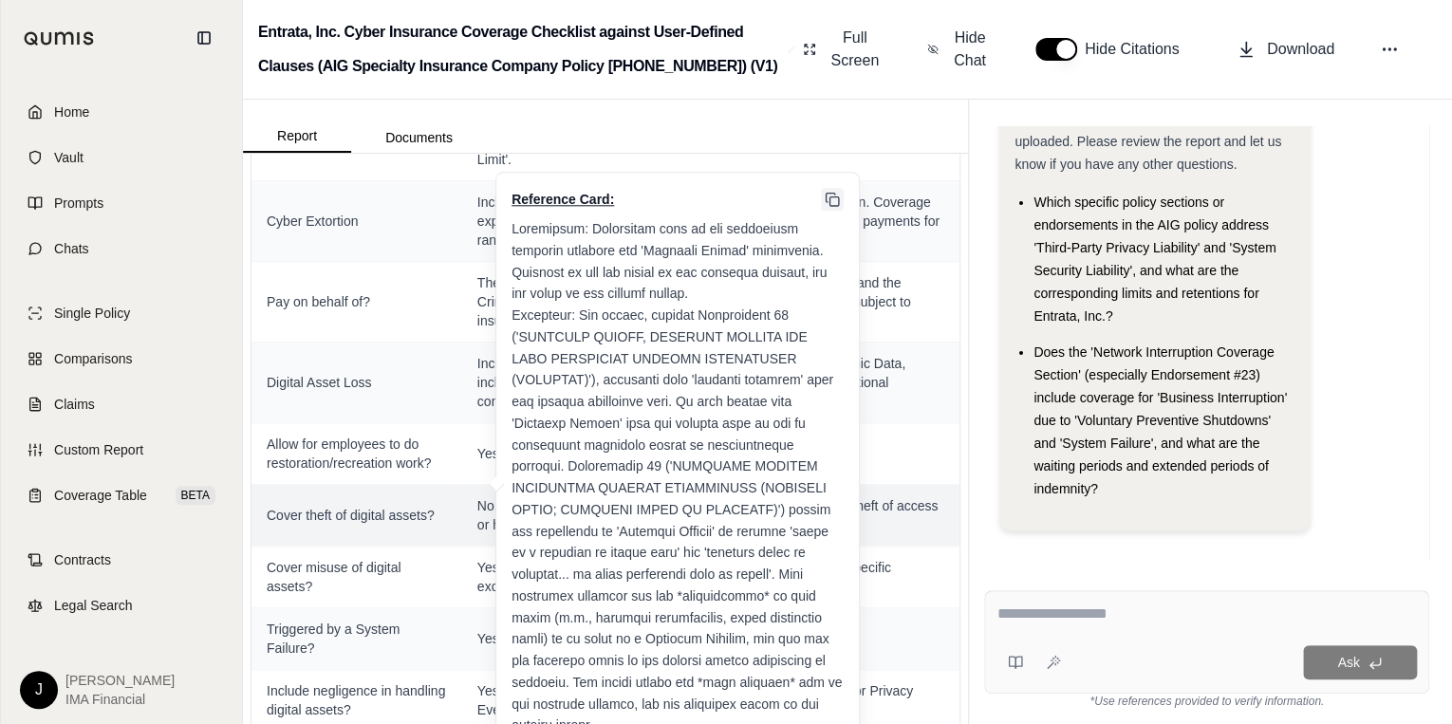
click at [831, 206] on rect at bounding box center [834, 201] width 9 height 9
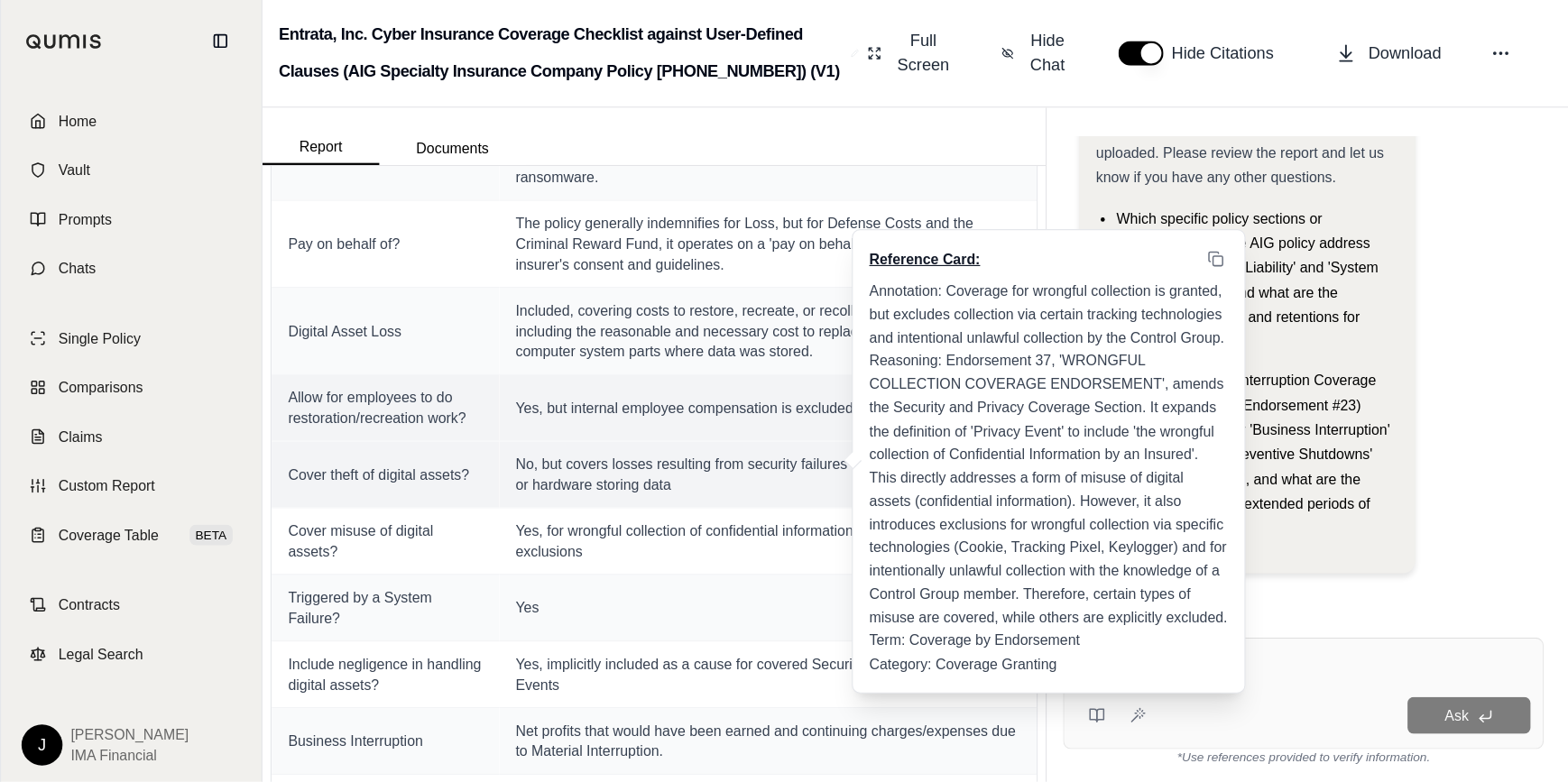
scroll to position [0, 0]
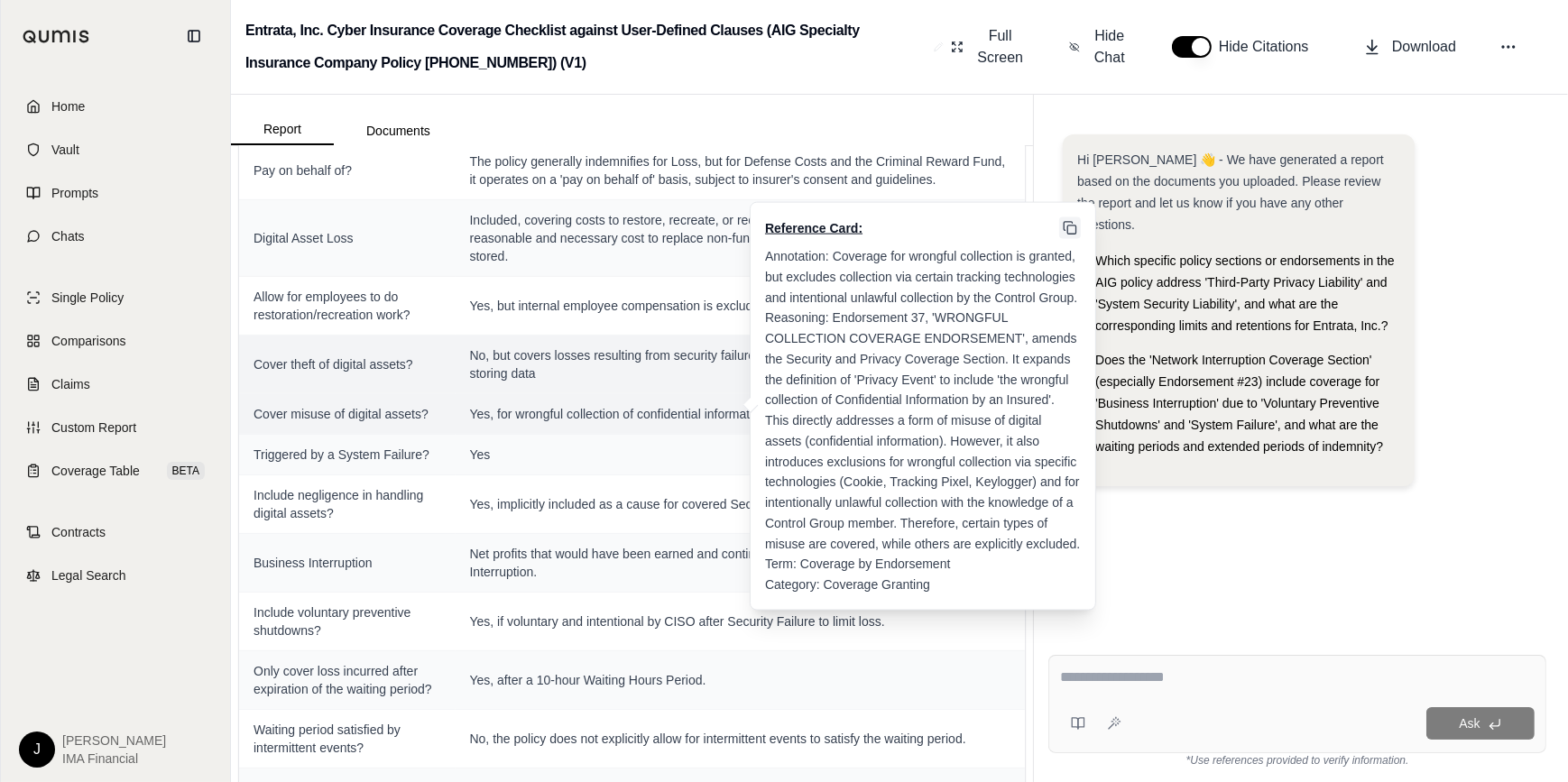
click at [1066, 230] on icon at bounding box center [1069, 228] width 14 height 14
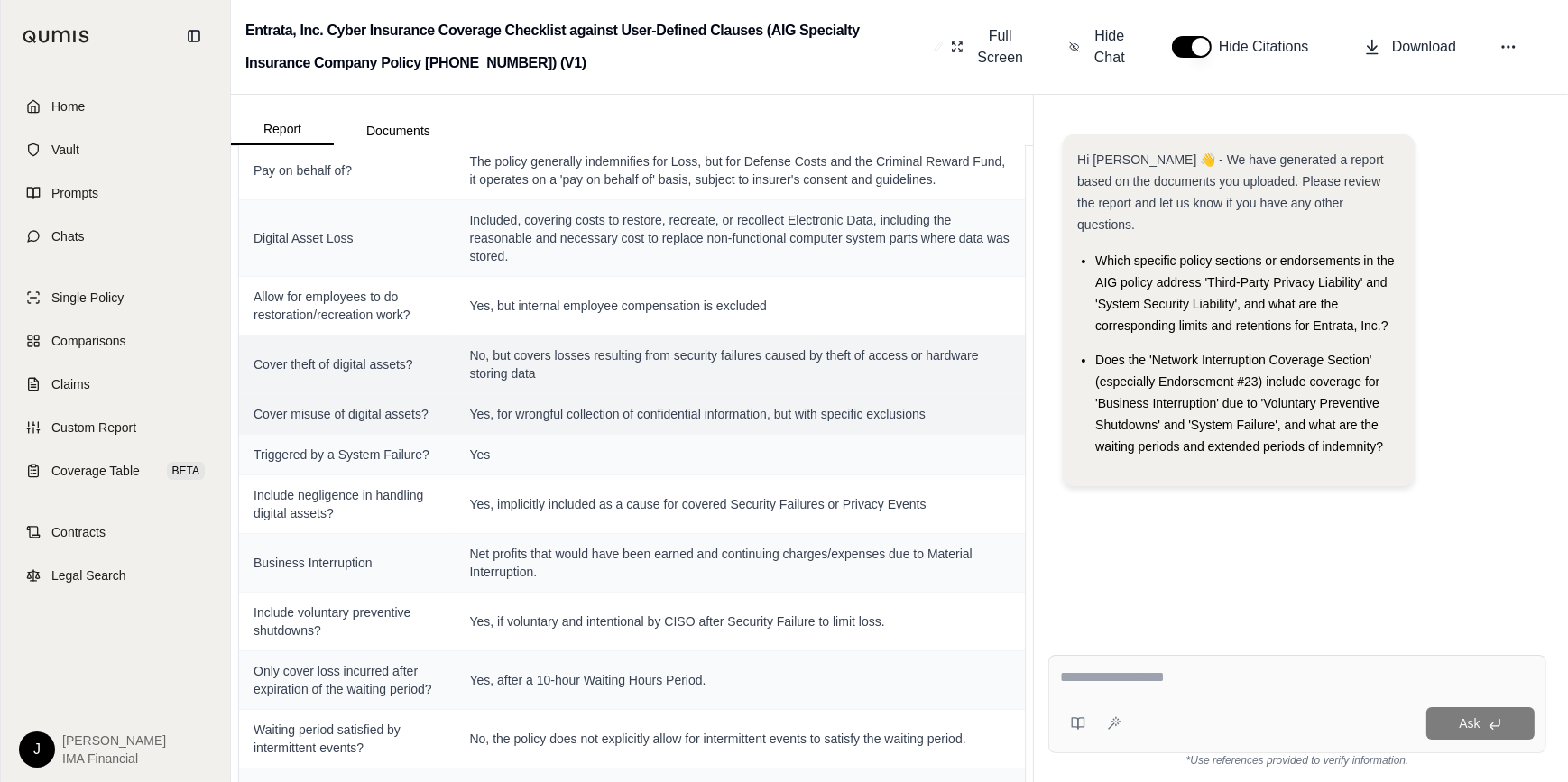
click at [1245, 681] on textarea at bounding box center [1296, 677] width 474 height 22
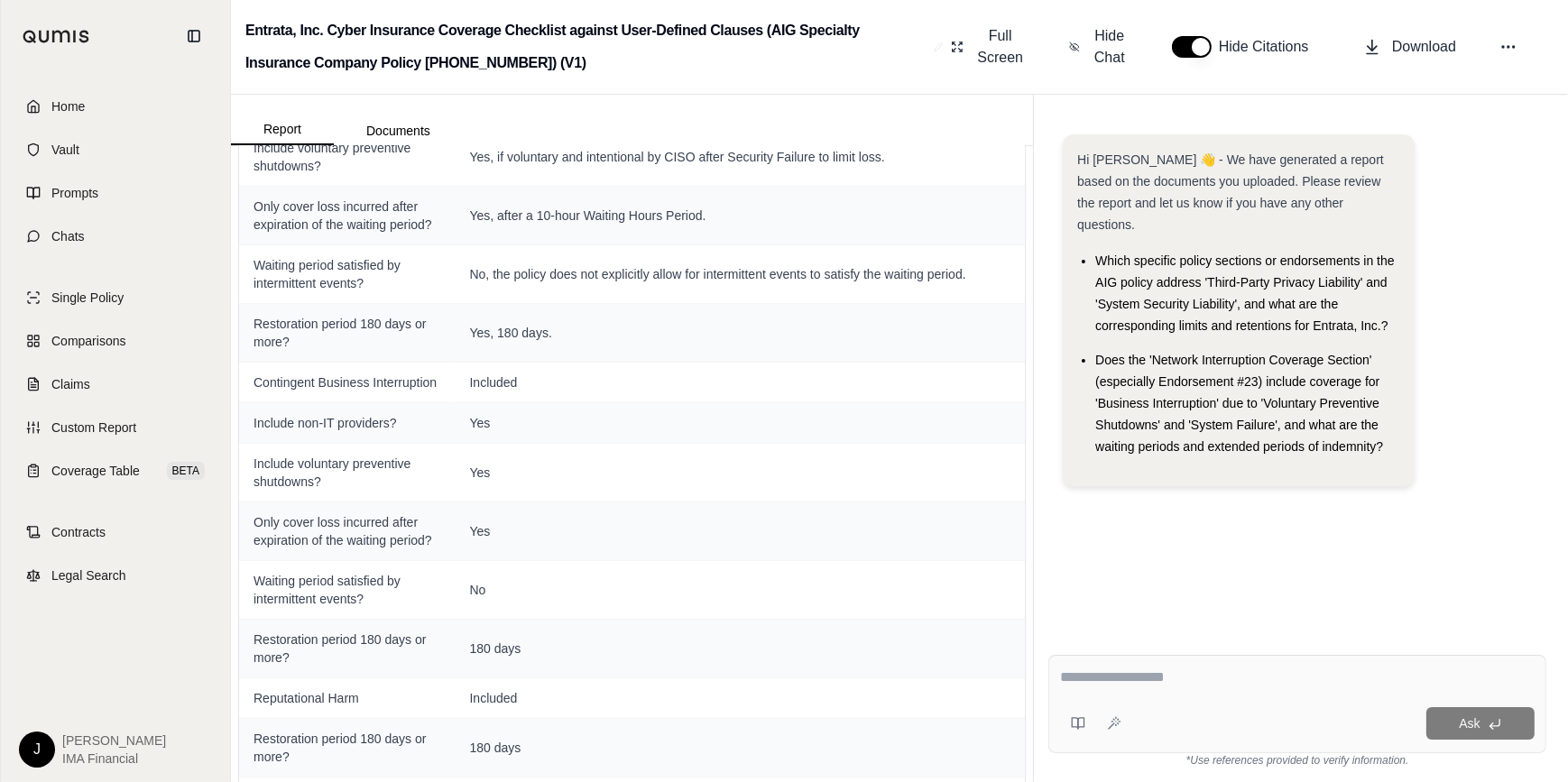
scroll to position [1498, 0]
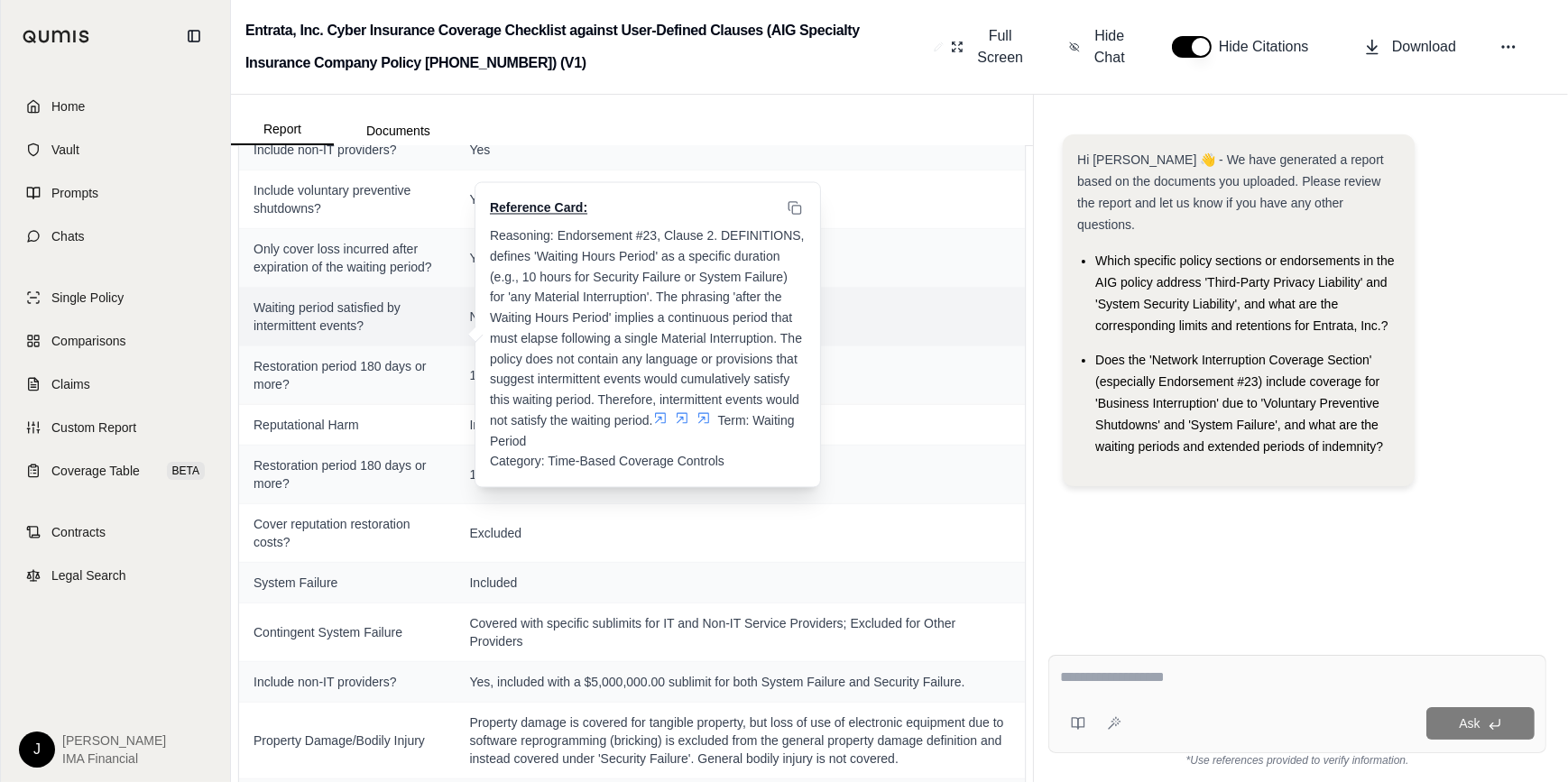
click at [663, 414] on icon at bounding box center [660, 417] width 14 height 14
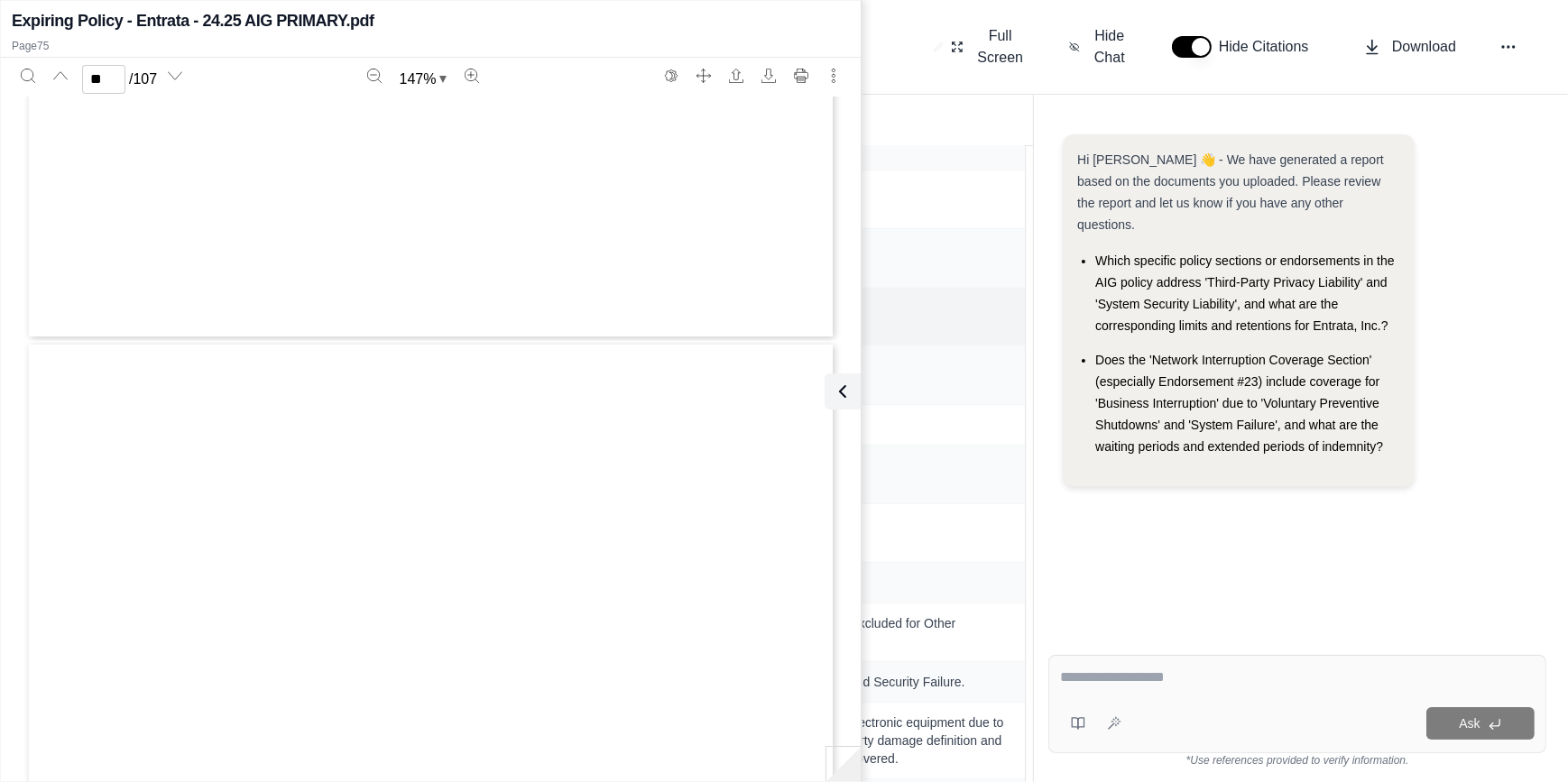
type input "**"
click at [839, 387] on icon at bounding box center [839, 391] width 6 height 10
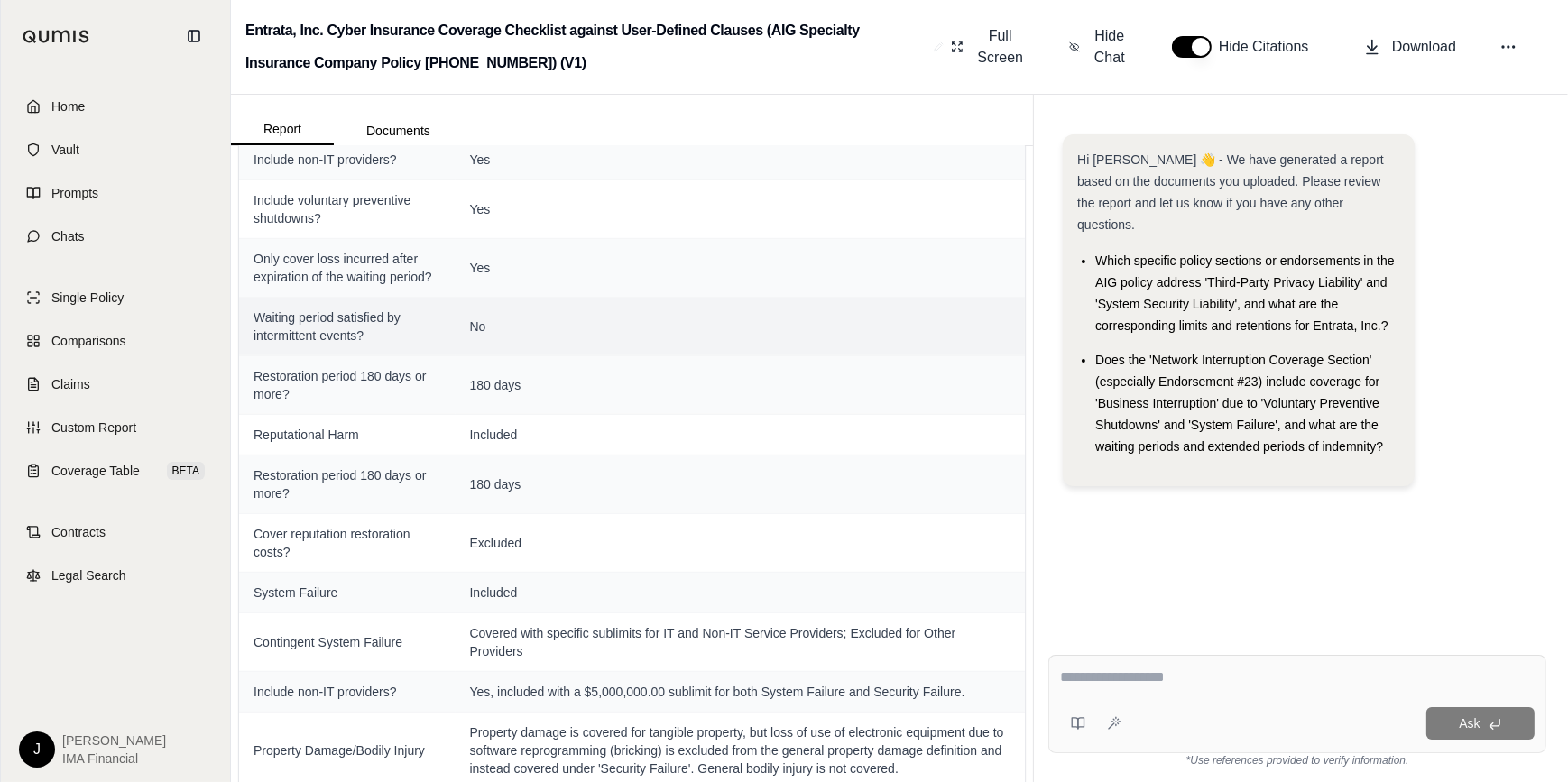
scroll to position [1488, 0]
